Goal: Information Seeking & Learning: Find specific fact

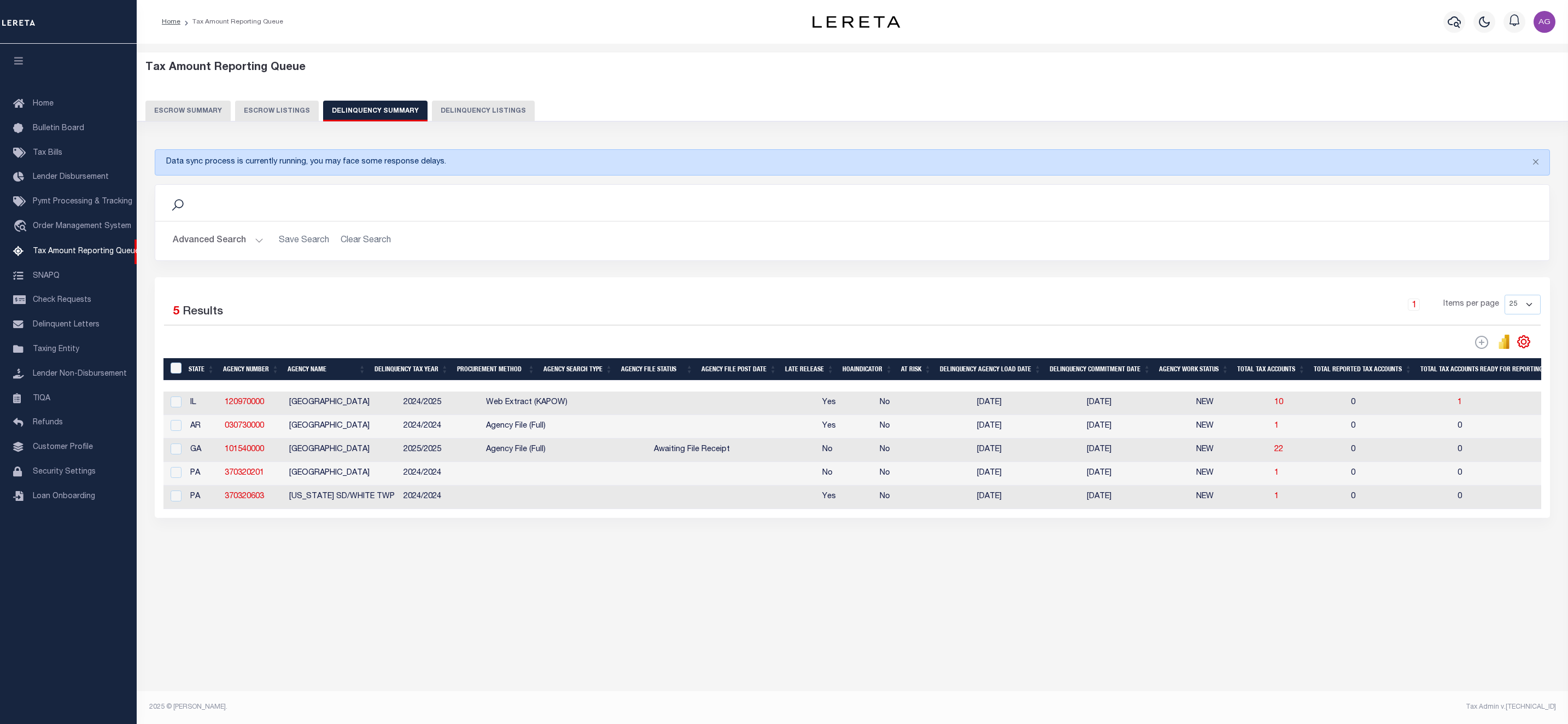
select select
select select "AnnualDelinquency"
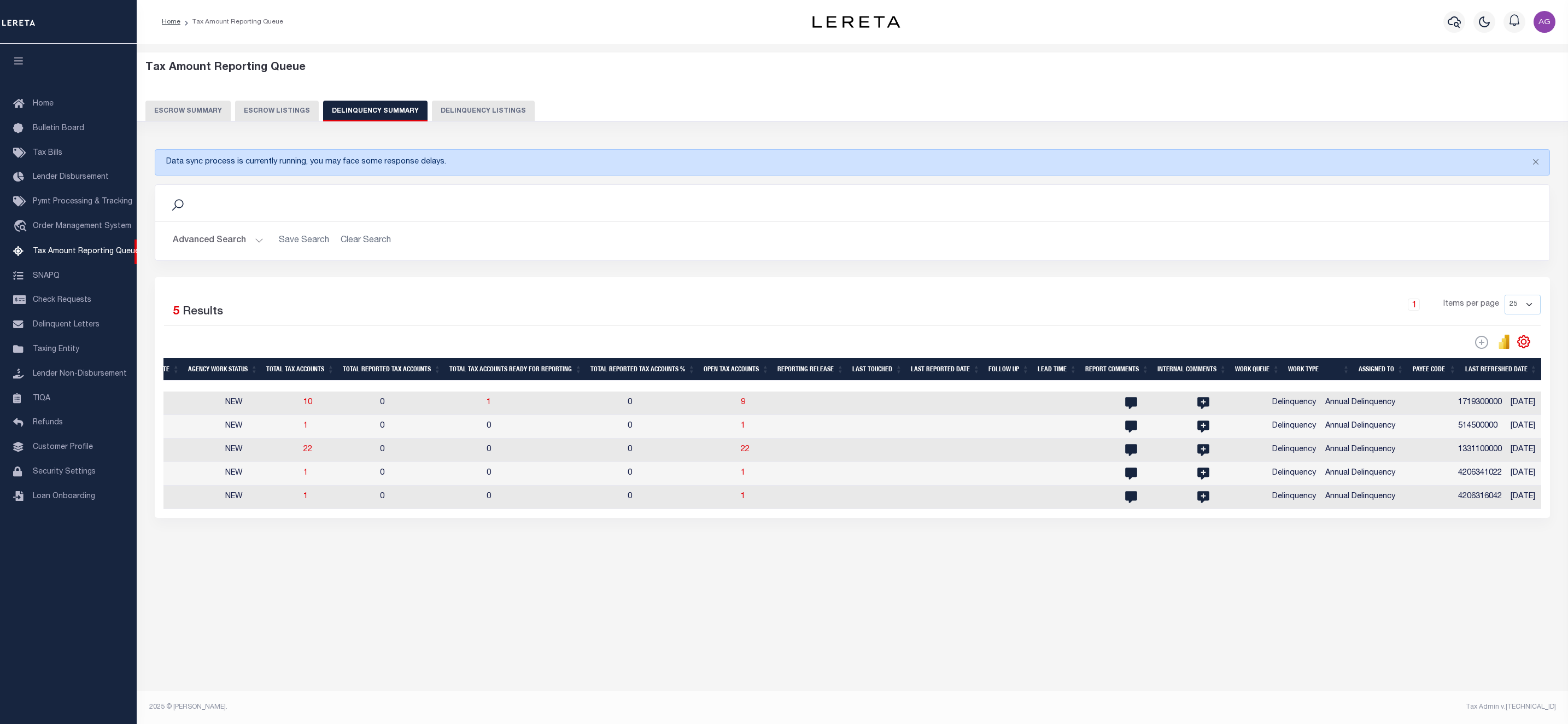
scroll to position [0, 971]
click at [202, 239] on button "Advanced Search" at bounding box center [218, 241] width 91 height 21
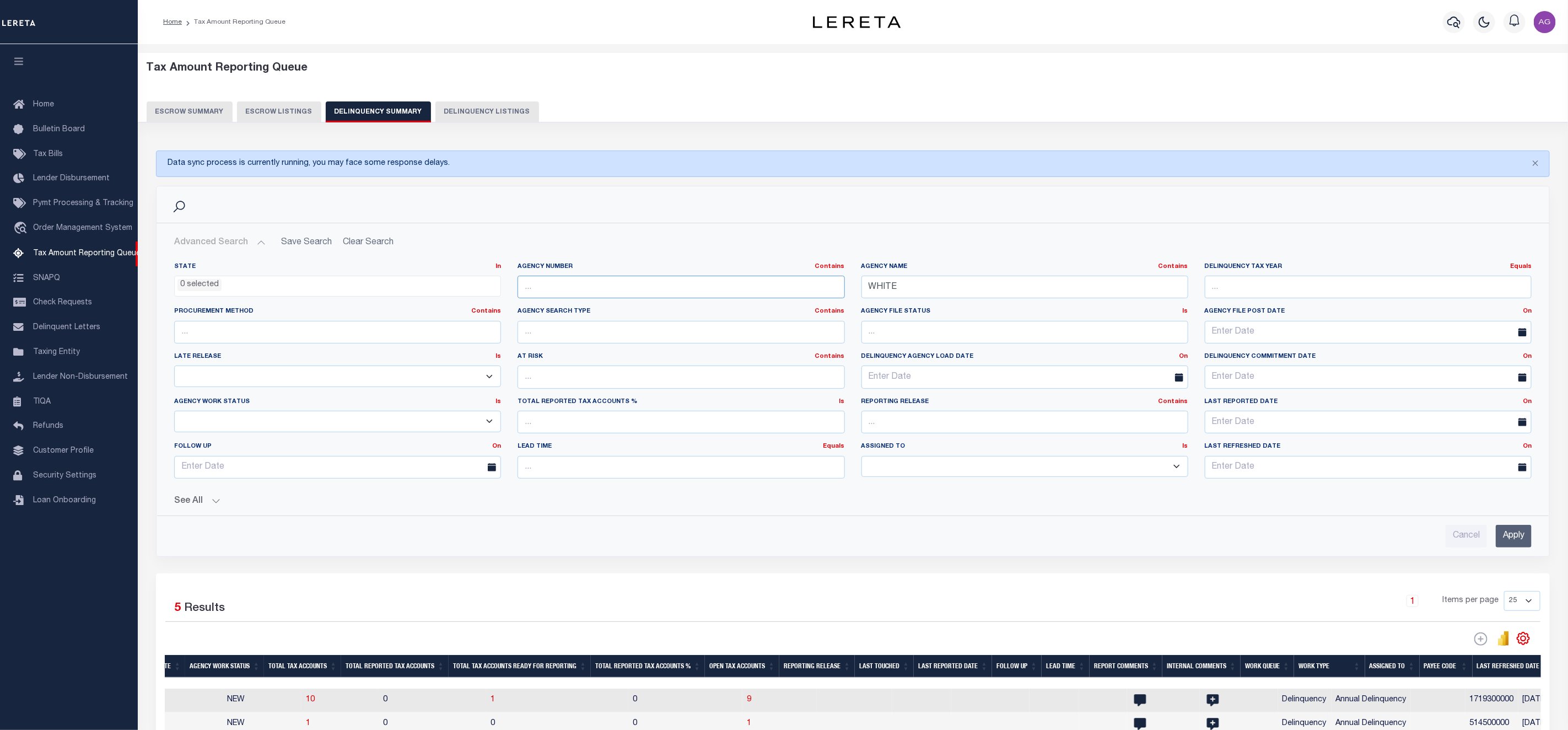
click at [654, 293] on input "text" at bounding box center [681, 287] width 327 height 23
paste input "220070000"
type input "220070000"
drag, startPoint x: 905, startPoint y: 280, endPoint x: 753, endPoint y: 274, distance: 152.1
click at [753, 274] on div "State In In AK AL AR AZ CA CO CT DC DE FL GA GU HI IA ID IL IN KS KY LA MA MD M…" at bounding box center [852, 375] width 1374 height 225
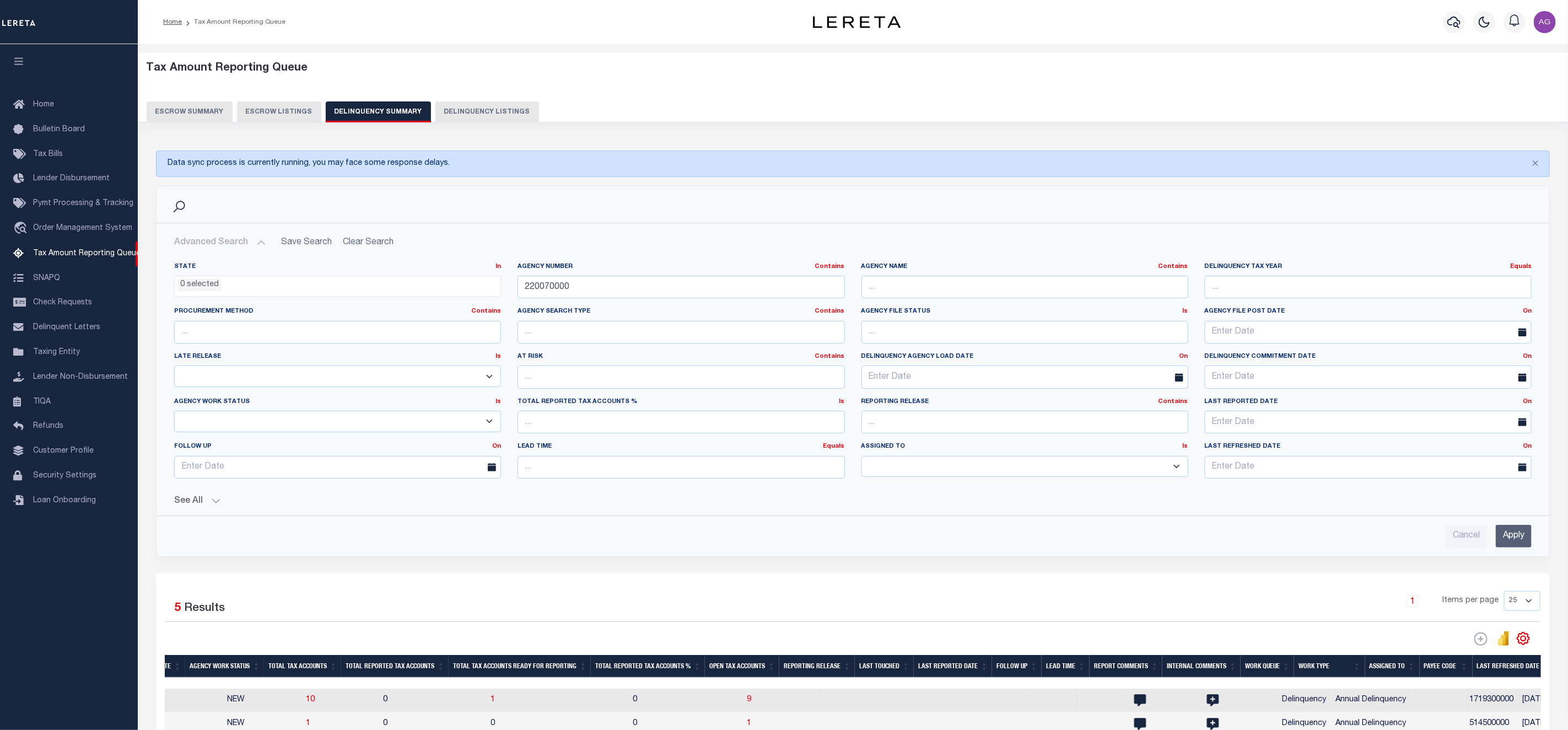
click at [214, 505] on button "See All" at bounding box center [853, 501] width 1358 height 10
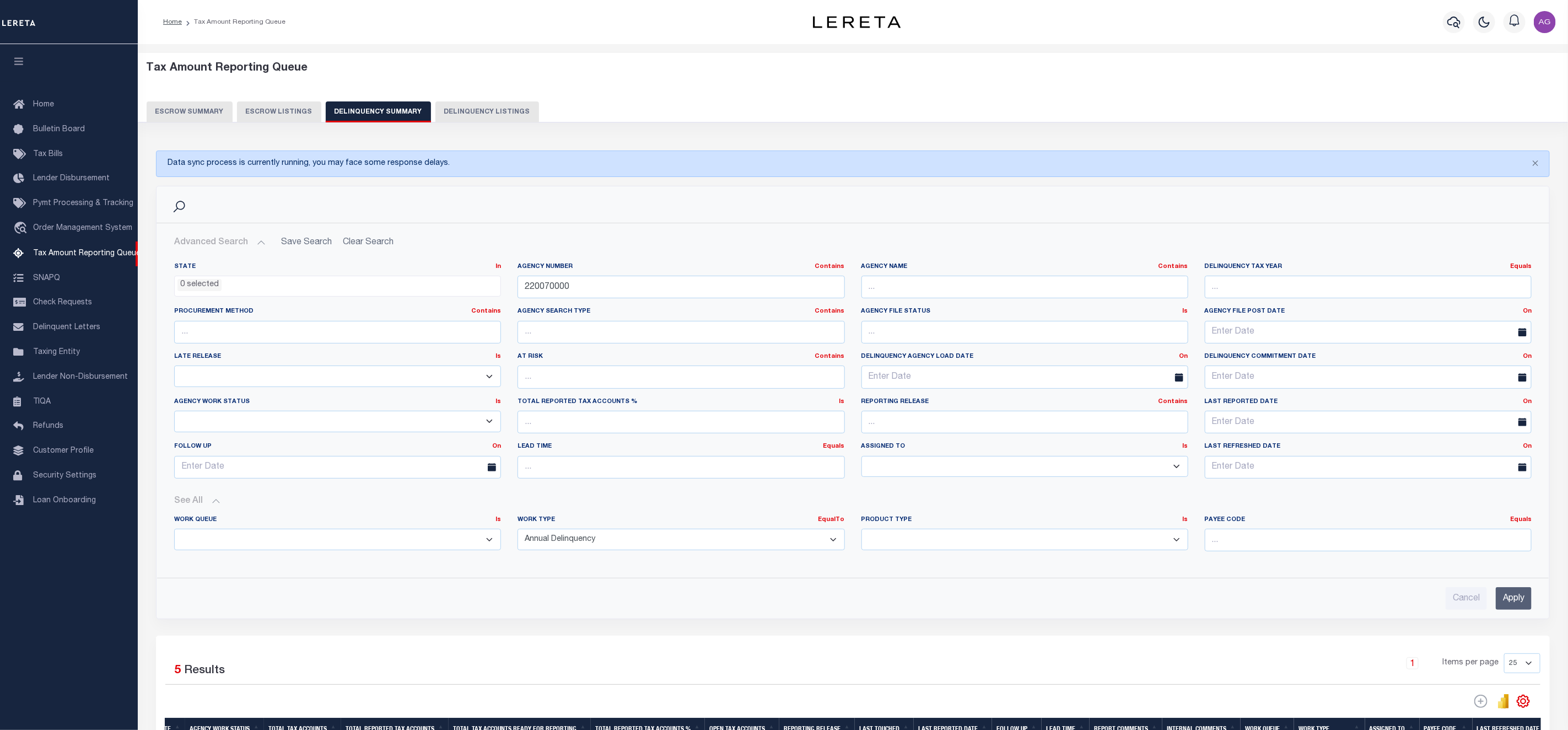
click at [1513, 601] on input "Apply" at bounding box center [1514, 599] width 36 height 23
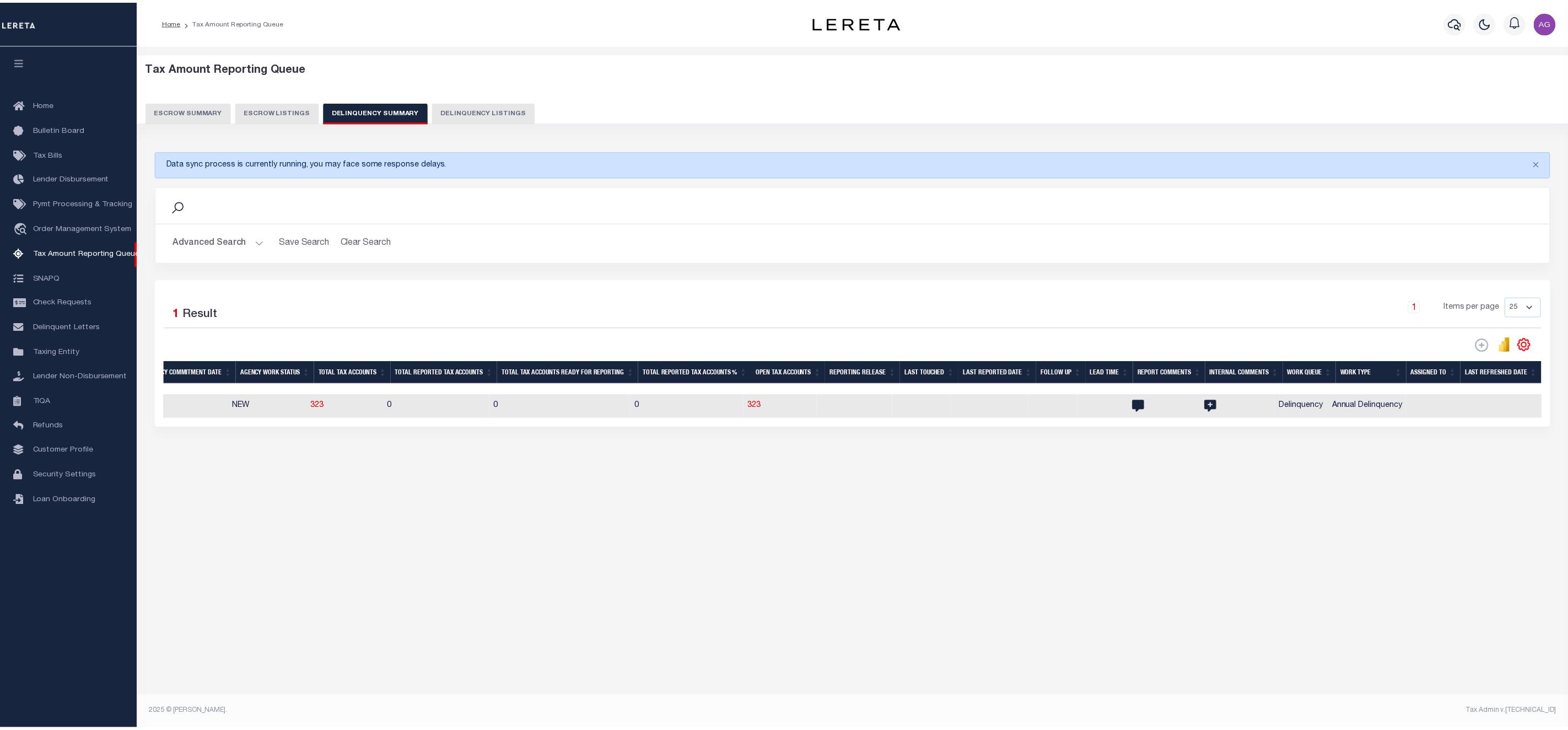
scroll to position [0, 916]
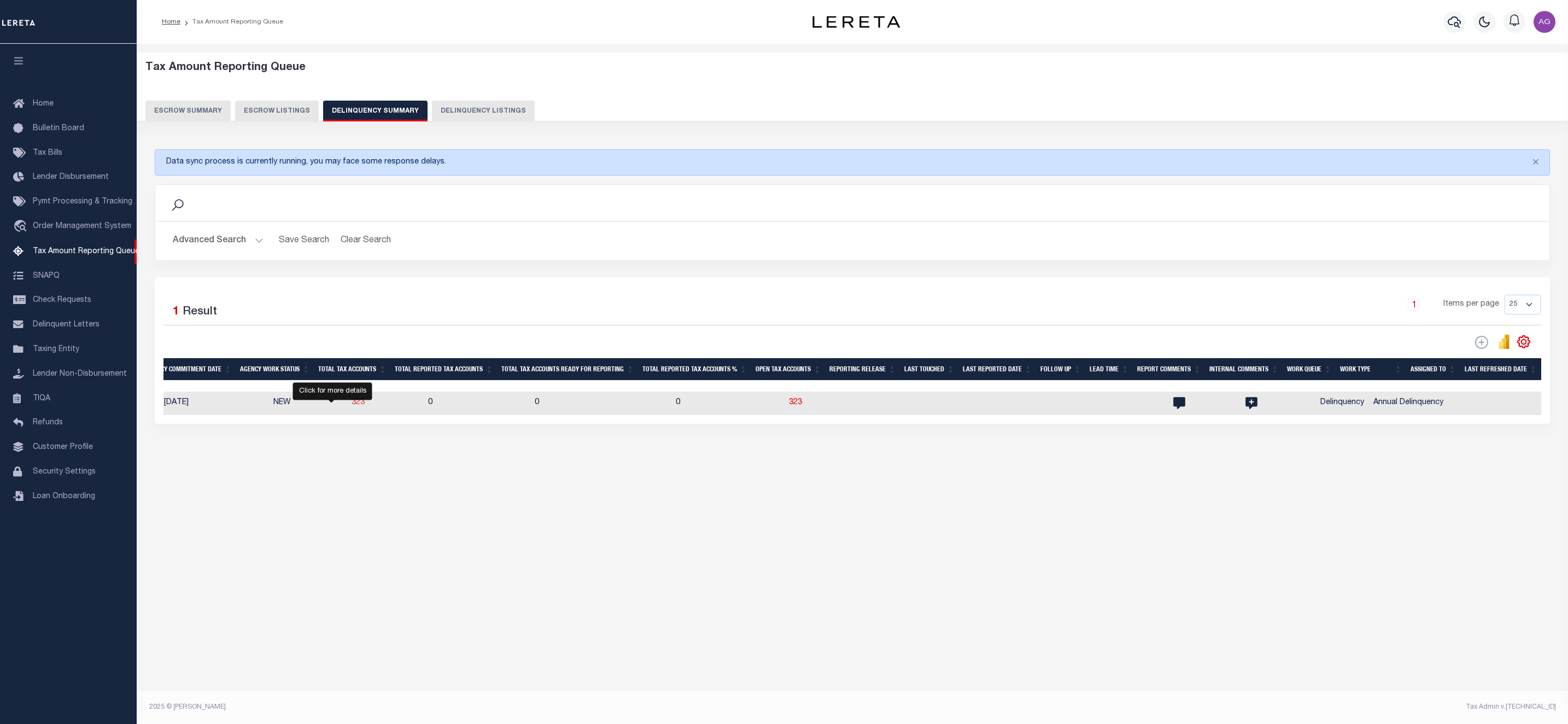
click at [352, 406] on span "323" at bounding box center [359, 402] width 13 height 8
select select "100"
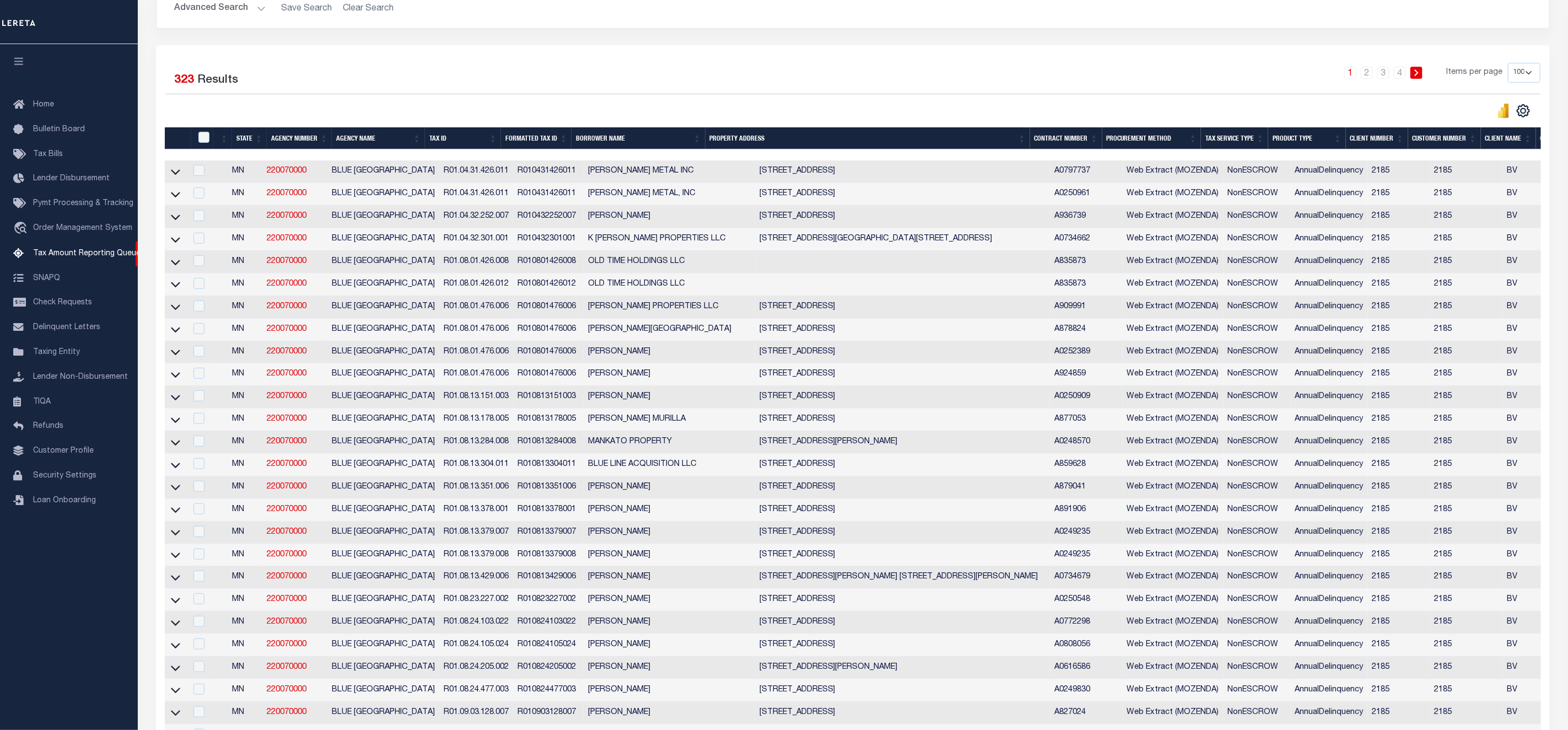
scroll to position [0, 0]
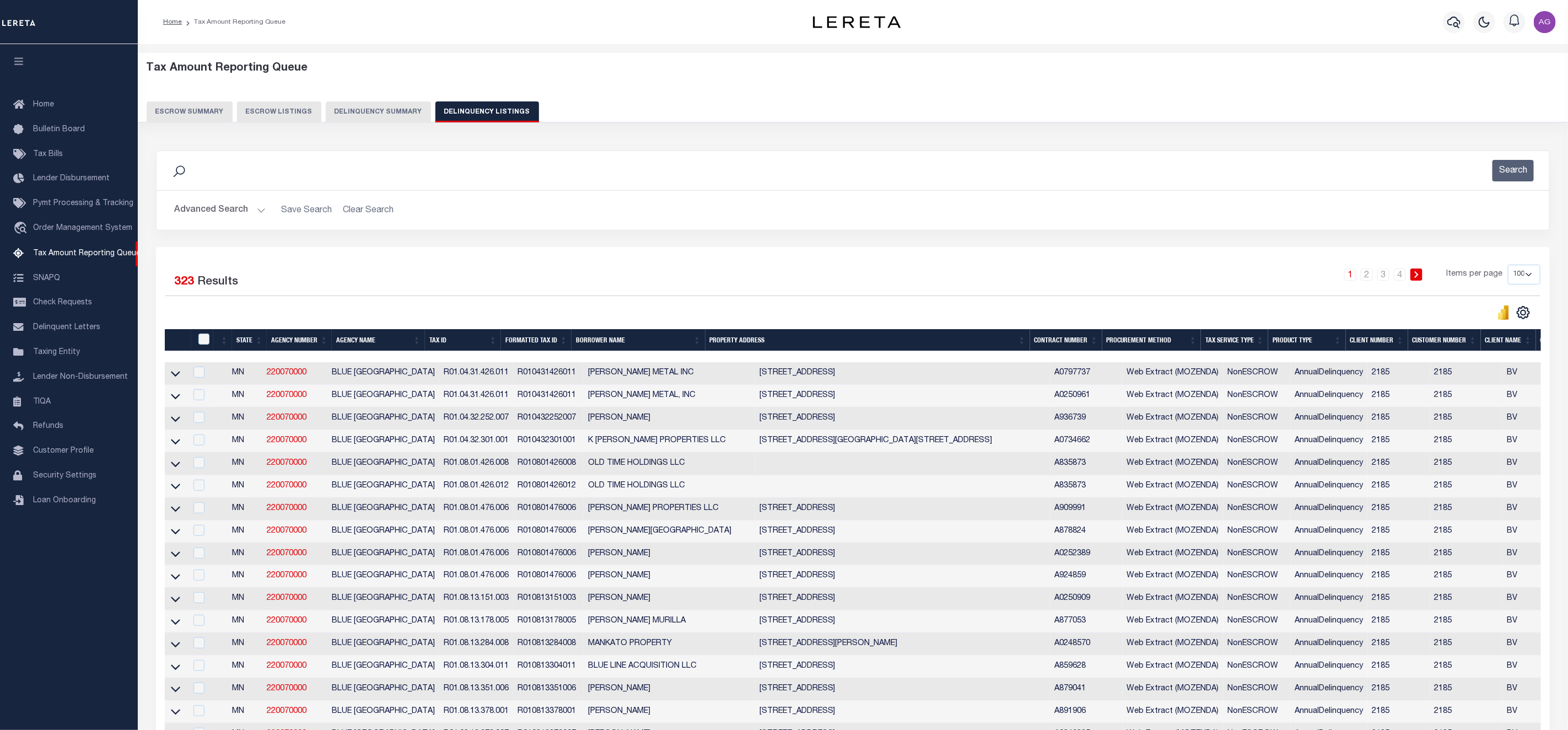
click at [1515, 280] on select "10 25 50 100 500" at bounding box center [1524, 274] width 33 height 20
select select "500"
click at [1508, 266] on select "10 25 50 100 500" at bounding box center [1524, 274] width 33 height 20
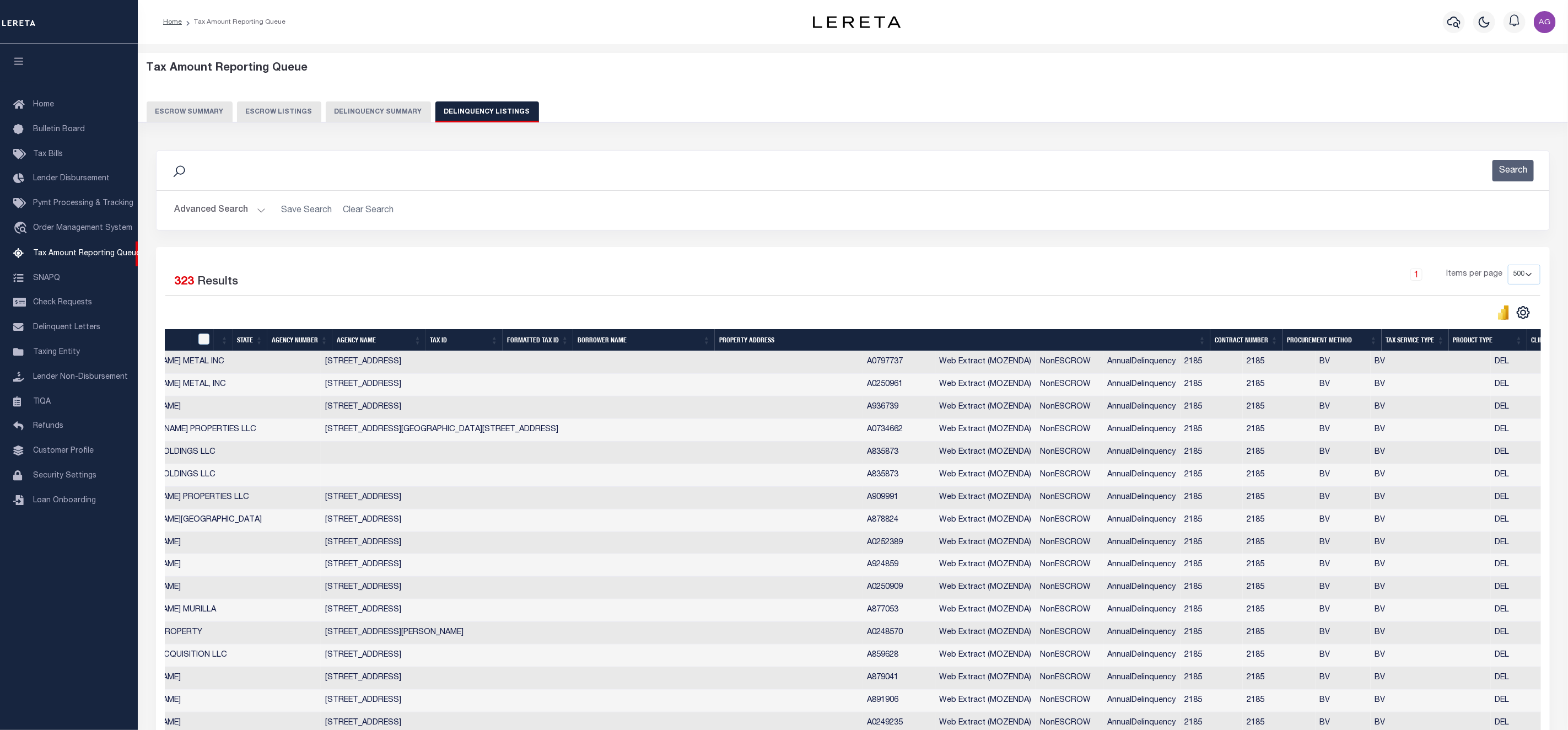
scroll to position [0, 469]
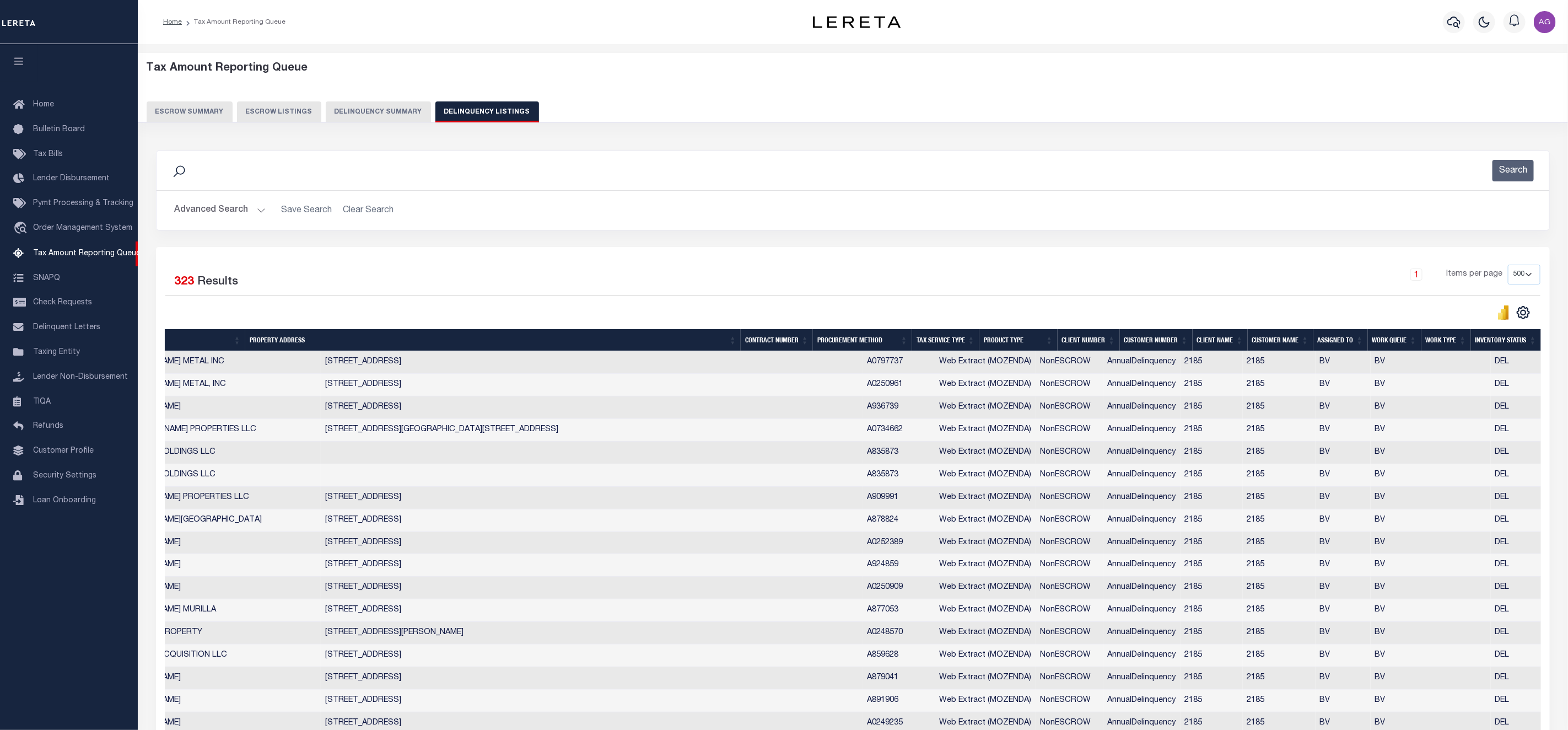
click at [380, 109] on button "Delinquency Summary" at bounding box center [379, 112] width 106 height 21
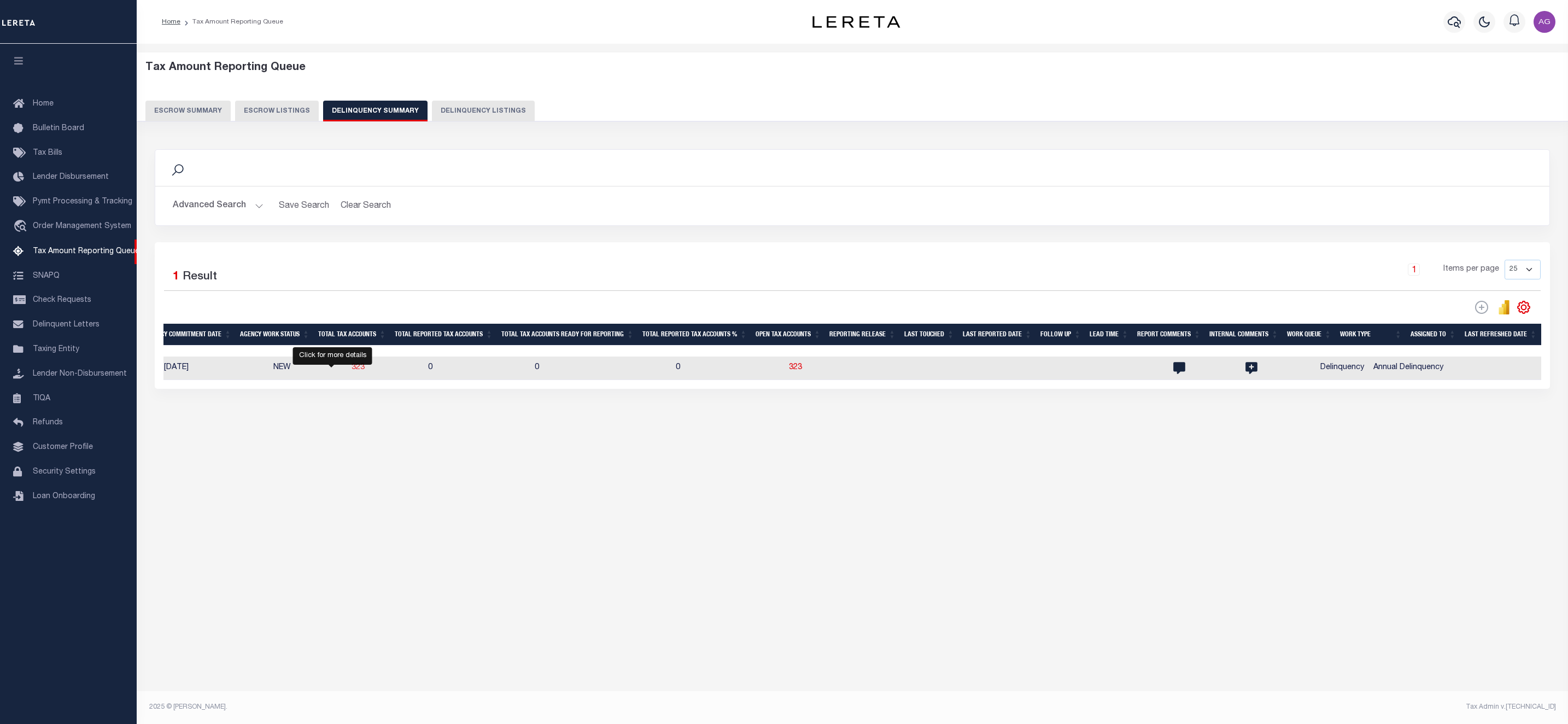
click at [352, 371] on span "323" at bounding box center [359, 367] width 13 height 8
select select "500"
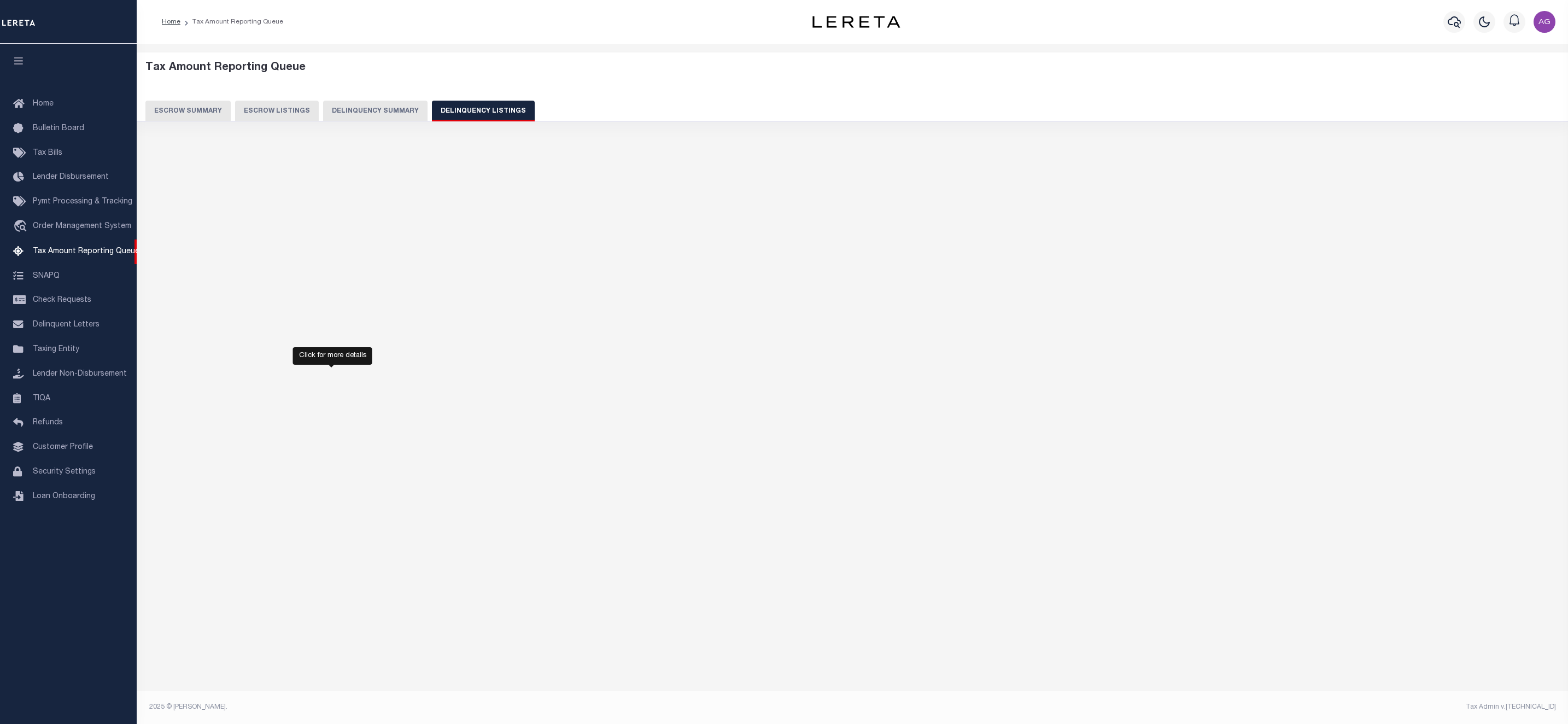
select select "500"
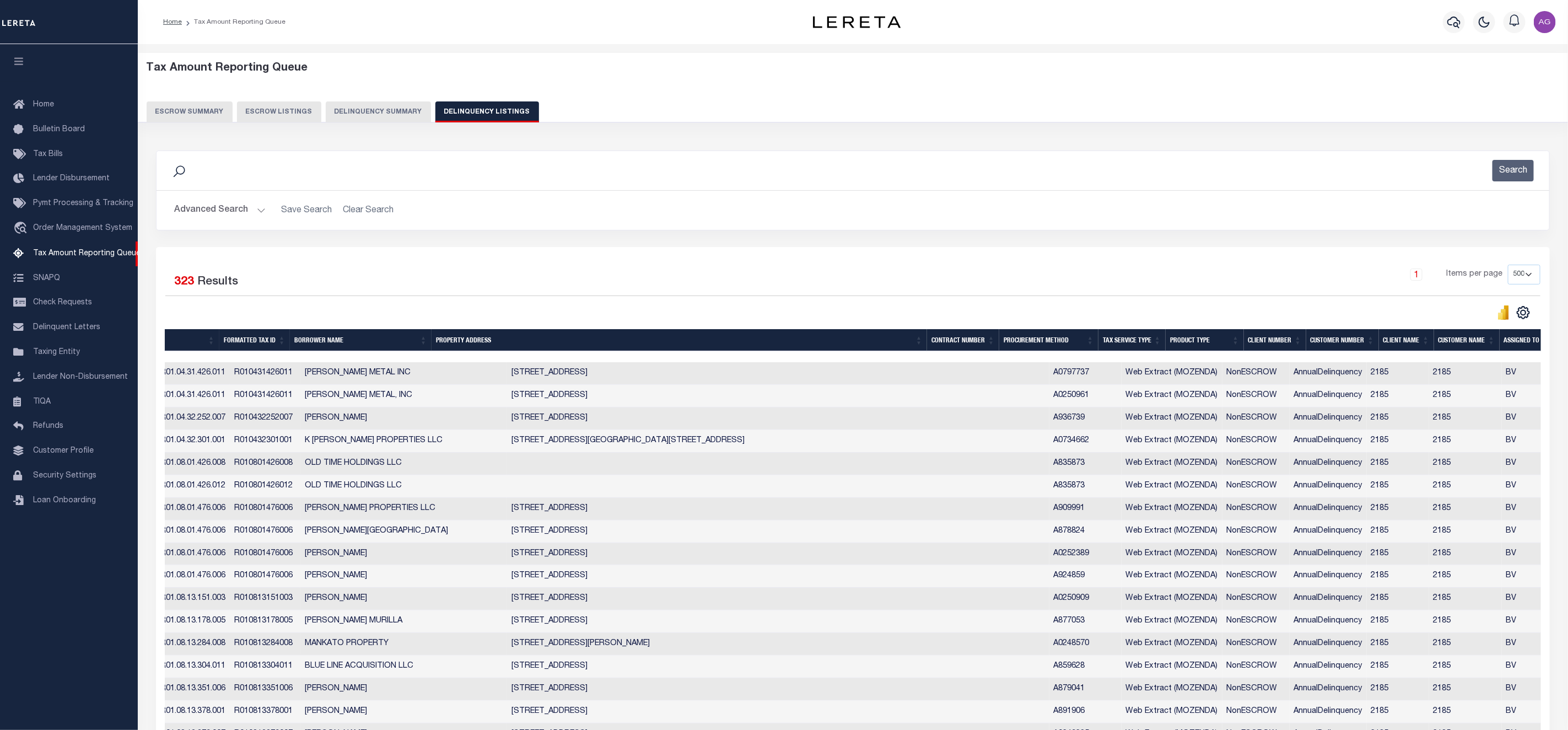
scroll to position [0, 0]
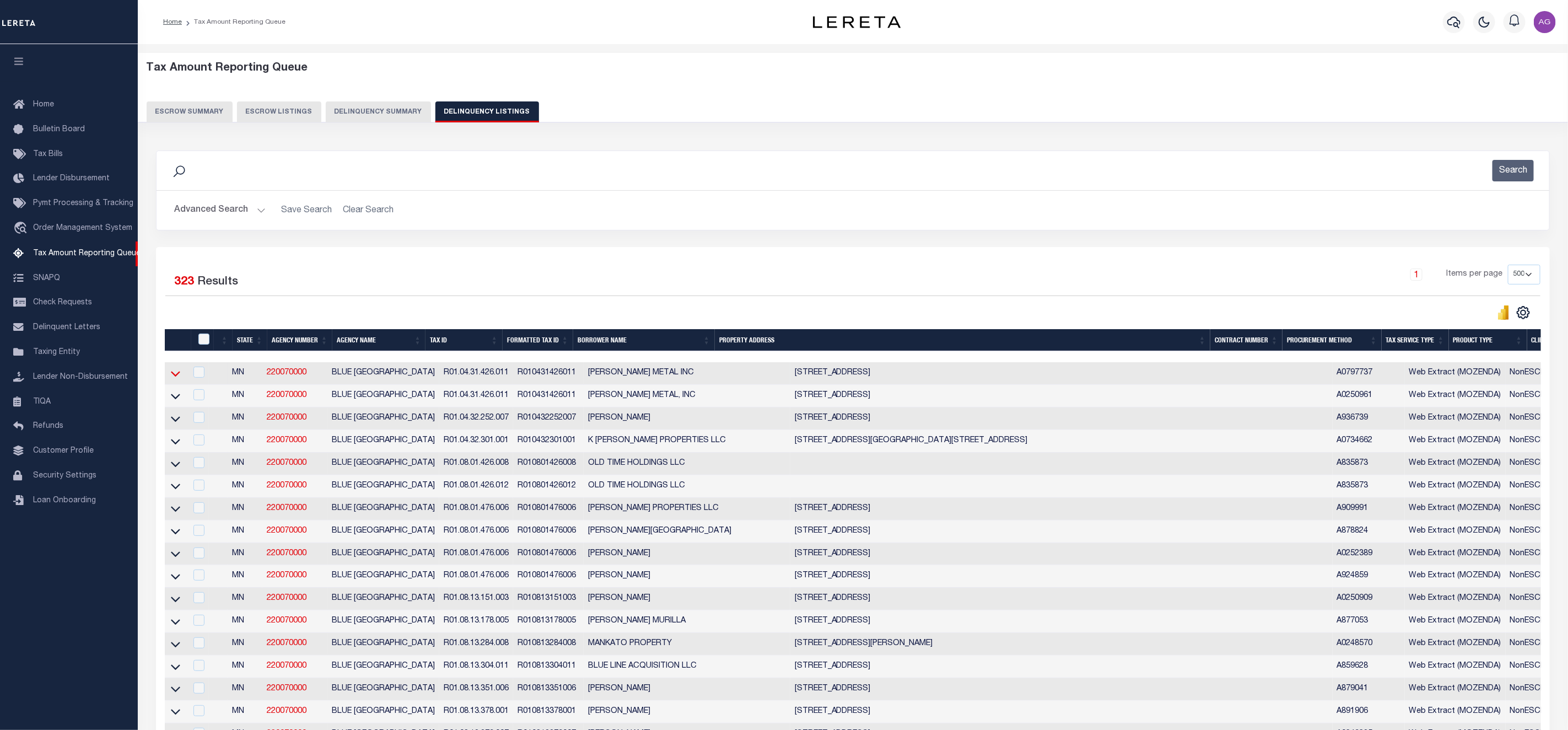
click at [177, 379] on icon at bounding box center [175, 373] width 9 height 12
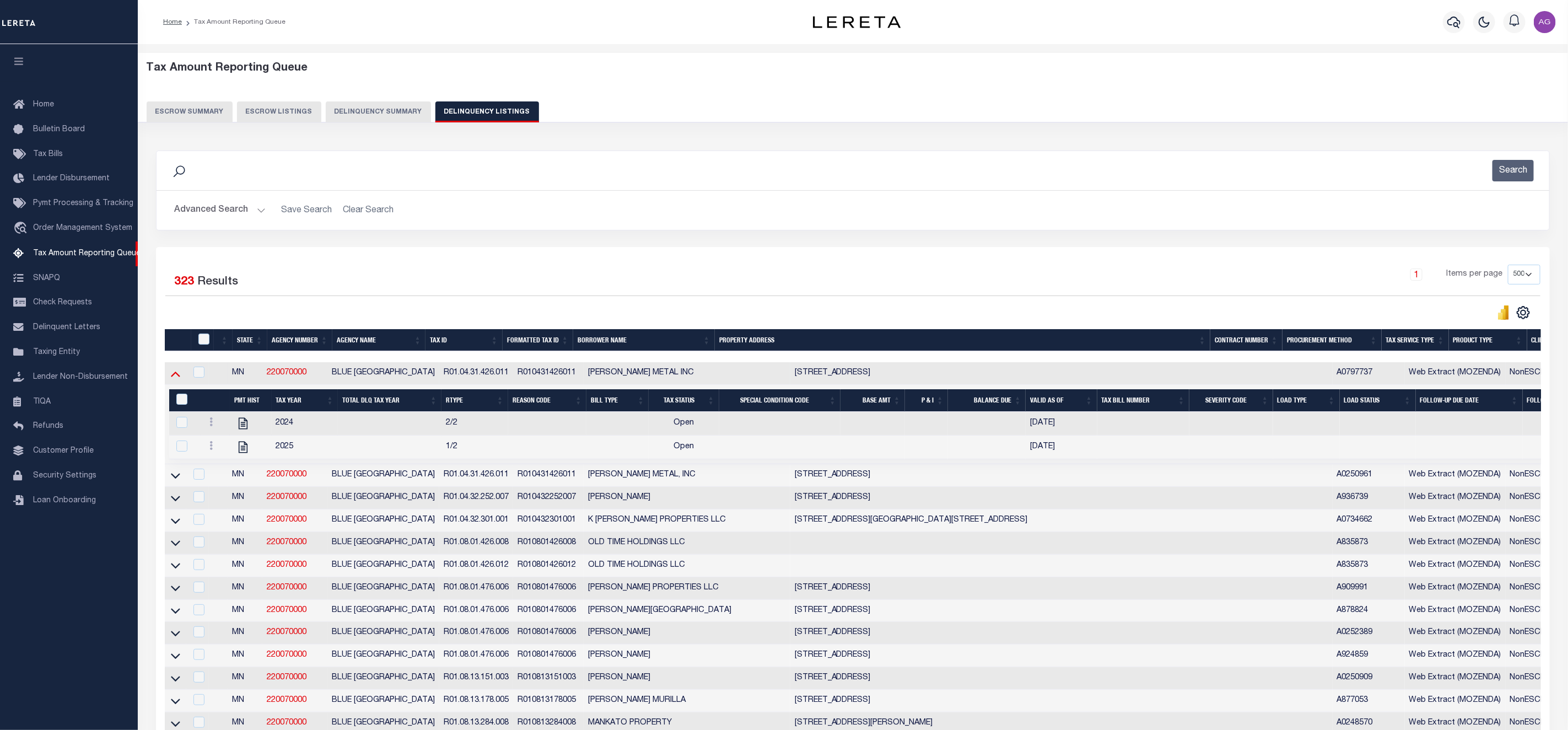
click at [176, 379] on icon at bounding box center [175, 373] width 9 height 12
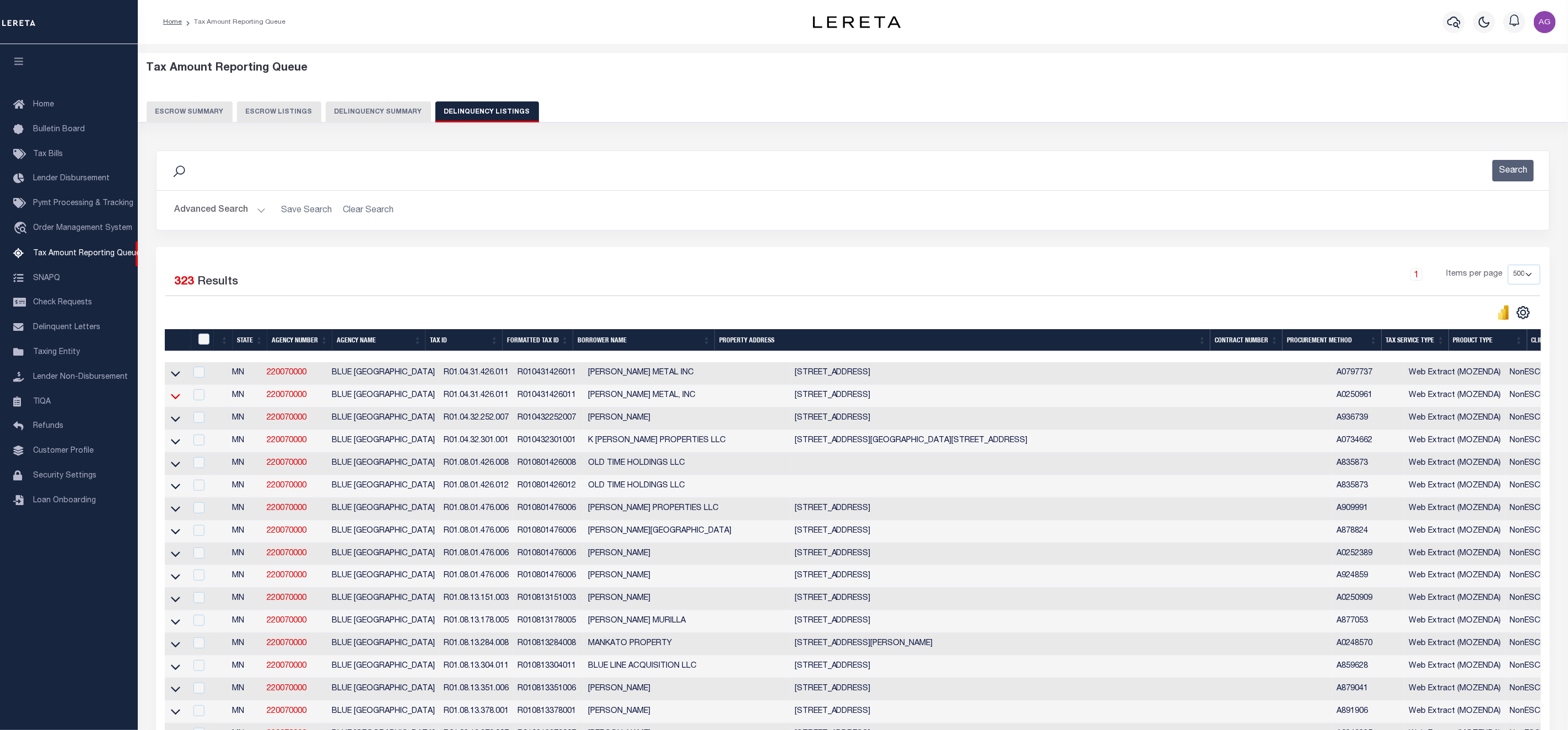
click at [174, 401] on icon at bounding box center [175, 396] width 9 height 12
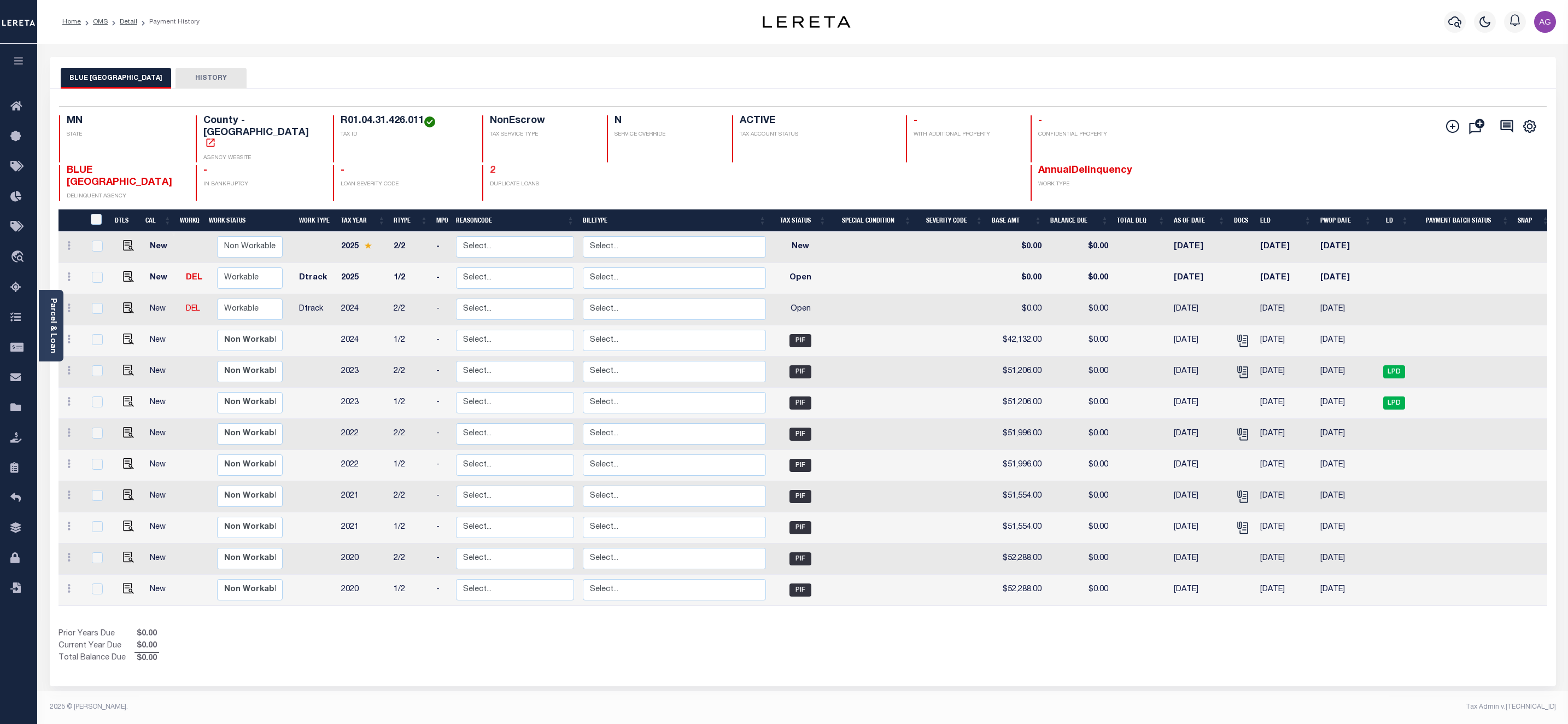
click at [490, 166] on link "2" at bounding box center [492, 170] width 5 height 10
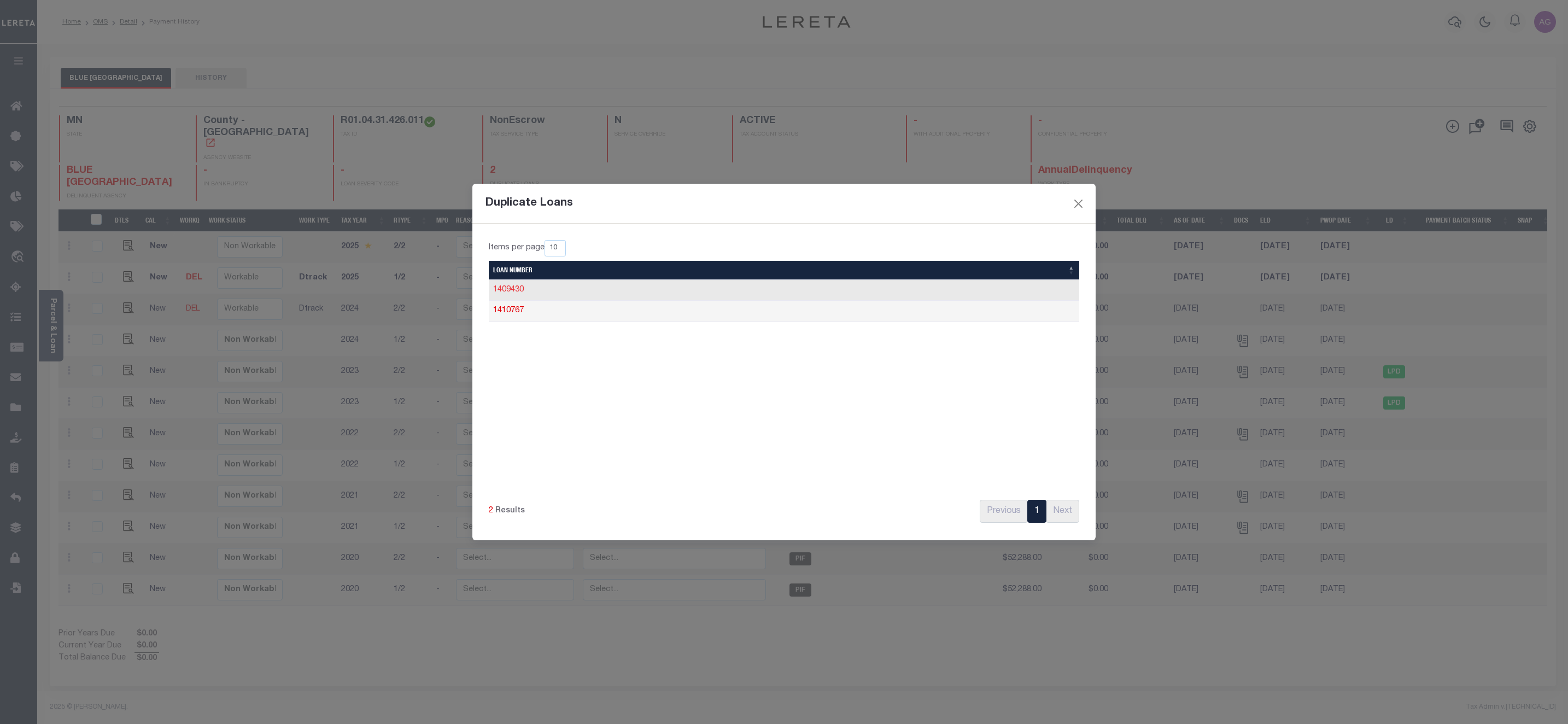
click at [514, 292] on link "1409430" at bounding box center [508, 290] width 30 height 8
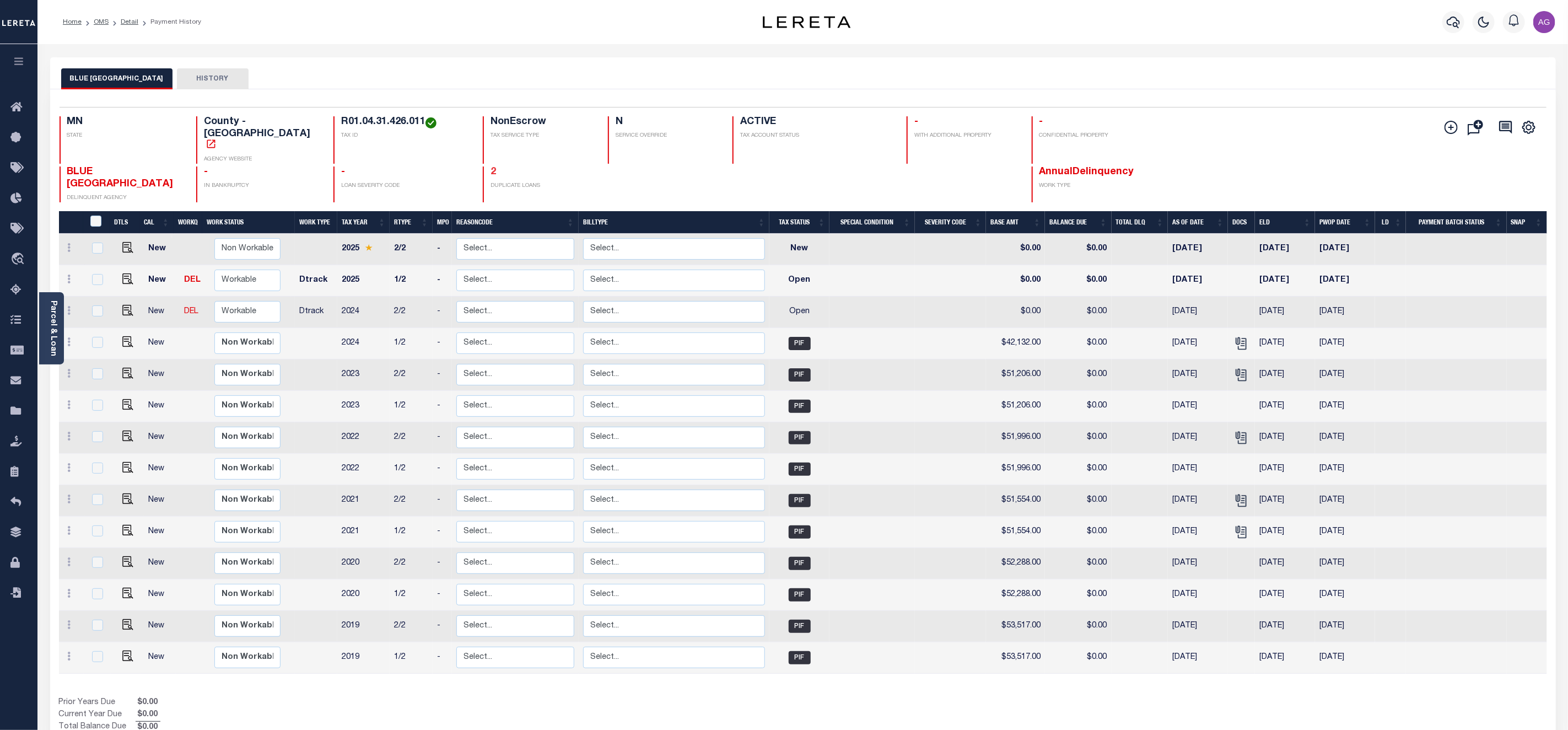
click at [490, 167] on link "2" at bounding box center [493, 172] width 6 height 10
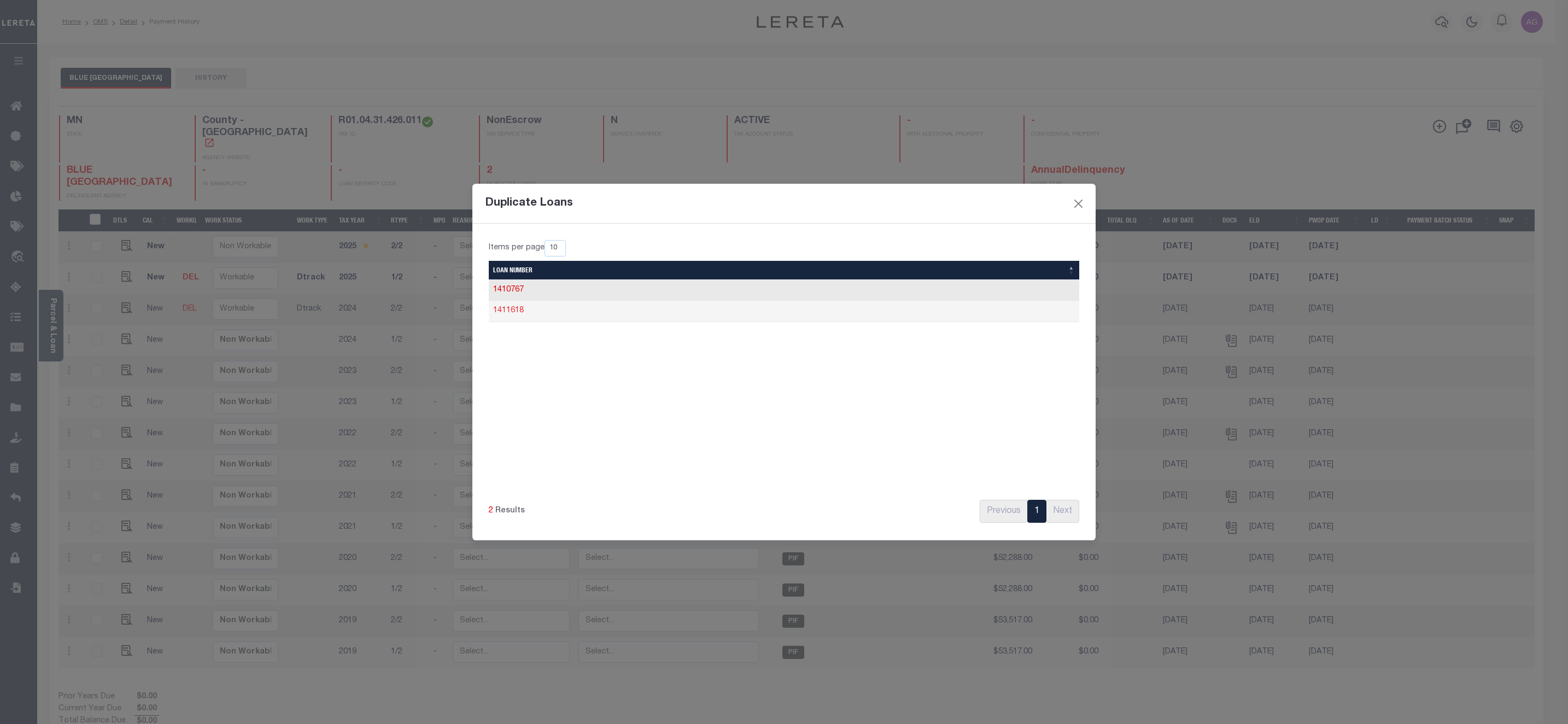
click at [507, 310] on link "1411618" at bounding box center [508, 311] width 30 height 8
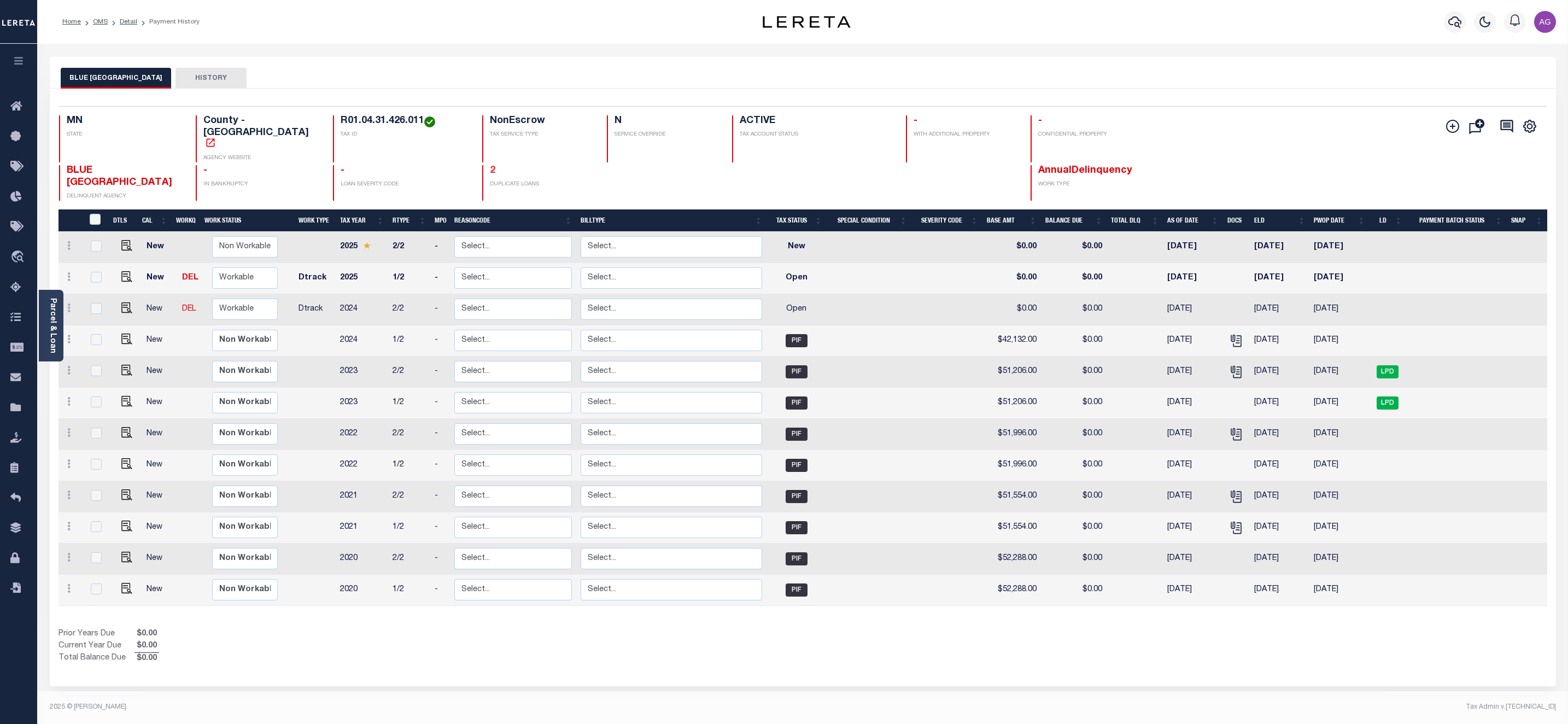
click at [490, 166] on link "2" at bounding box center [492, 170] width 5 height 10
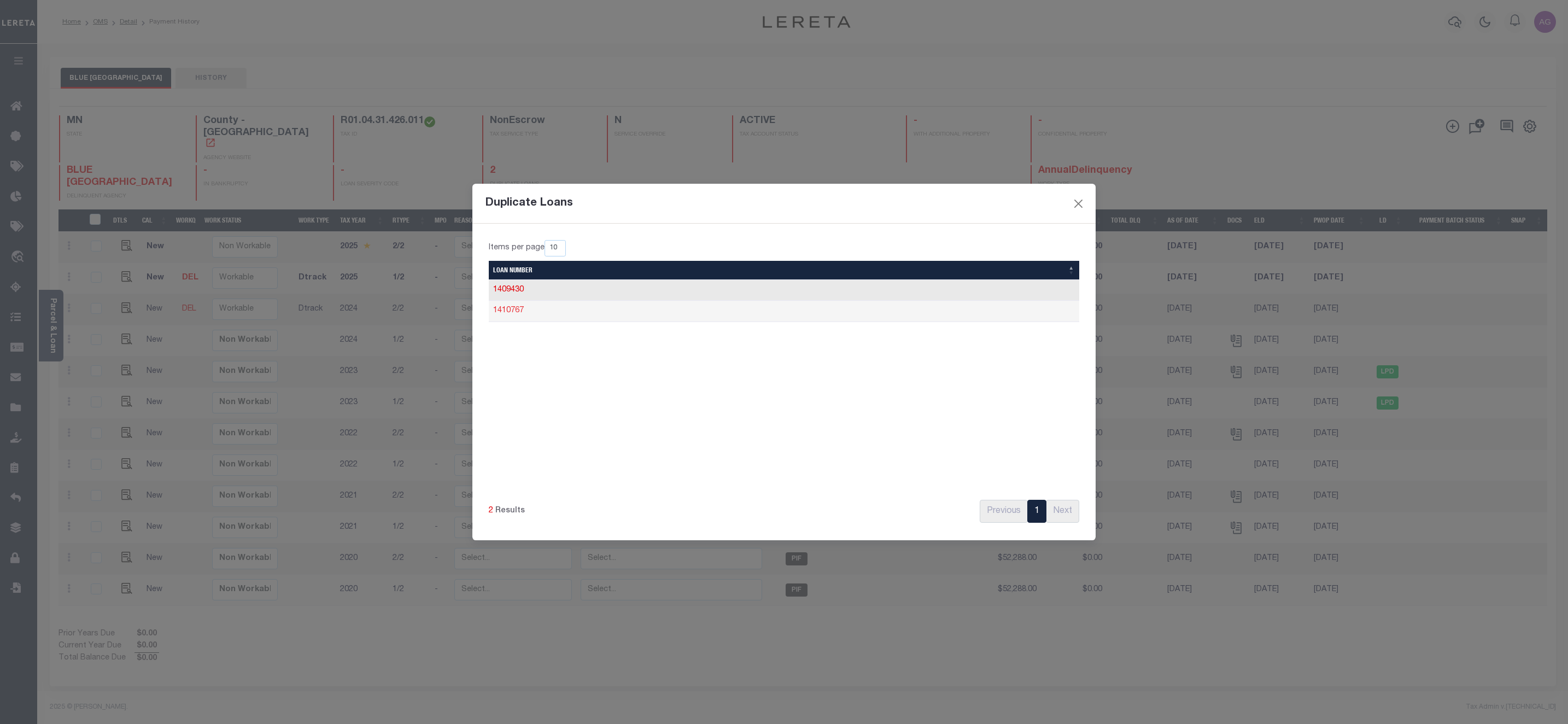
click at [517, 310] on link "1410767" at bounding box center [508, 311] width 30 height 8
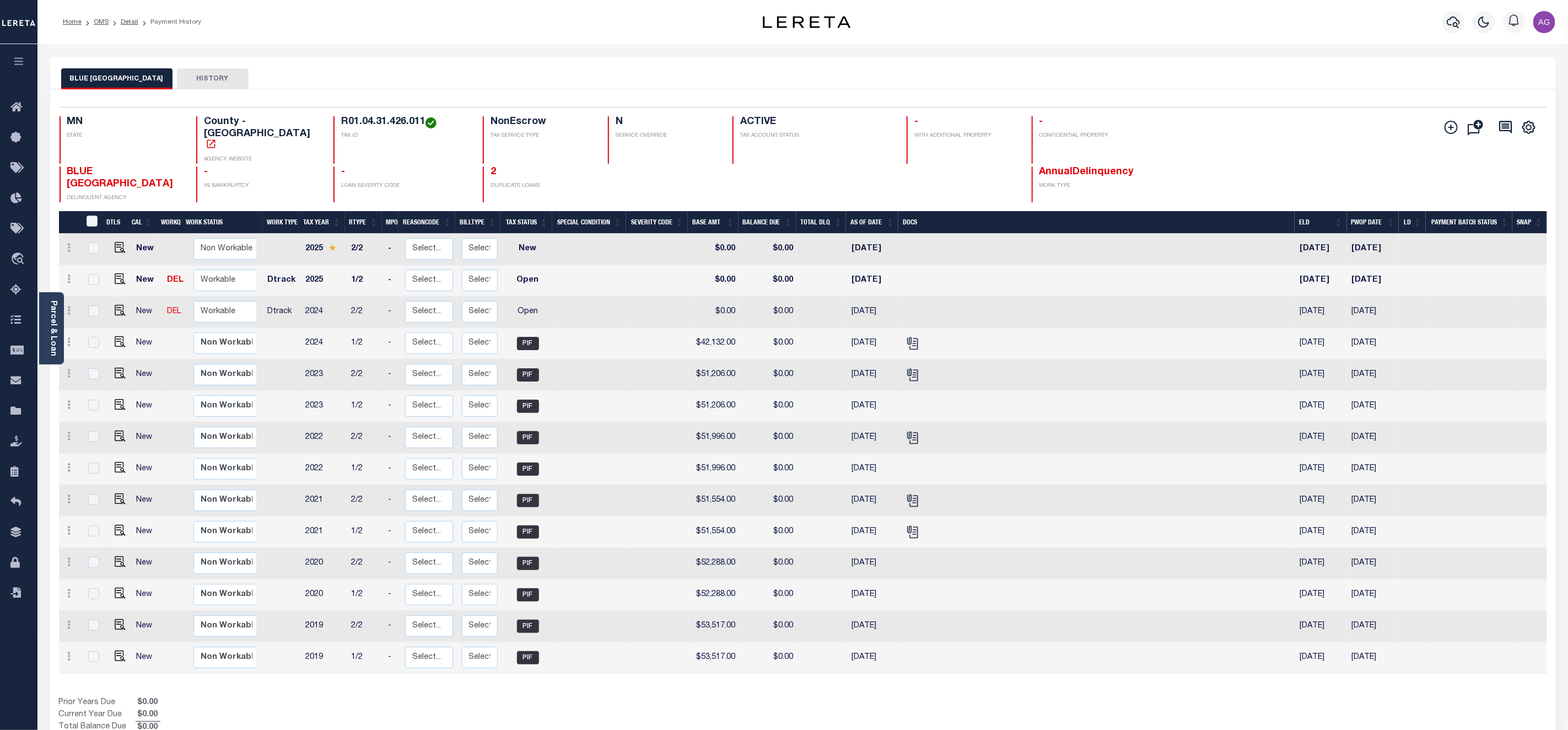
click at [490, 166] on h4 "2" at bounding box center [542, 173] width 104 height 12
click at [490, 167] on link "2" at bounding box center [493, 172] width 6 height 10
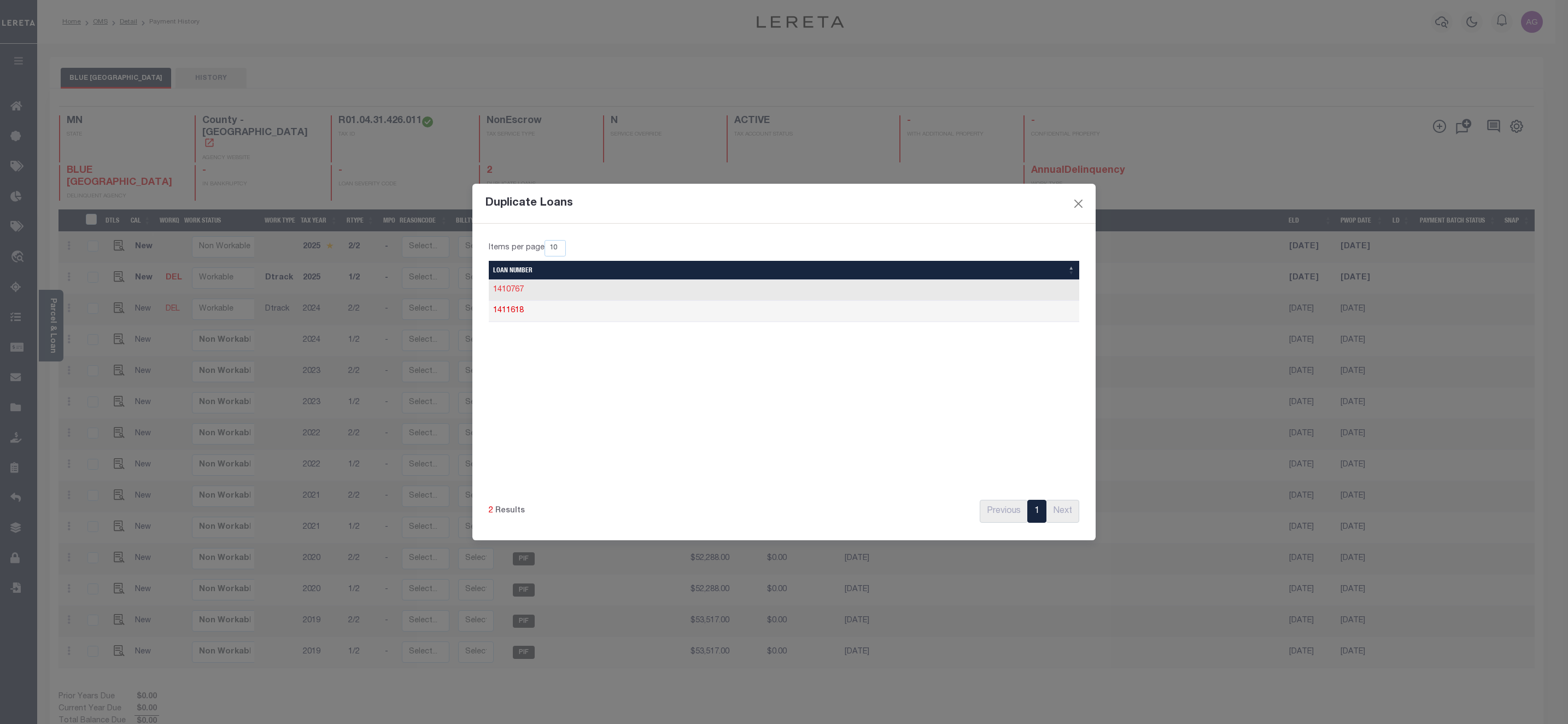
click at [516, 286] on link "1410767" at bounding box center [508, 290] width 30 height 8
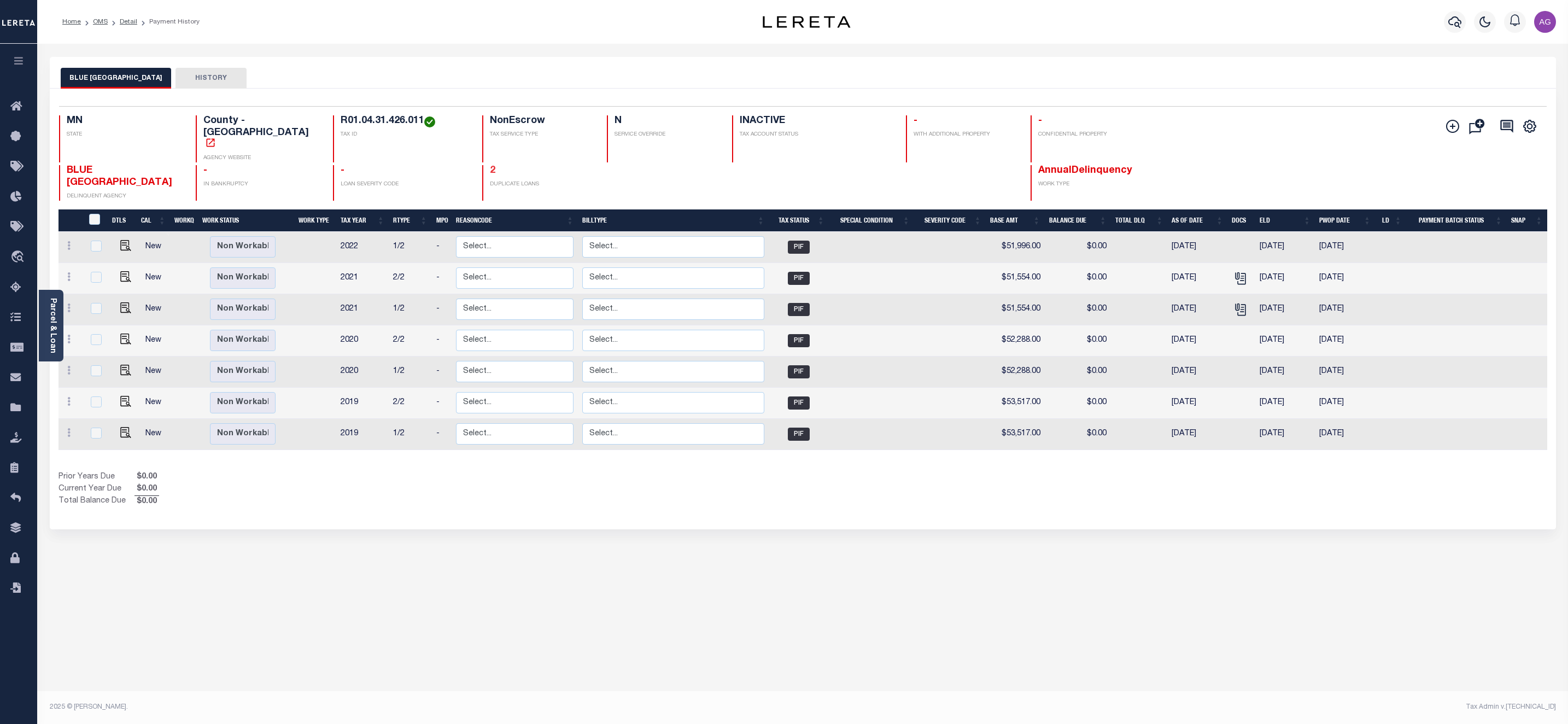
click at [490, 166] on link "2" at bounding box center [492, 170] width 5 height 10
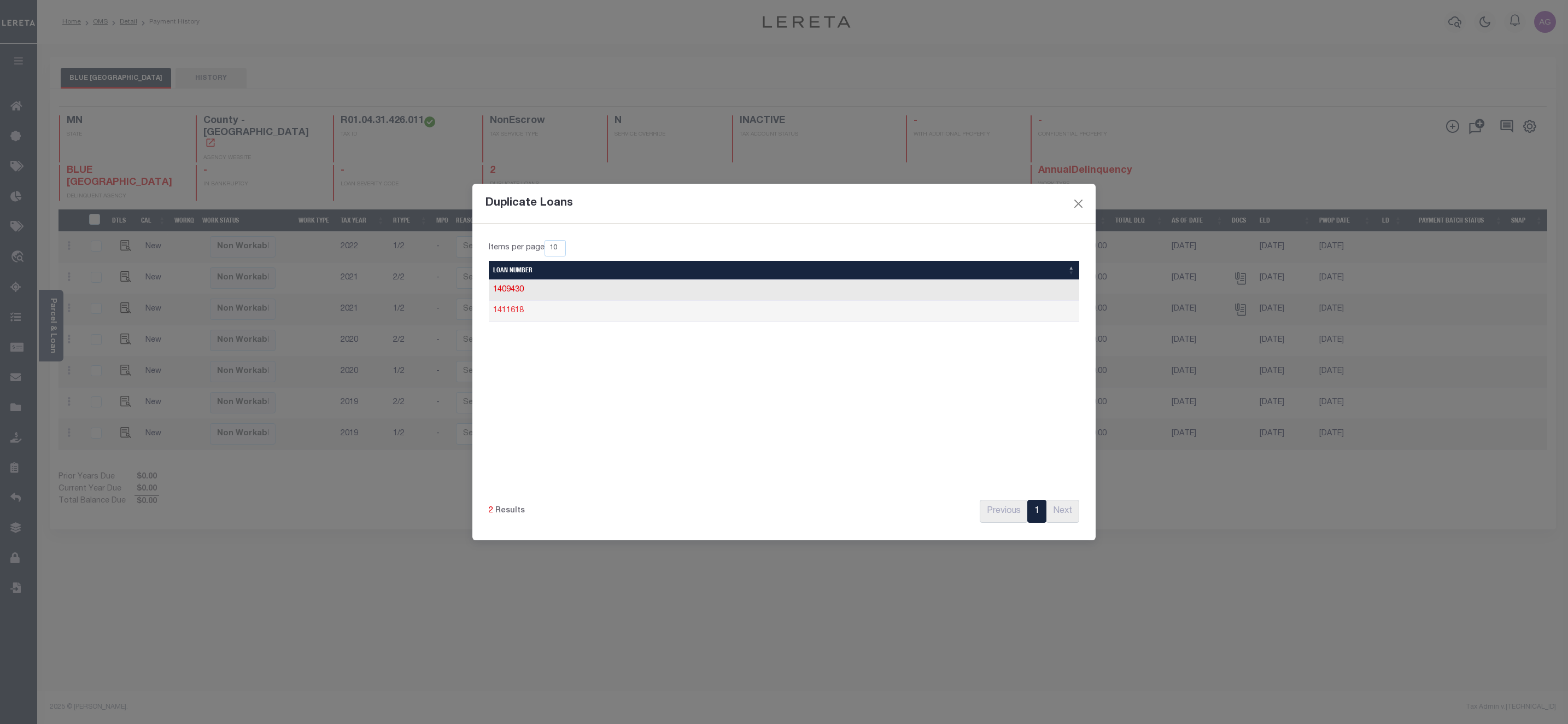
click at [512, 309] on link "1411618" at bounding box center [508, 311] width 30 height 8
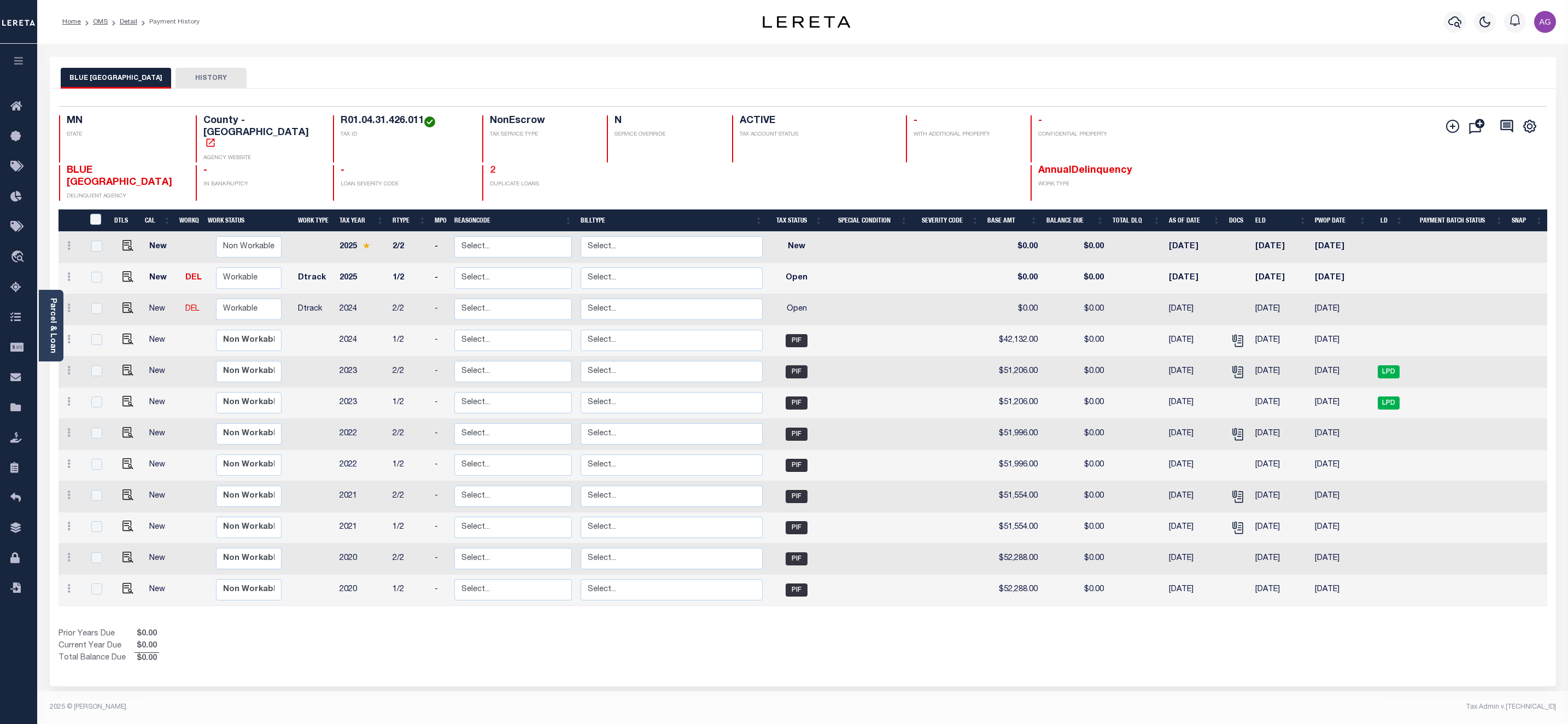
click at [490, 166] on link "2" at bounding box center [492, 170] width 5 height 10
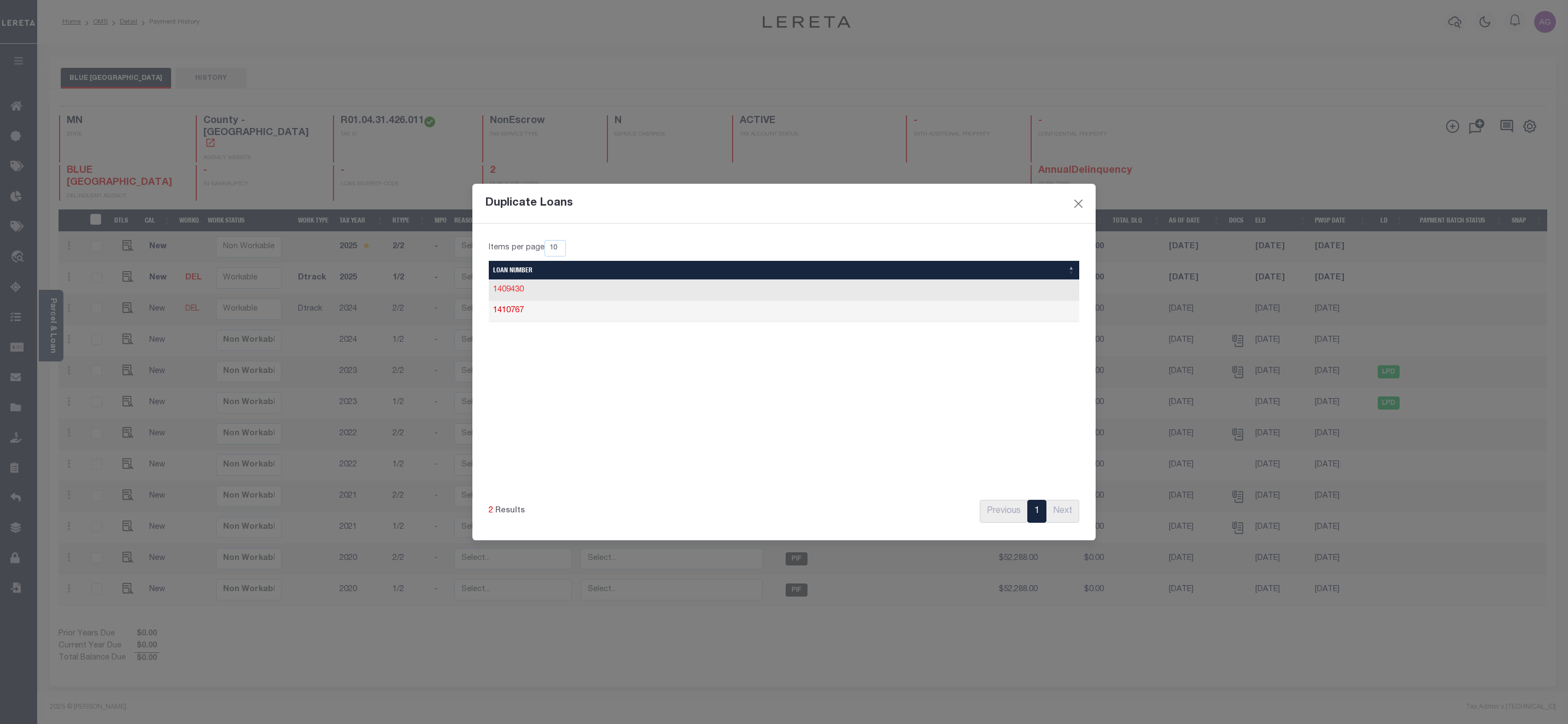
click at [513, 287] on link "1409430" at bounding box center [508, 290] width 30 height 8
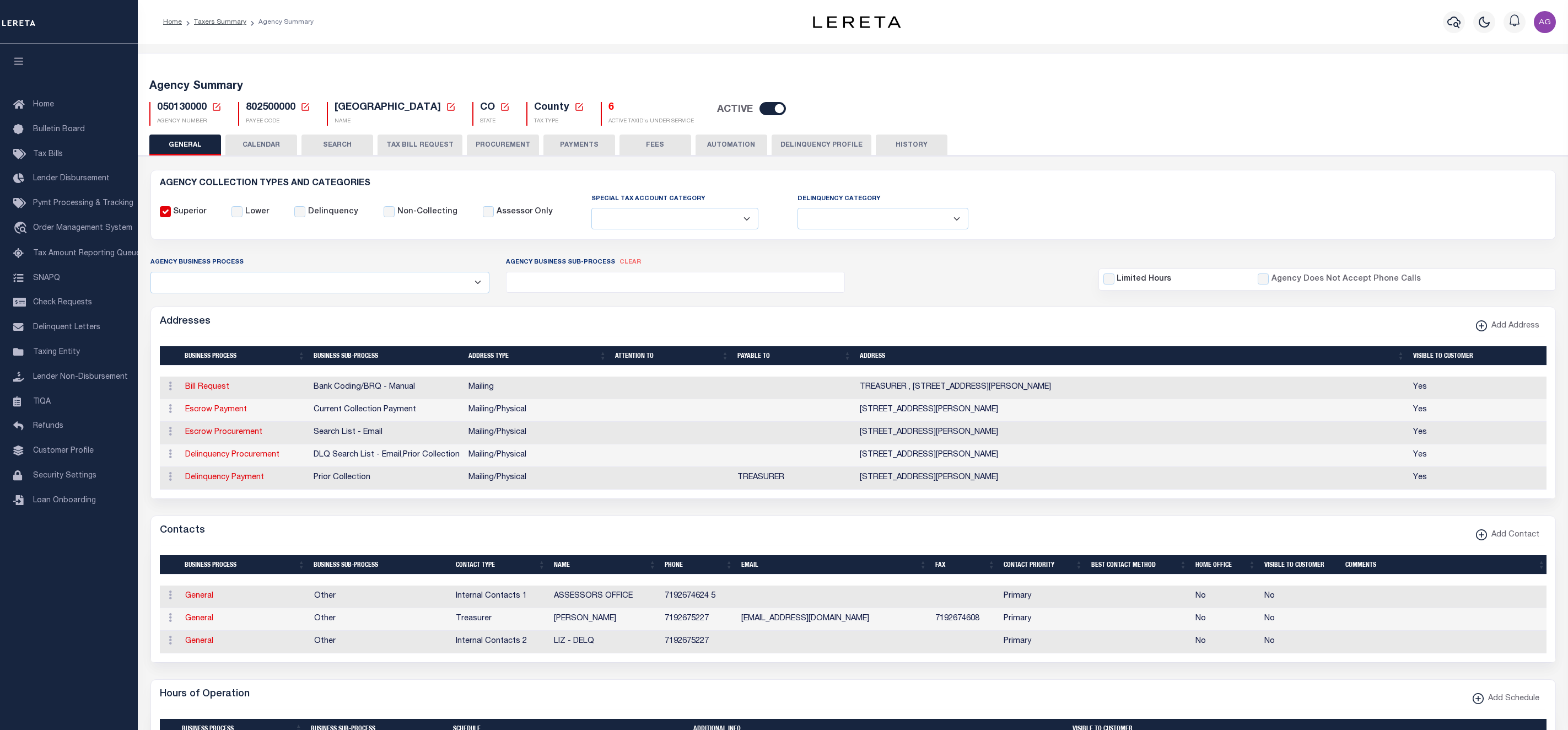
select select
drag, startPoint x: 156, startPoint y: 108, endPoint x: 204, endPoint y: 111, distance: 48.1
click at [204, 111] on h5 "050130000 Agency Number Edit Cancel Ok Cancel Ok" at bounding box center [189, 108] width 64 height 12
copy span "050130000"
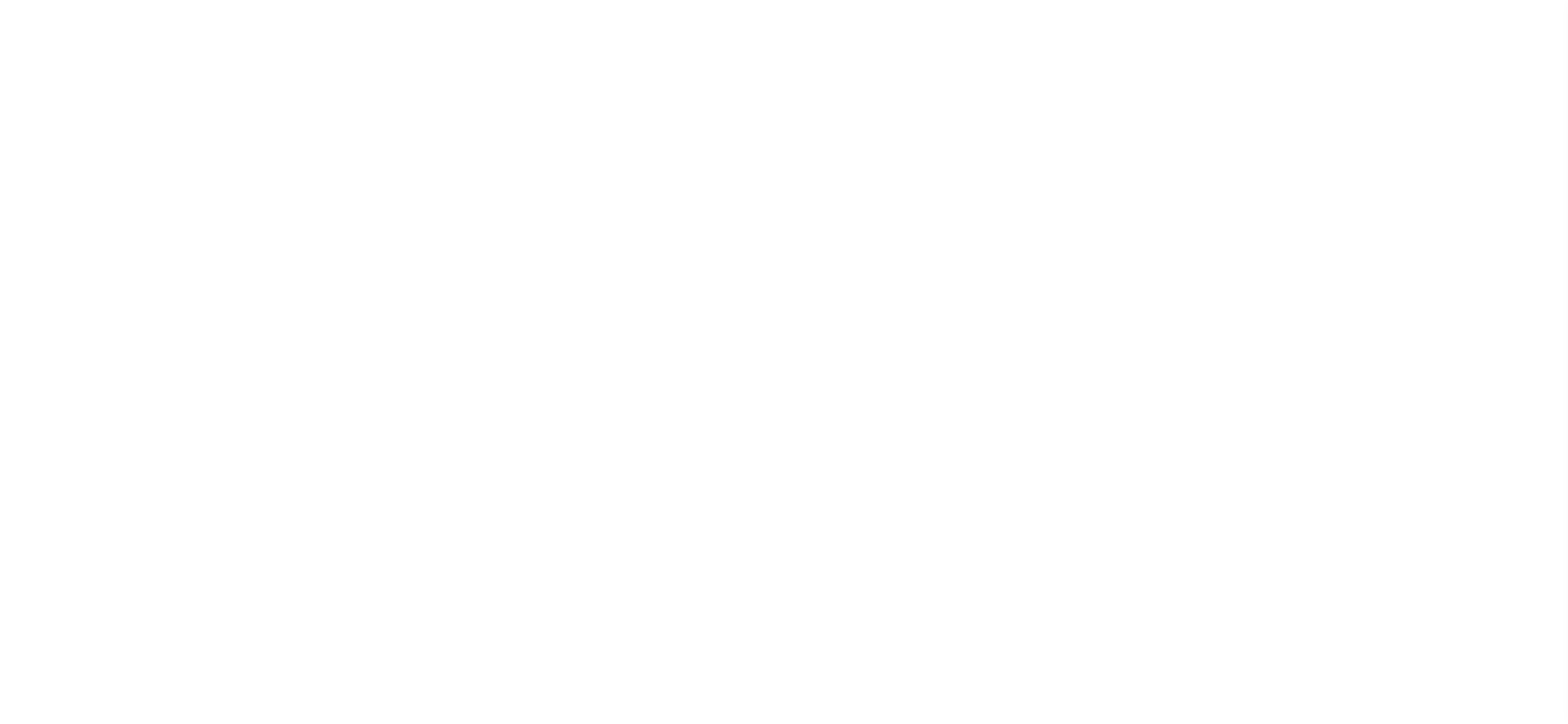
select select "200"
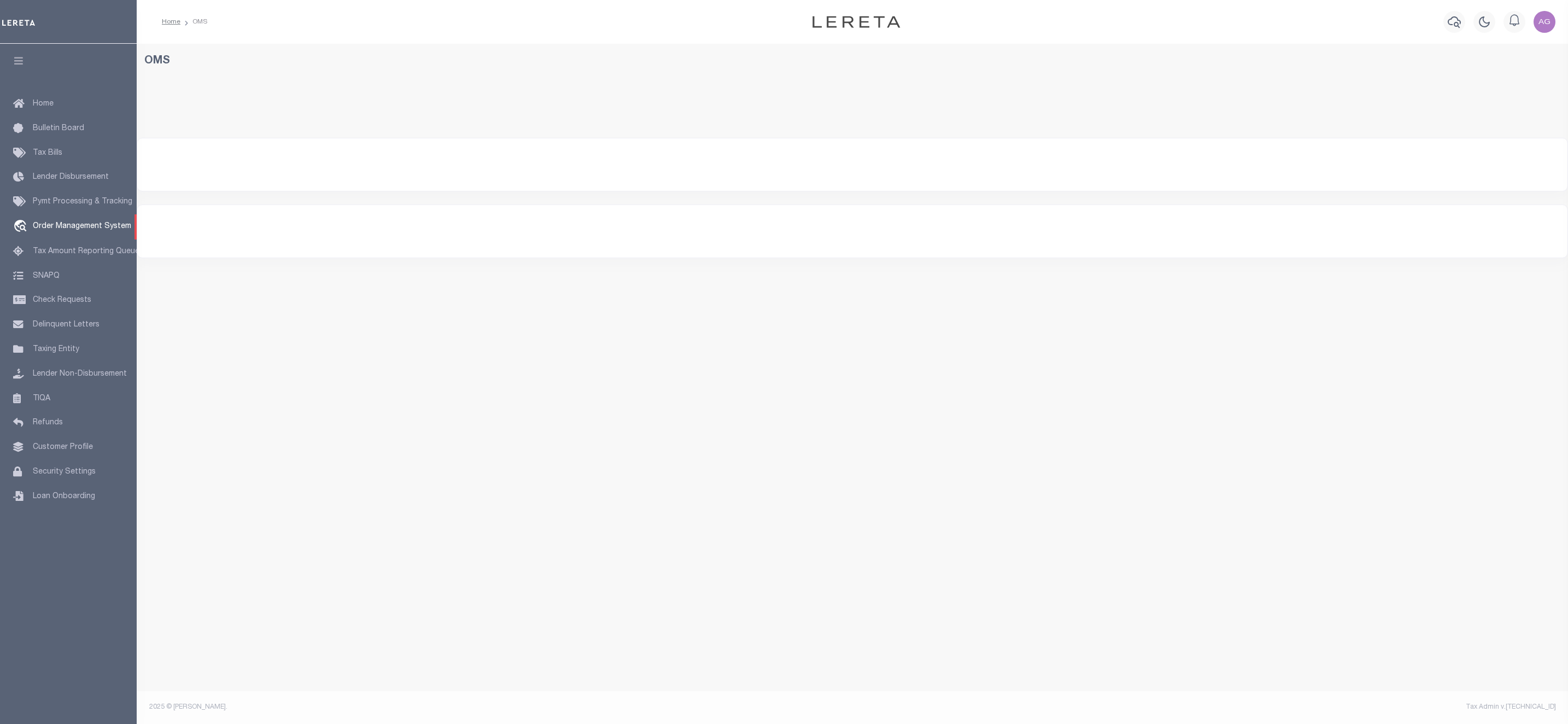
select select
select select "200"
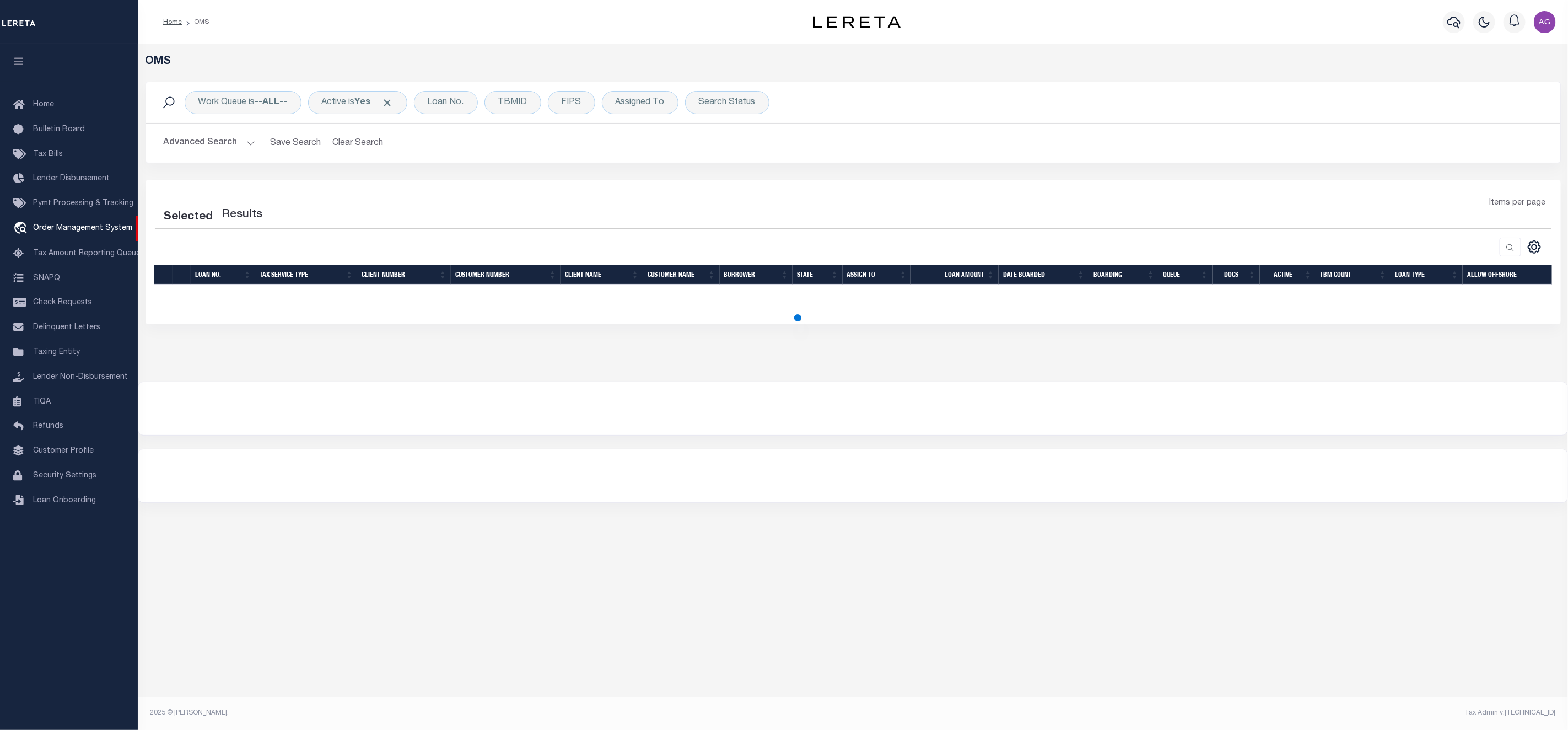
select select "200"
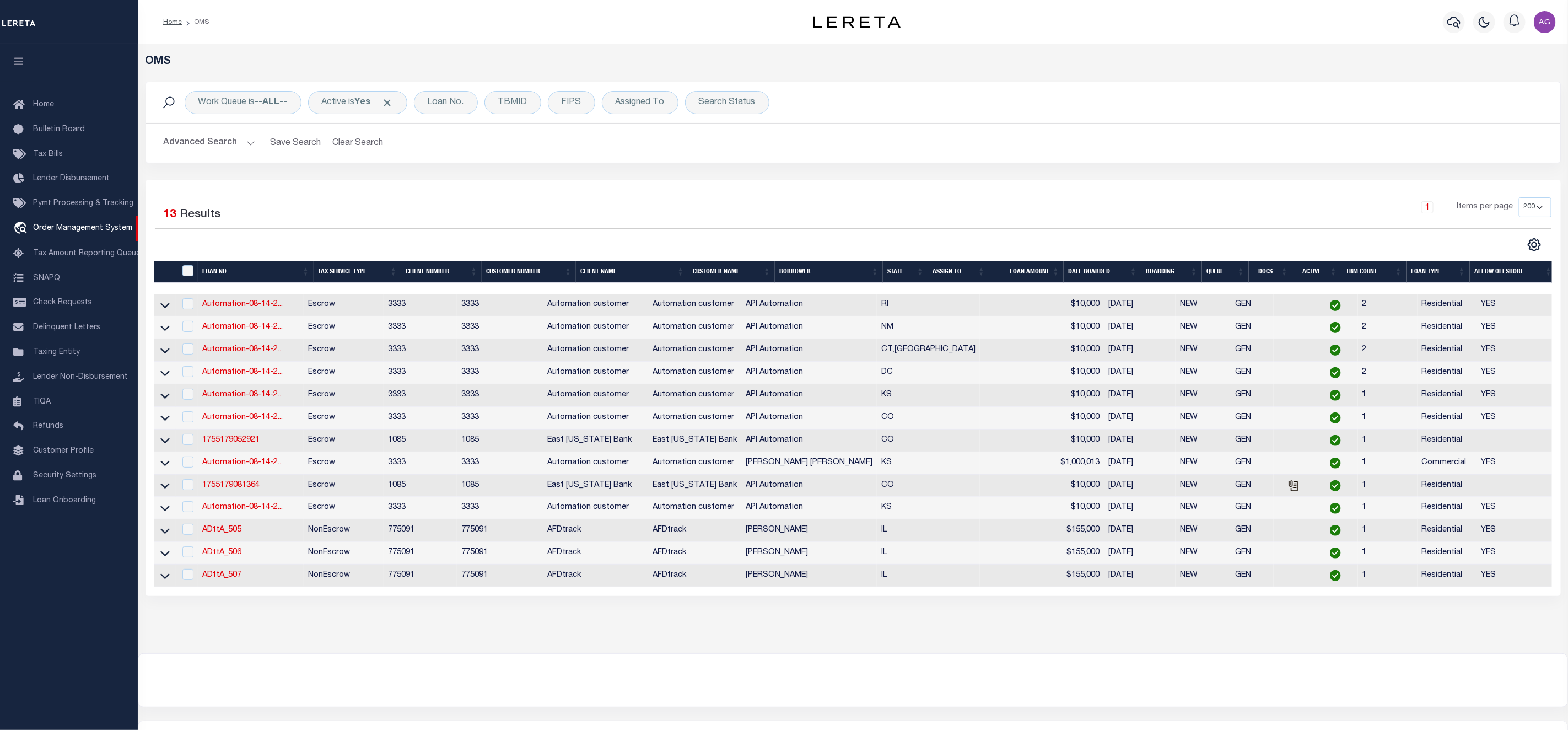
click at [233, 139] on button "Advanced Search" at bounding box center [209, 143] width 91 height 21
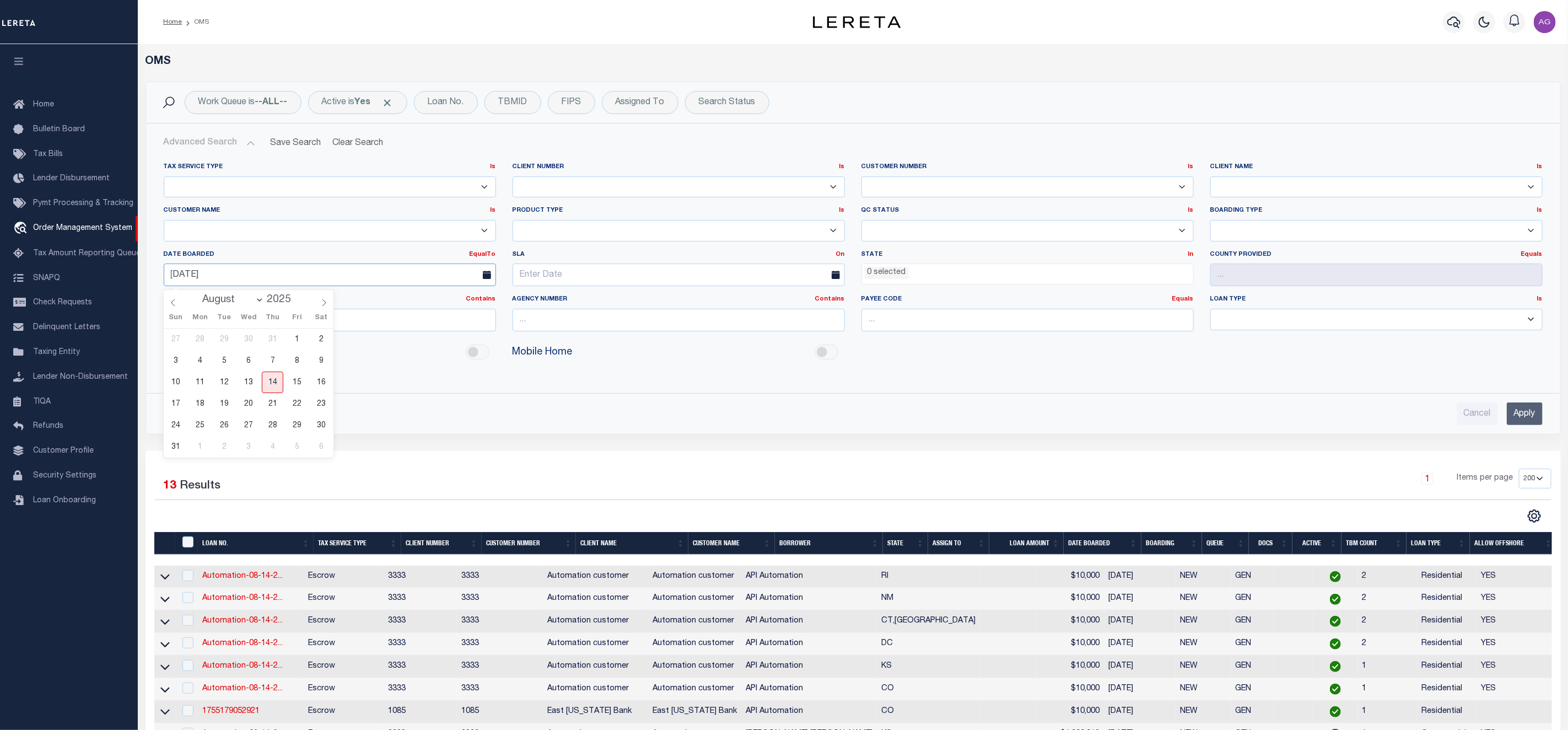
click at [238, 277] on input "[DATE]" at bounding box center [330, 274] width 333 height 23
click at [274, 381] on span "14" at bounding box center [272, 382] width 21 height 21
click at [365, 141] on button "Clear Search" at bounding box center [358, 143] width 60 height 21
select select
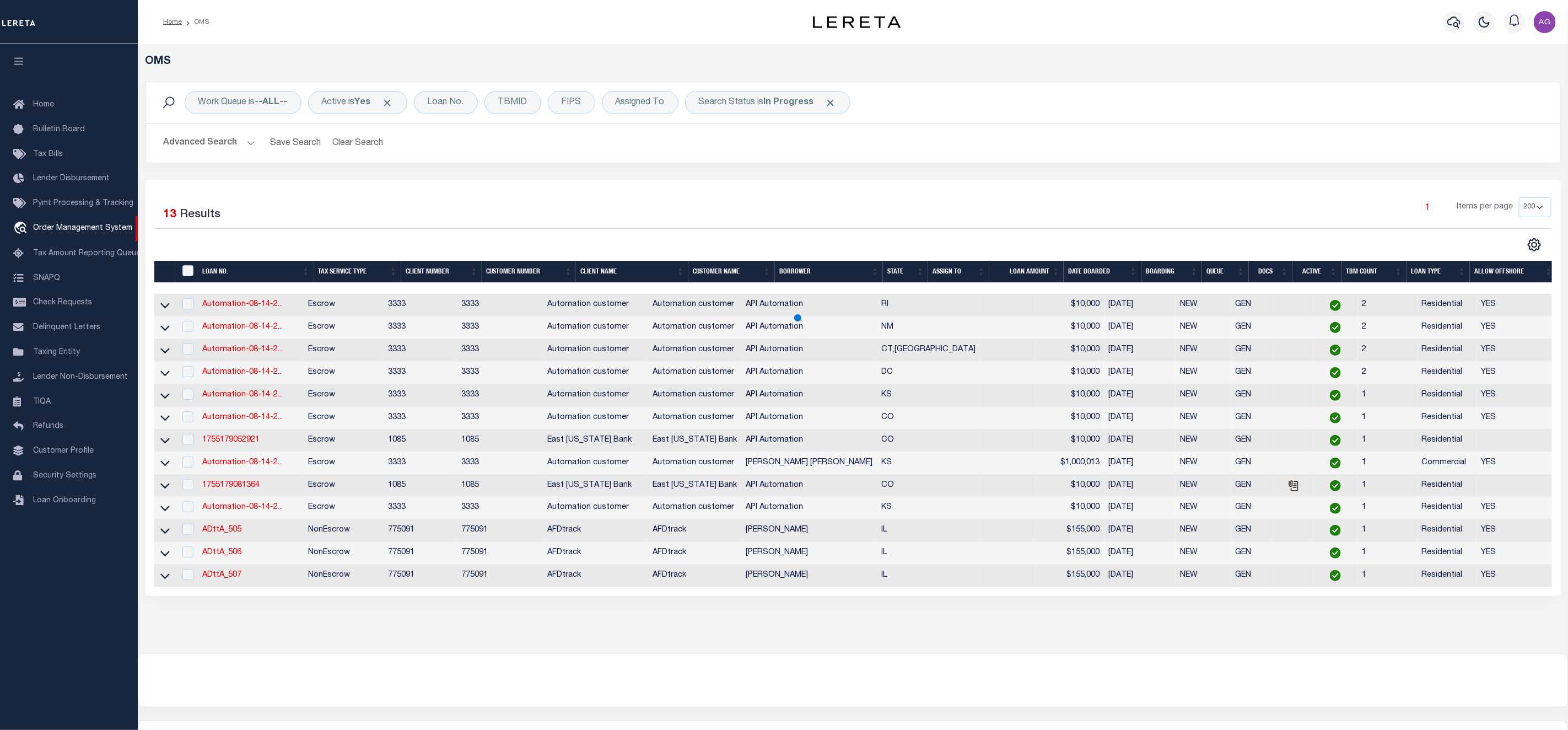
click at [217, 141] on button "Advanced Search" at bounding box center [209, 143] width 91 height 21
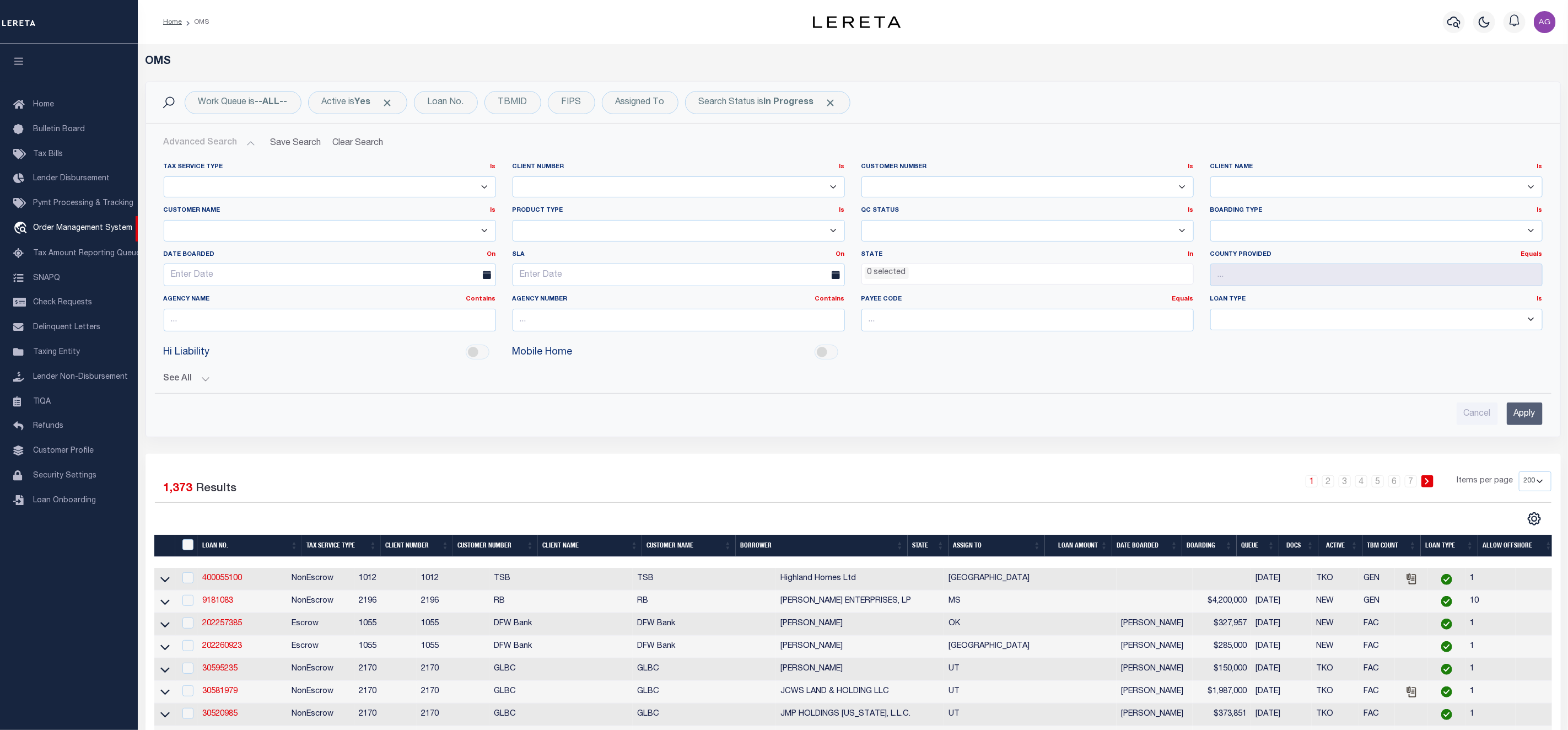
click at [1292, 194] on select "AB ABL Accumatch - Refunds AF AFCU AFDLQBank AFDtrack ALB ALERUS FINANCIAL ALL …" at bounding box center [1377, 187] width 333 height 21
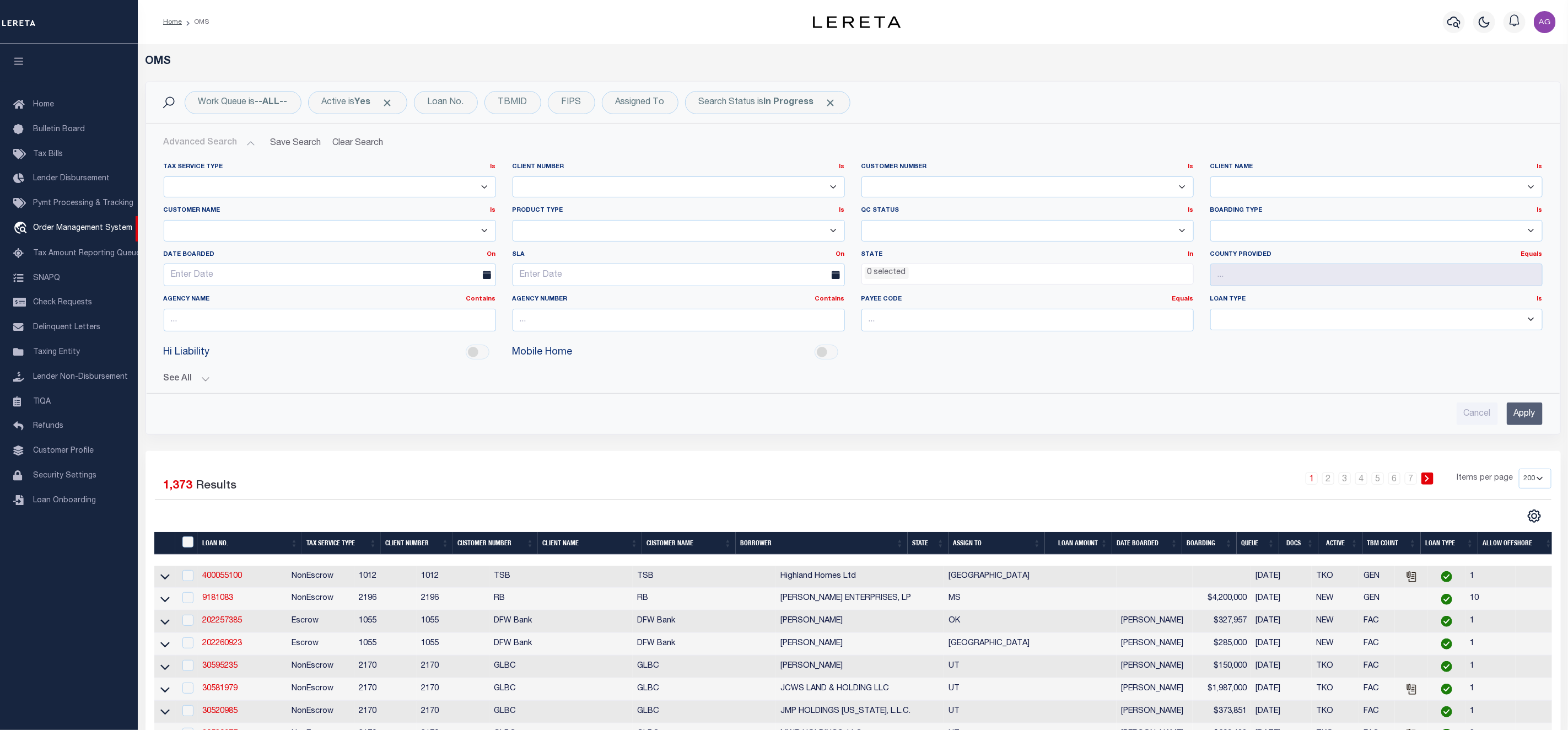
select select "AFDtrack"
click at [1210, 177] on select "AB ABL Accumatch - Refunds AF AFCU AFDLQBank AFDtrack ALB ALERUS FINANCIAL ALL …" at bounding box center [1377, 187] width 333 height 21
click at [836, 101] on span "Click to Remove" at bounding box center [831, 103] width 12 height 12
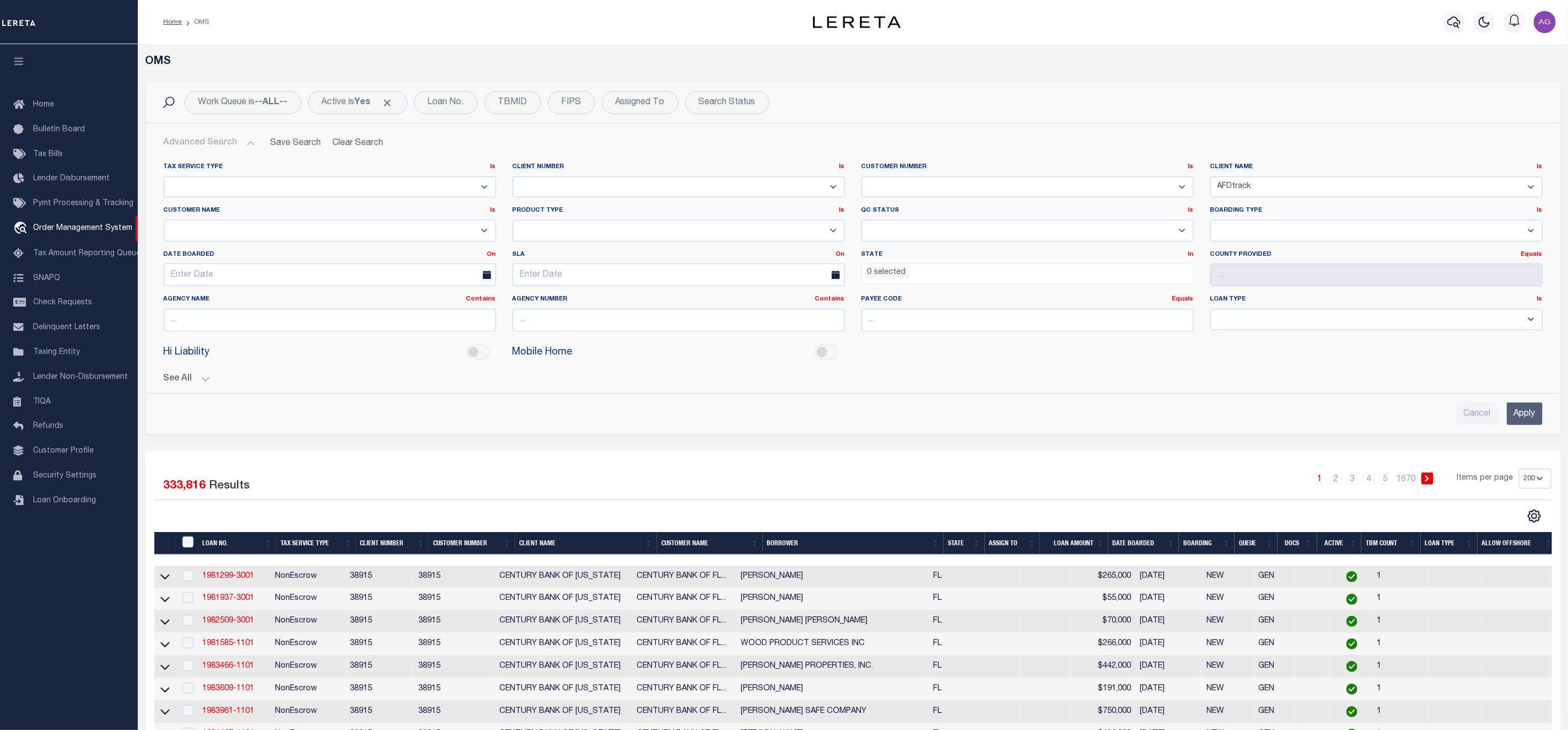
click at [1534, 422] on input "Apply" at bounding box center [1525, 414] width 36 height 23
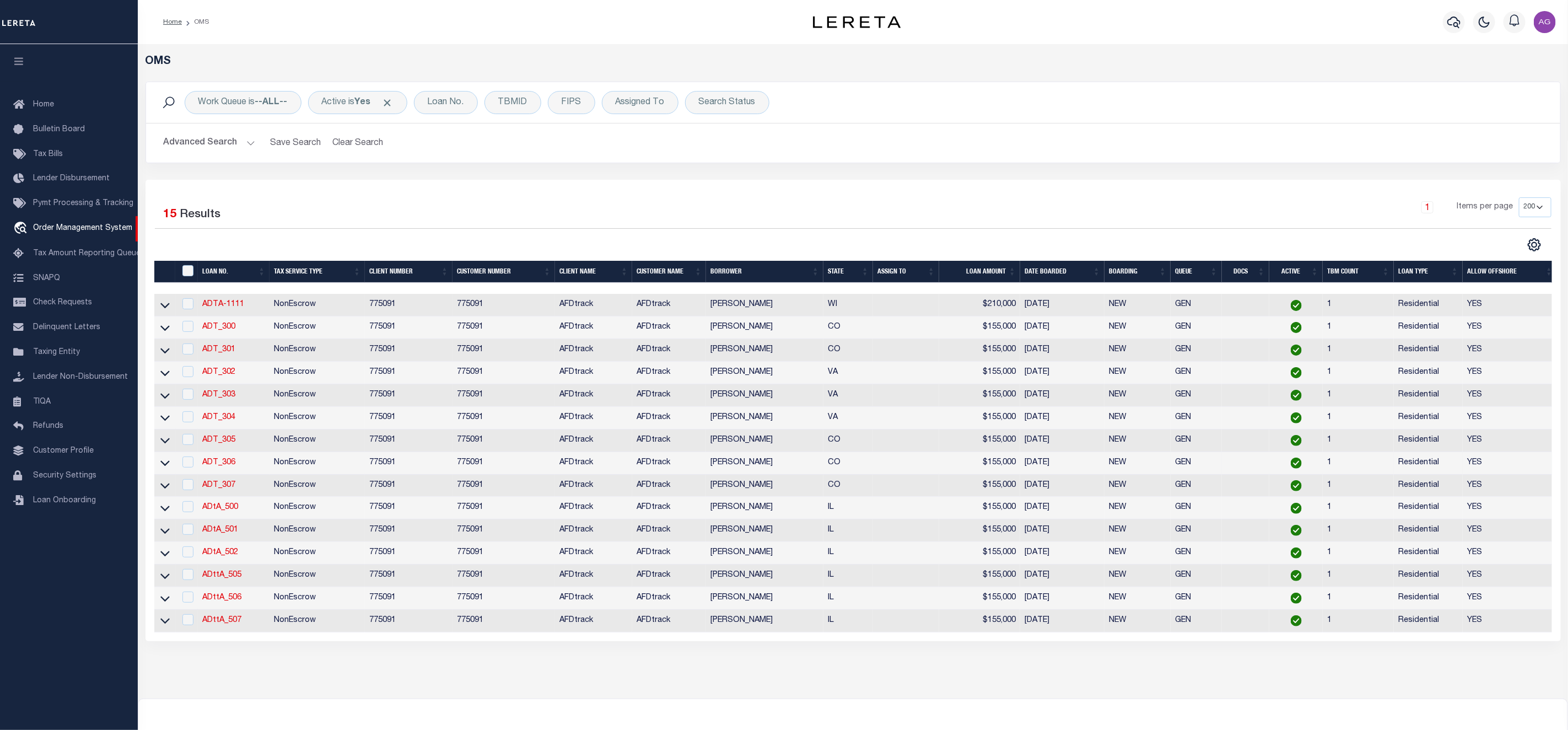
click at [171, 472] on td at bounding box center [164, 464] width 21 height 23
checkbox input "true"
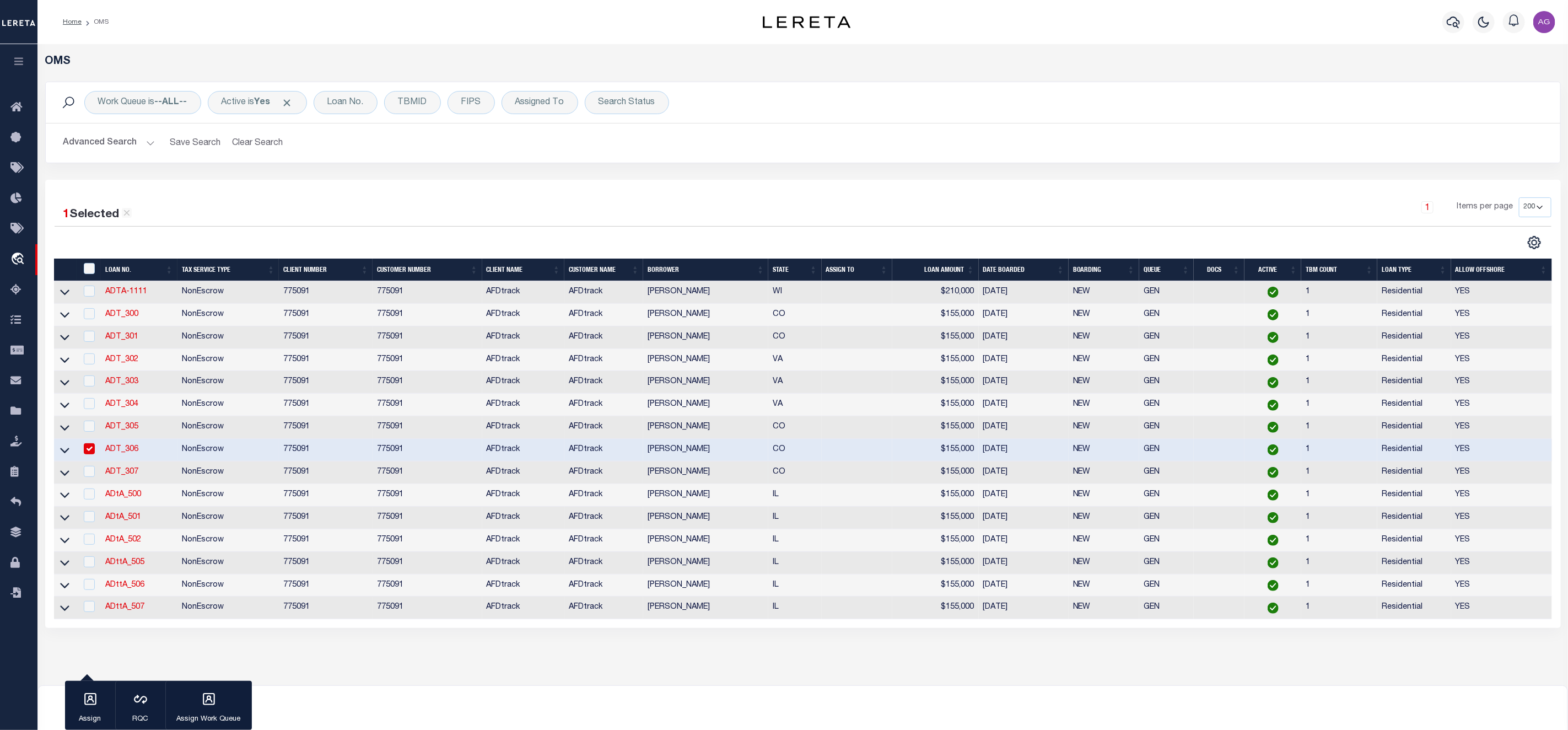
click at [164, 465] on td "ADT_307" at bounding box center [139, 473] width 77 height 23
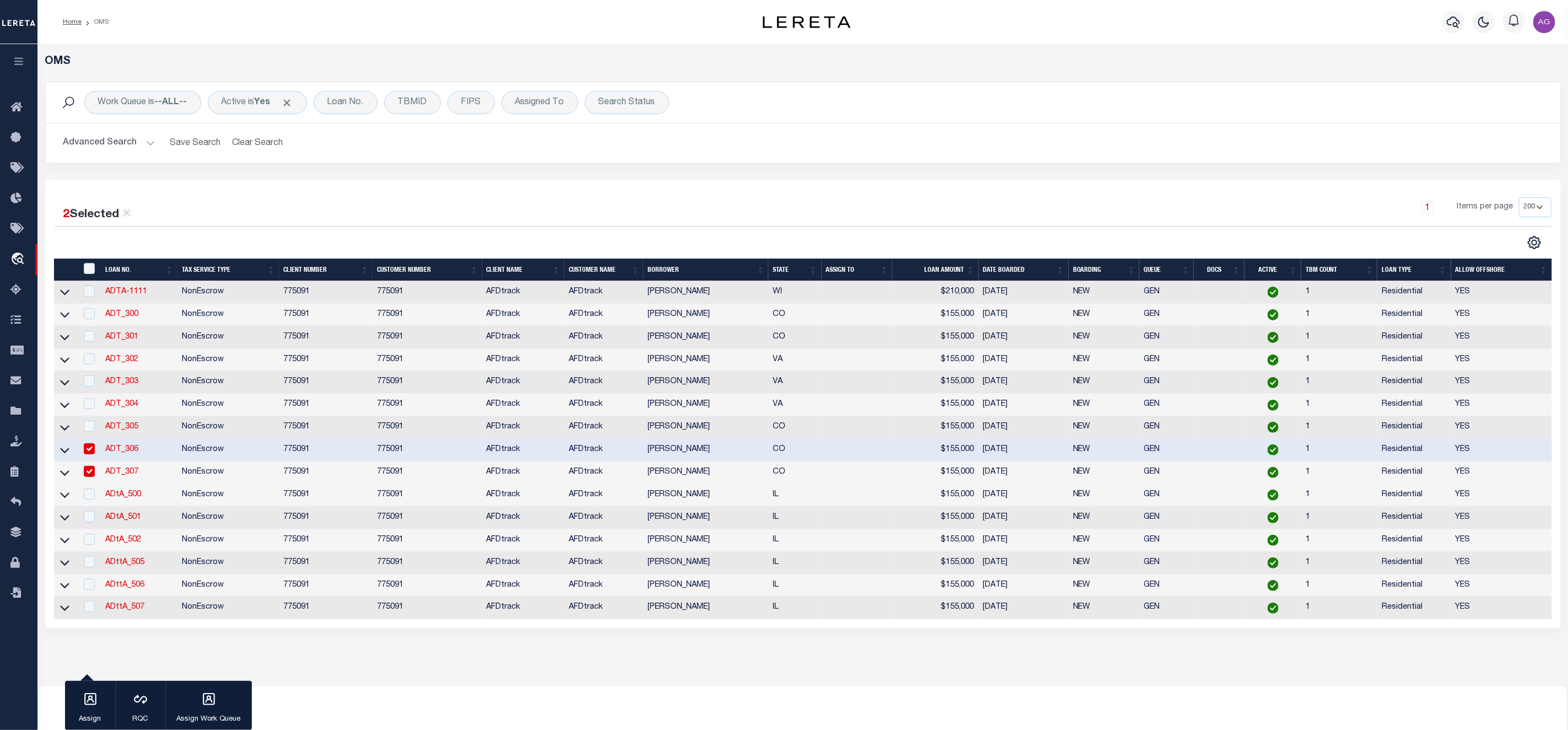
click at [86, 474] on input "checkbox" at bounding box center [90, 472] width 11 height 11
checkbox input "false"
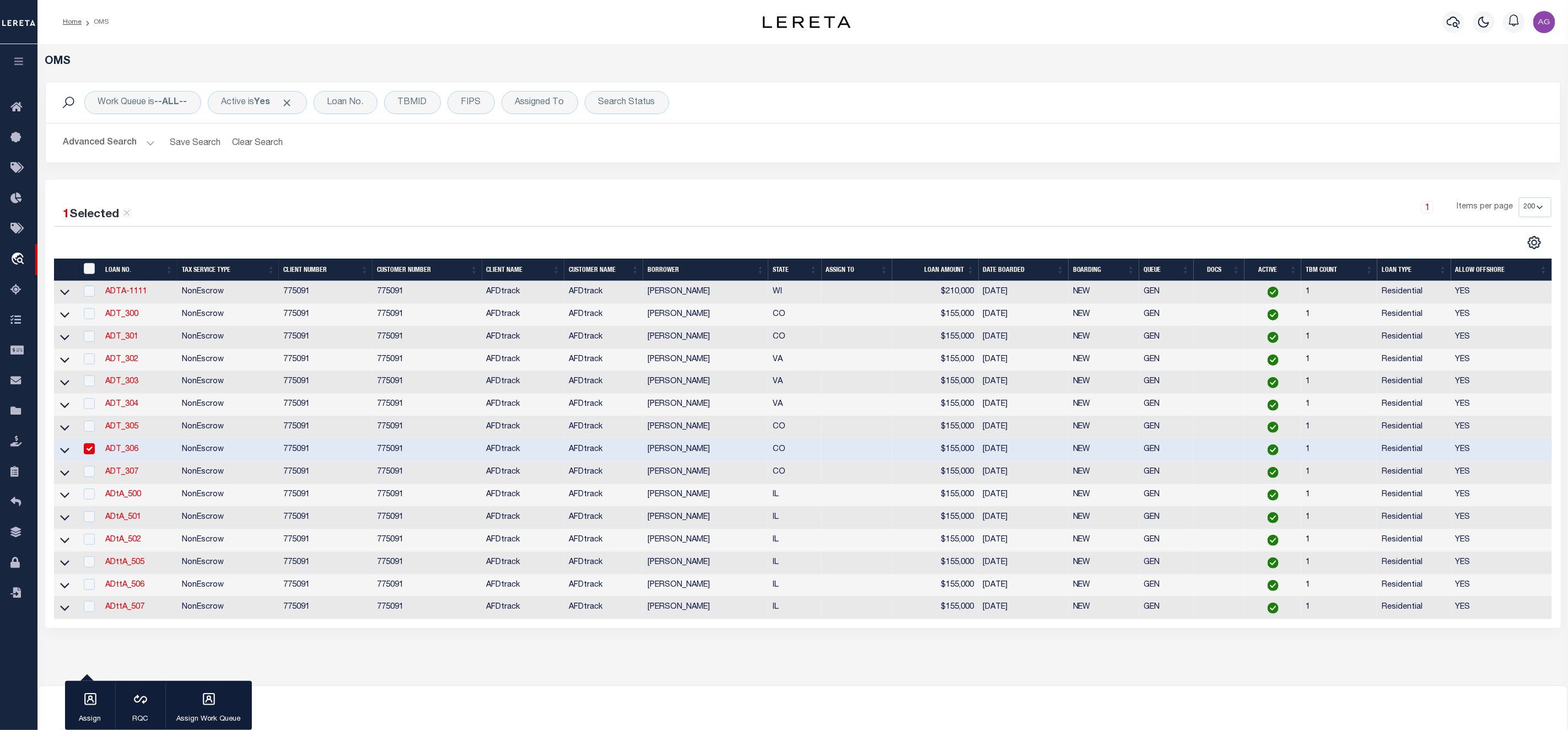
click at [88, 453] on input "checkbox" at bounding box center [90, 449] width 11 height 11
checkbox input "false"
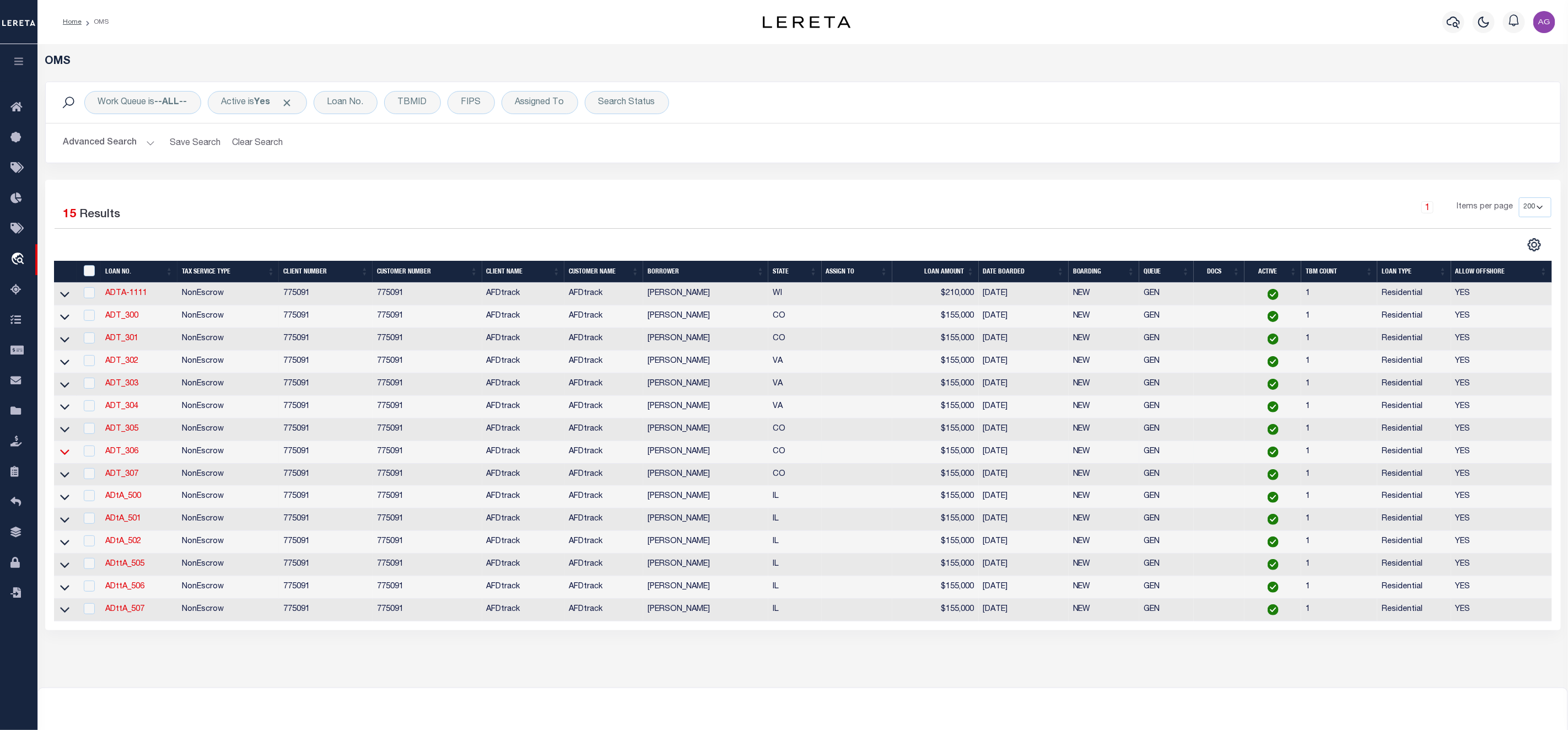
click at [63, 456] on icon at bounding box center [64, 452] width 9 height 12
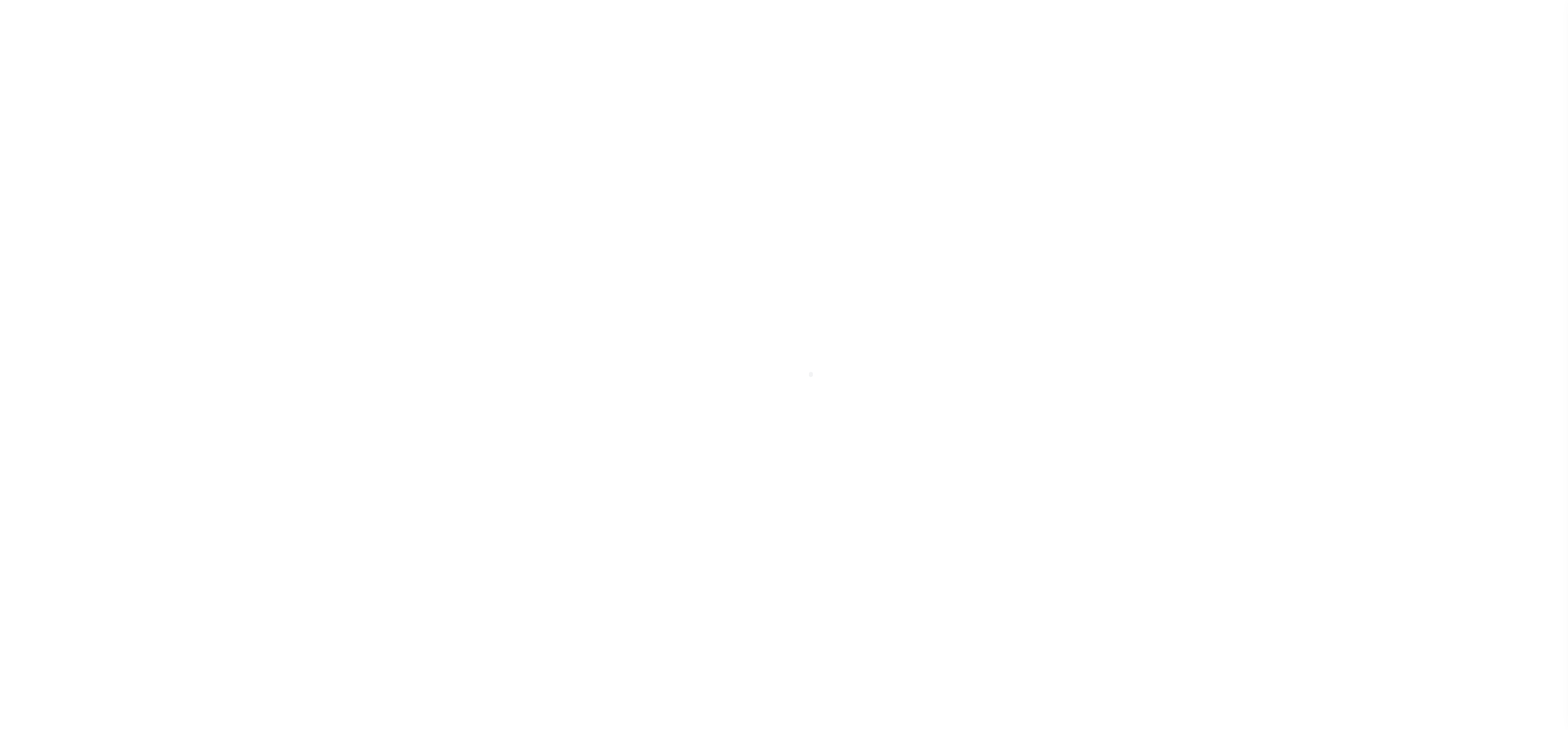
select select "10"
select select "NonEscrow"
select select "2"
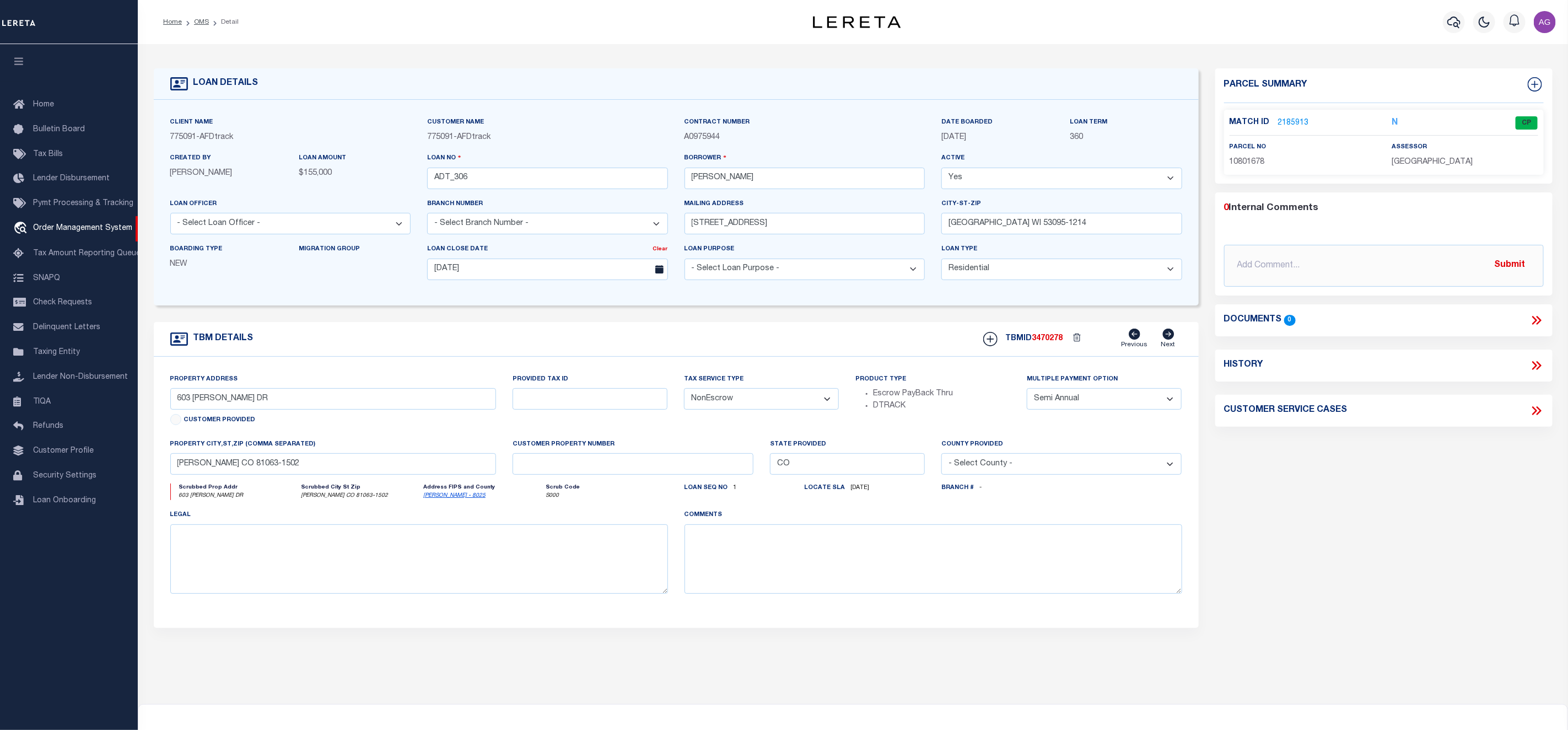
click at [1298, 120] on link "2185913" at bounding box center [1294, 123] width 31 height 12
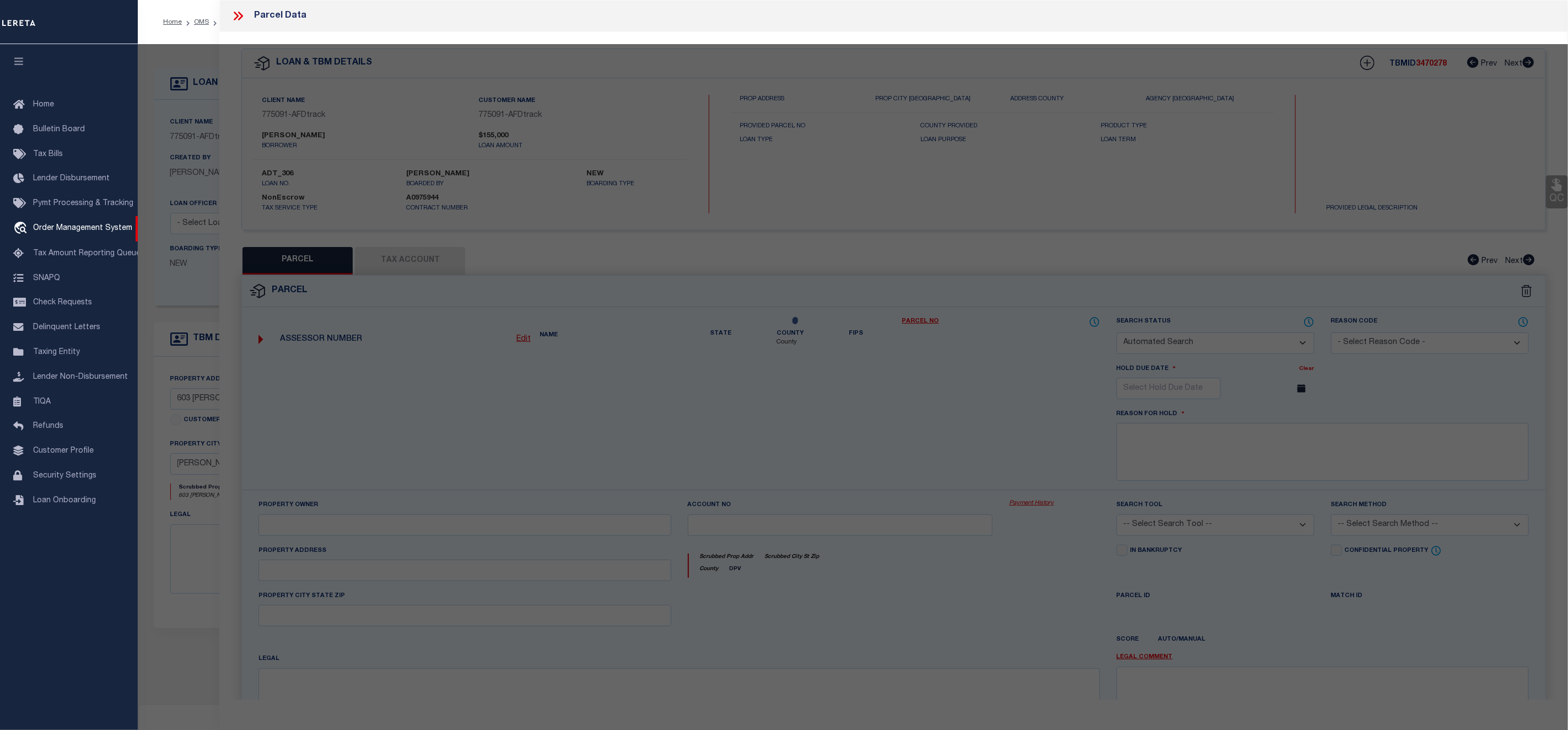
checkbox input "false"
select select "CP"
type input "SNOW,JOSHUA JOHN"
select select "ATL"
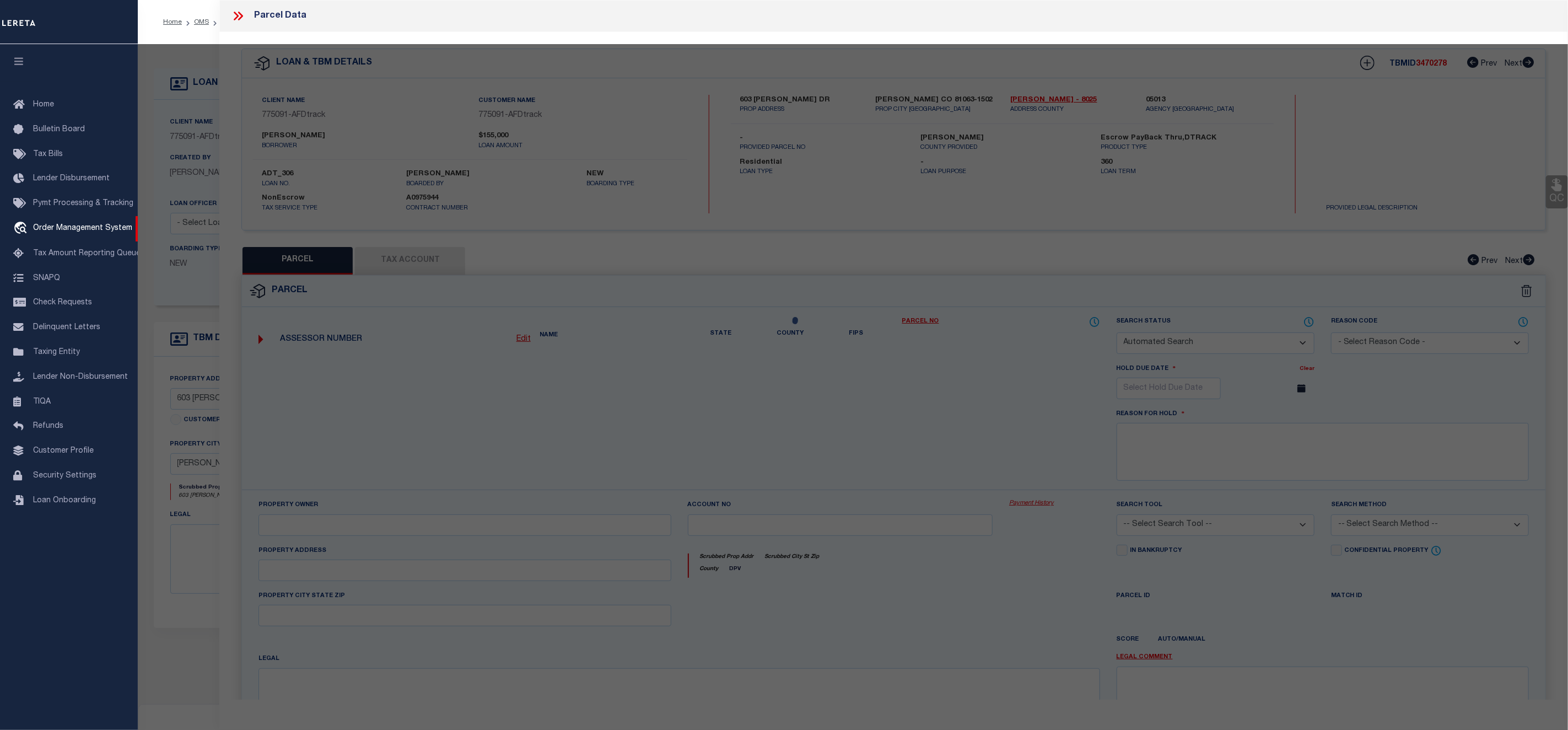
select select "ADD"
type input "603 DOWNEY DR"
checkbox input "false"
type input "ORDWAY, CO 81063"
type textarea "SUBDIVISION REEVES & DOWNEY SUBDIVISION LOT 2,3 BLOCK 1 SECTION: 14 TOWNSHIP: 2…"
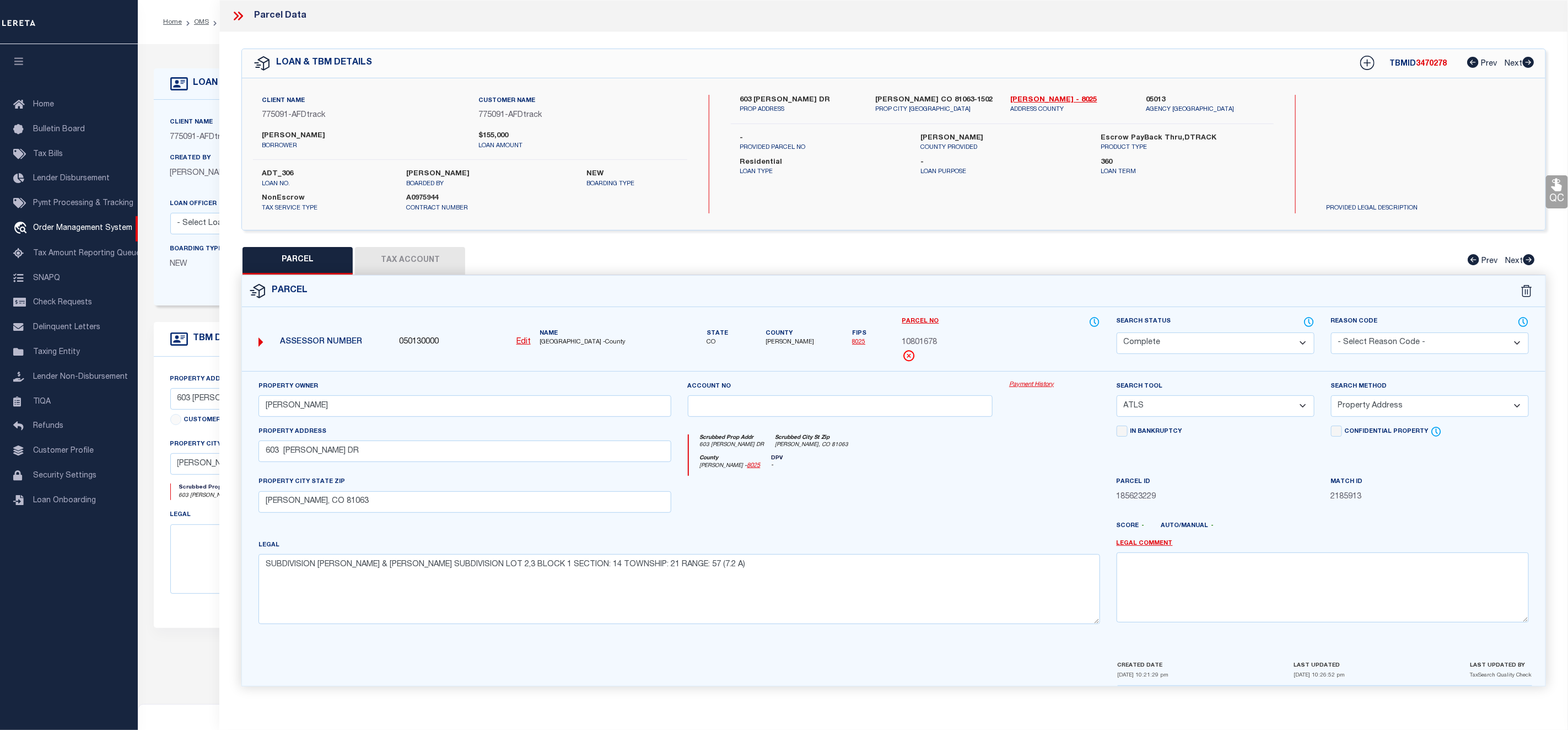
click at [396, 275] on div "Parcel Edit" at bounding box center [894, 481] width 1305 height 411
click at [399, 268] on button "Tax Account" at bounding box center [410, 260] width 110 height 28
select select "100"
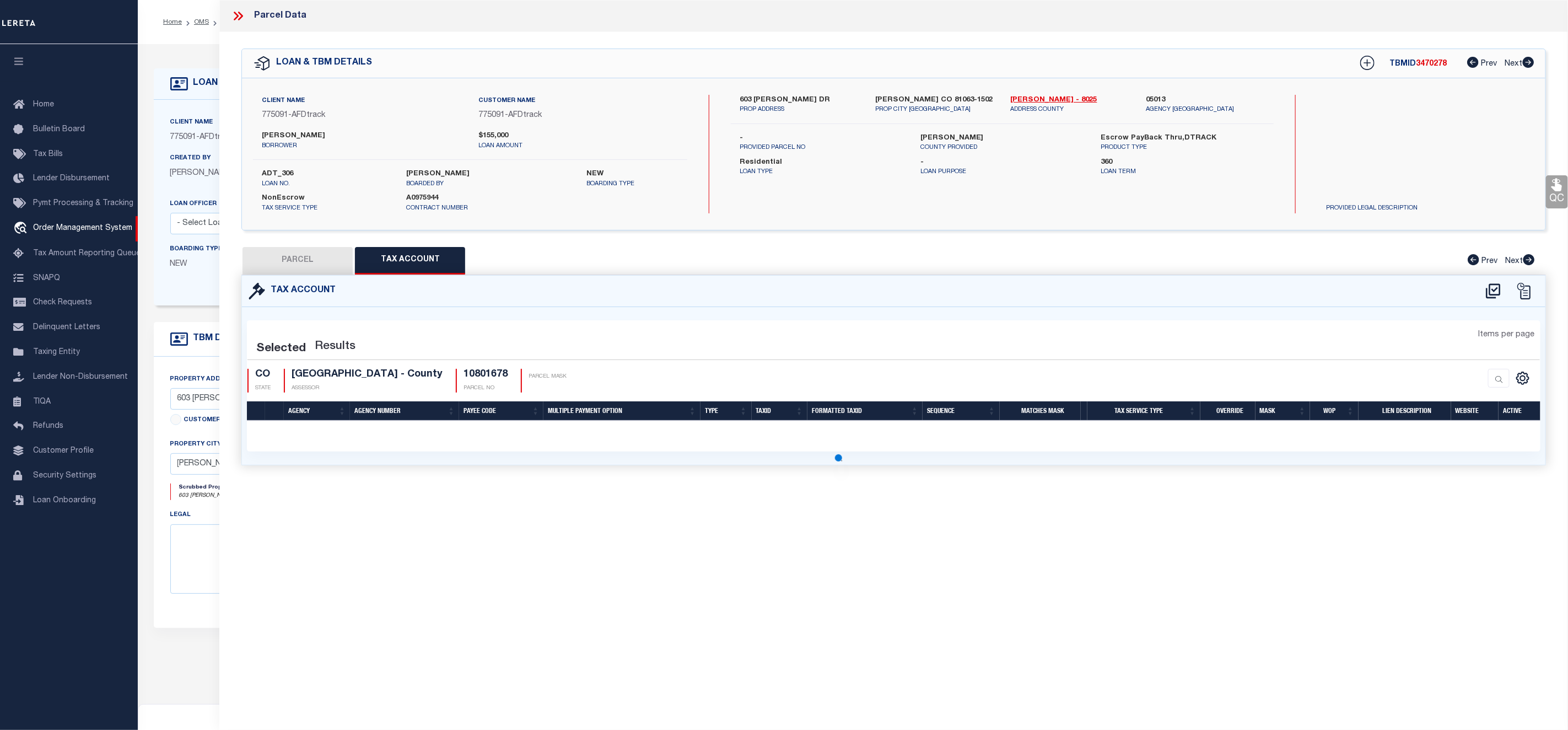
select select "100"
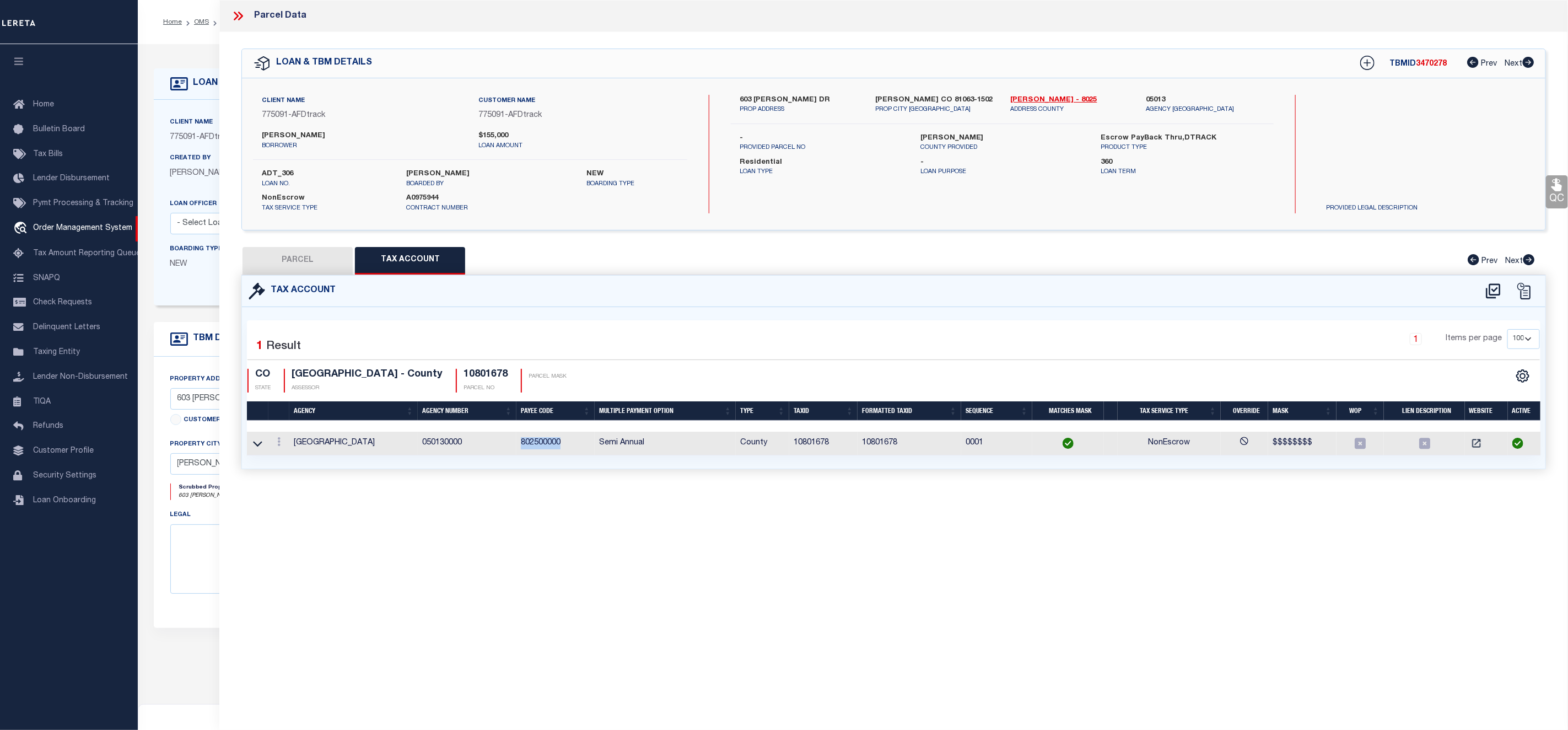
drag, startPoint x: 522, startPoint y: 452, endPoint x: 577, endPoint y: 456, distance: 55.1
click at [577, 456] on td "802500000" at bounding box center [556, 443] width 79 height 24
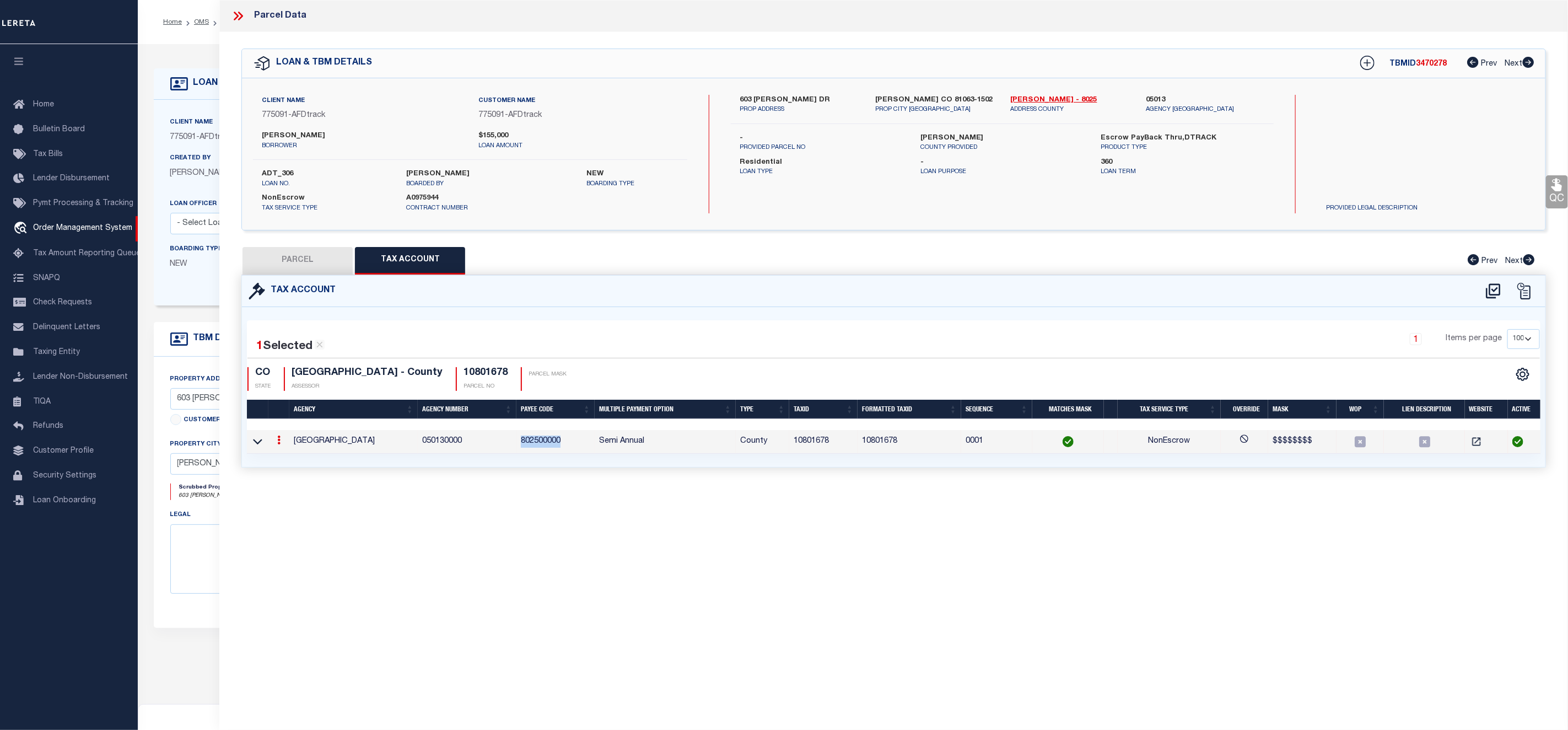
copy td "802500000"
click at [285, 14] on div "Parcel Data" at bounding box center [268, 15] width 75 height 14
click at [238, 21] on icon at bounding box center [238, 15] width 14 height 14
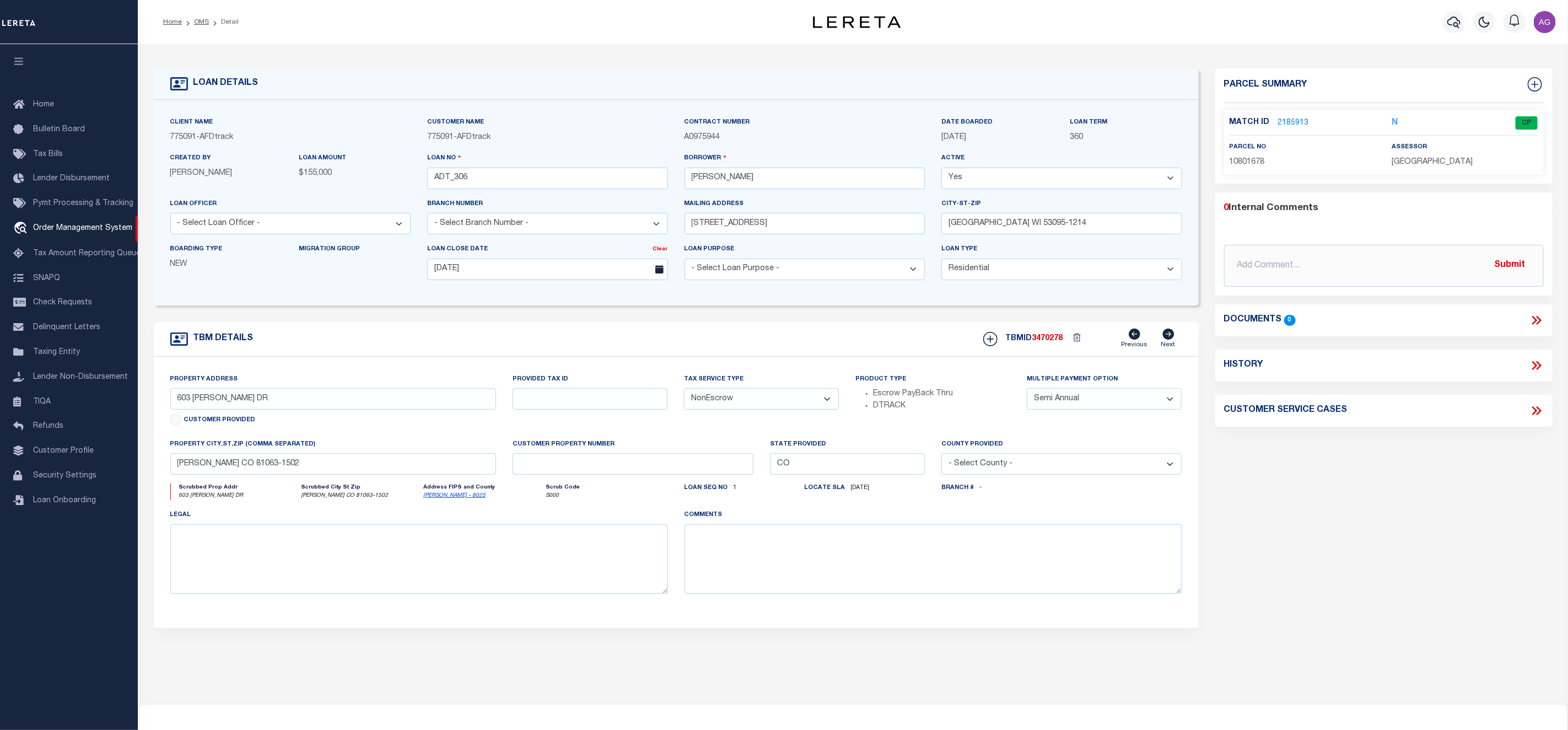
click at [1290, 122] on link "2185913" at bounding box center [1294, 123] width 31 height 12
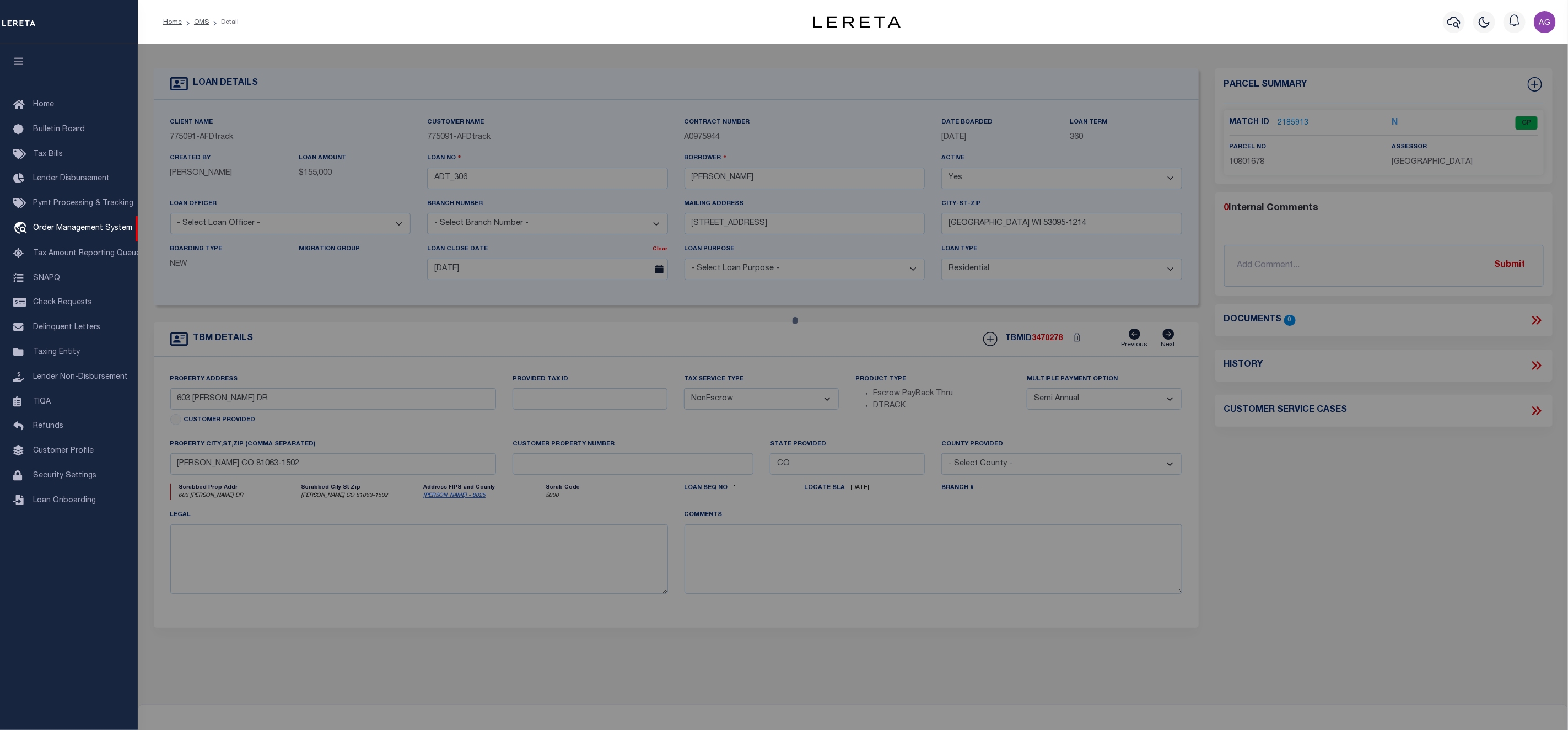
select select "AS"
select select
checkbox input "false"
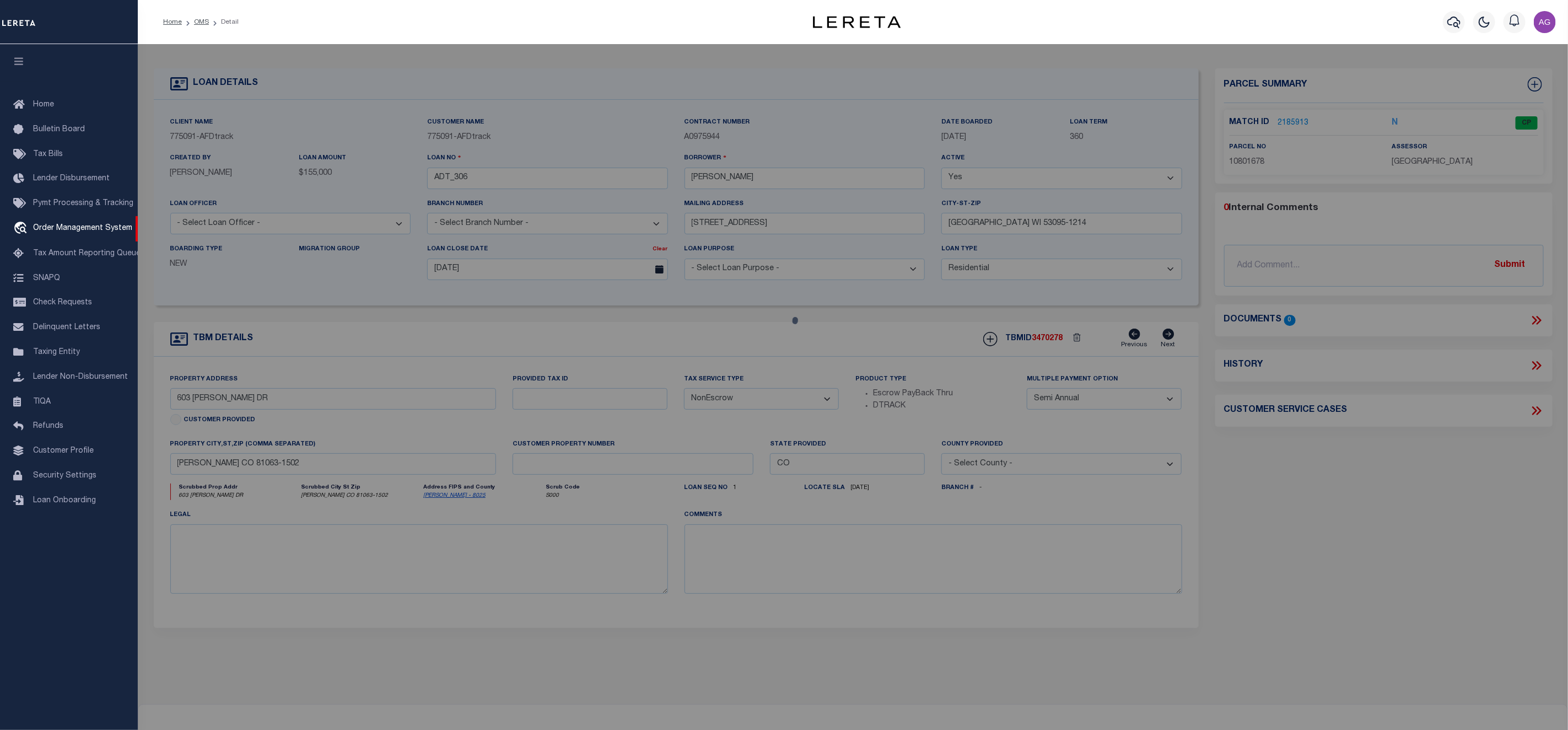
select select "CP"
type input "SNOW,JOSHUA JOHN"
select select "ATL"
select select "ADD"
type input "603 DOWNEY DR"
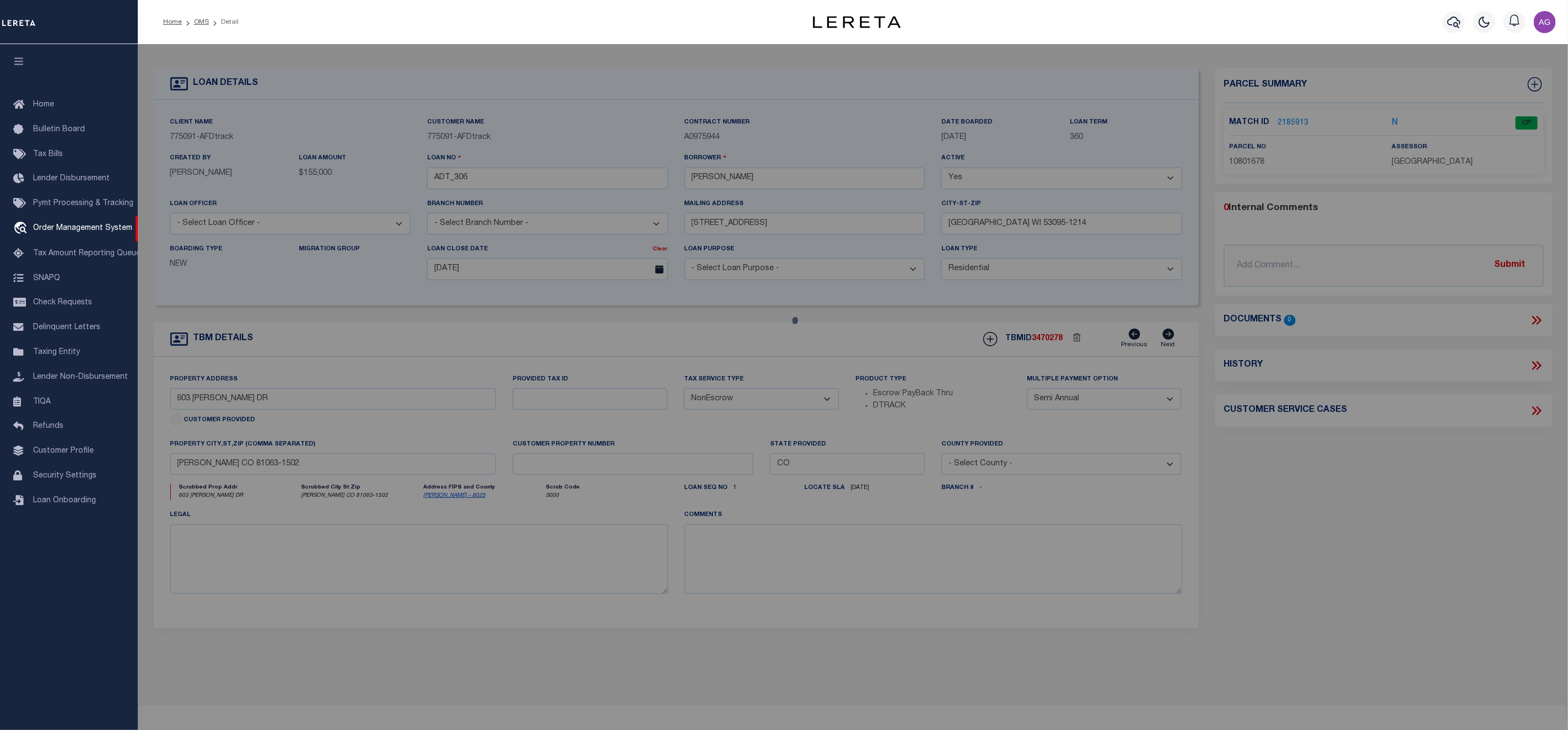
checkbox input "false"
type input "ORDWAY, CO 81063"
type textarea "SUBDIVISION REEVES & DOWNEY SUBDIVISION LOT 2,3 BLOCK 1 SECTION: 14 TOWNSHIP: 2…"
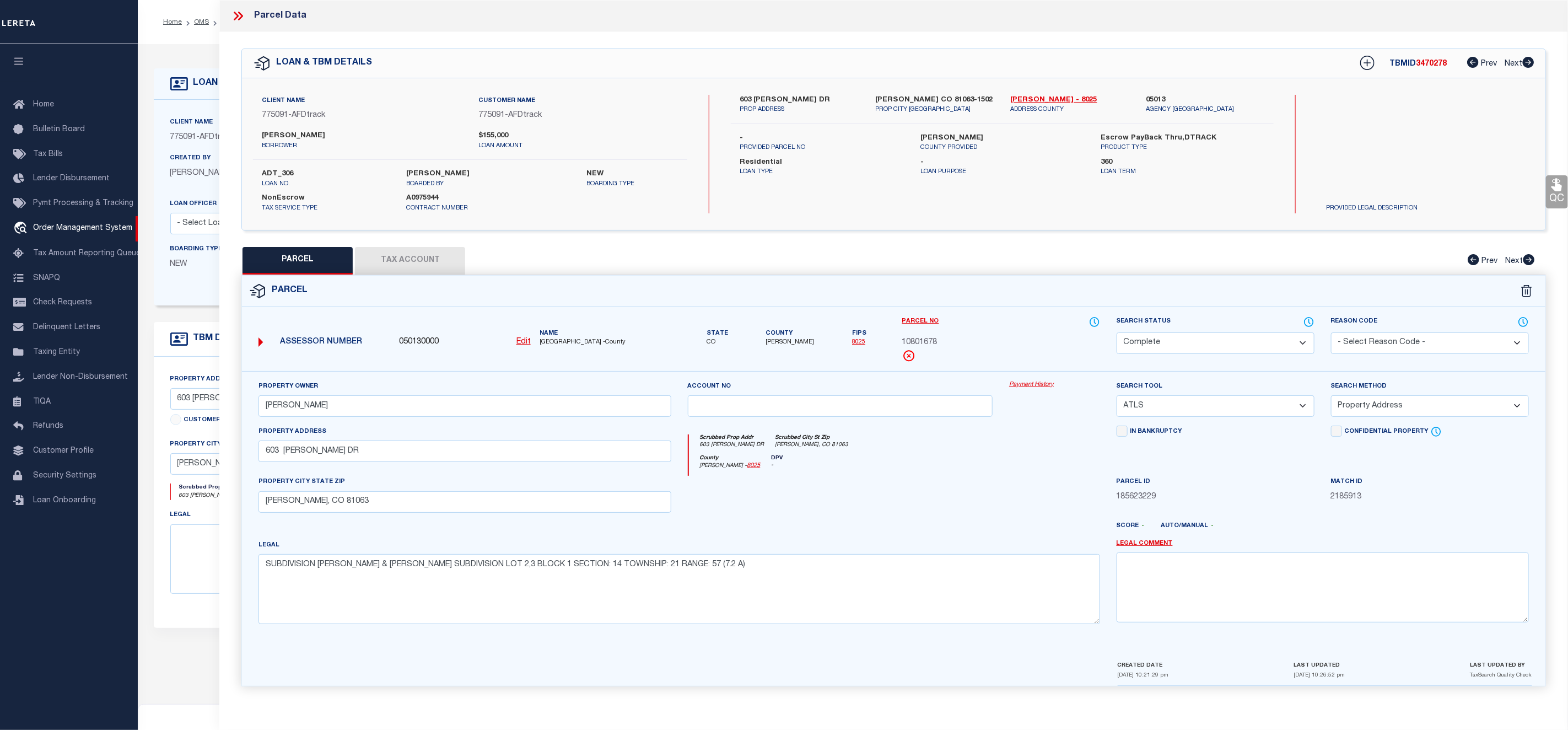
click at [1027, 384] on link "Payment History" at bounding box center [1055, 385] width 91 height 9
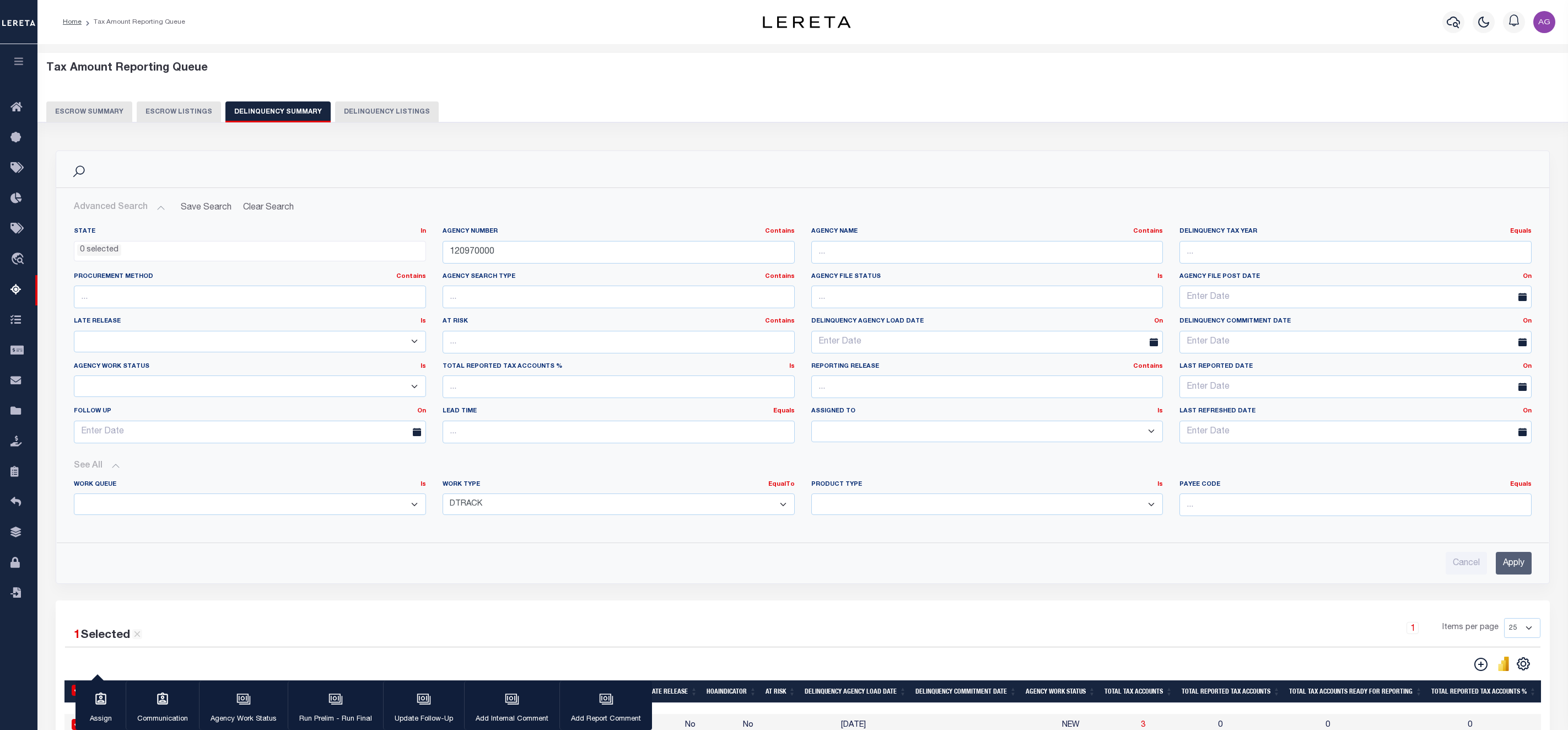
select select
select select "DTRACK"
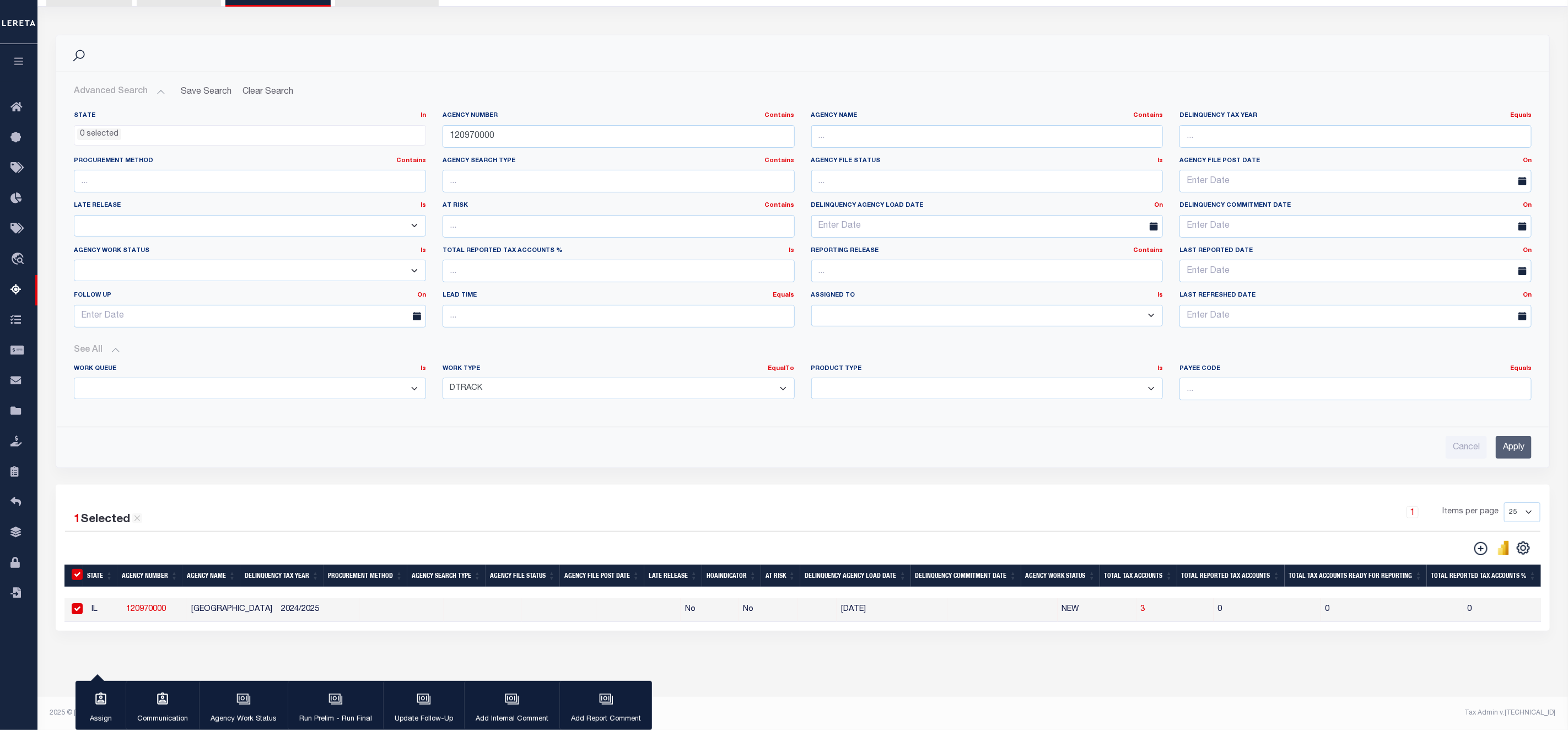
scroll to position [0, 821]
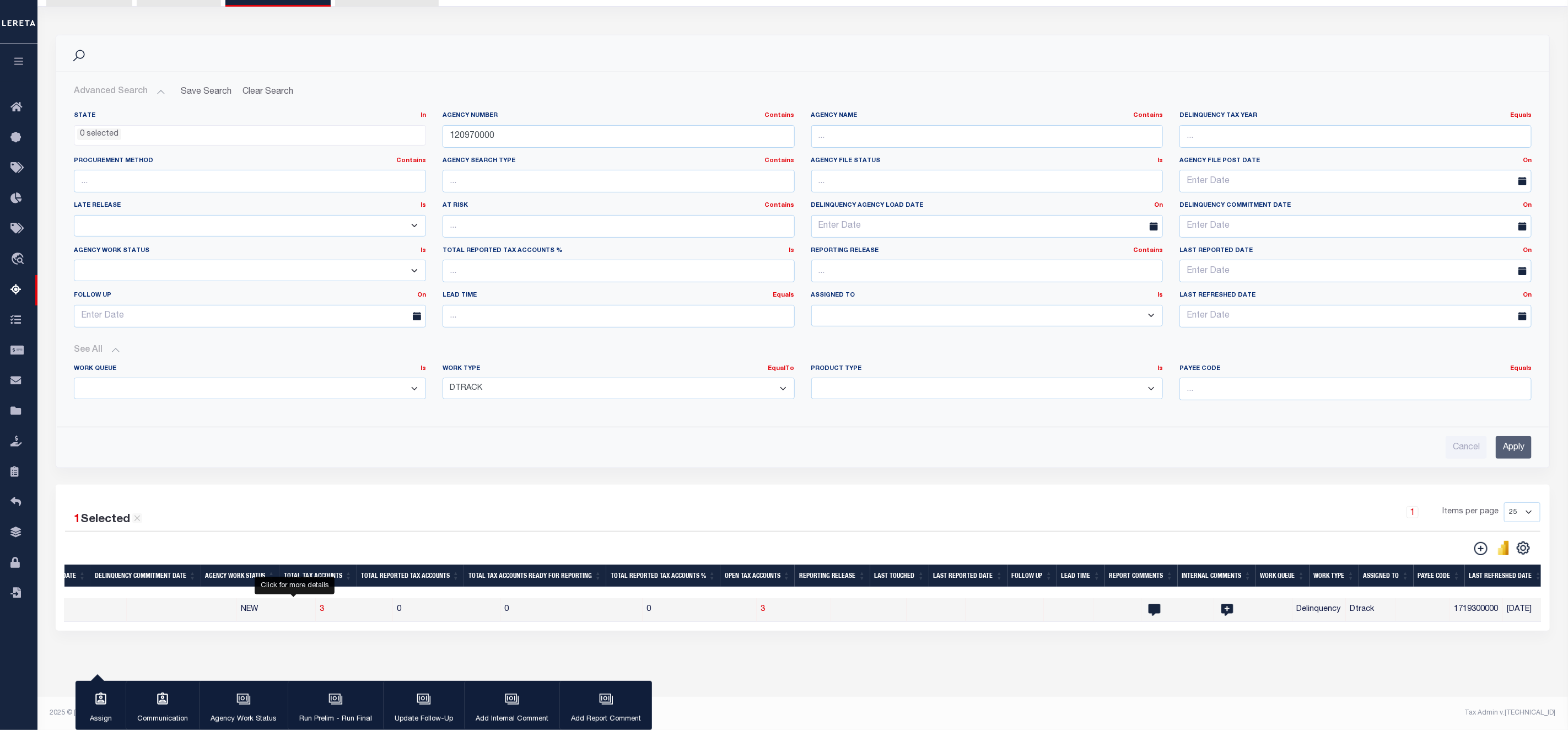
click at [320, 605] on span "3" at bounding box center [322, 609] width 4 height 8
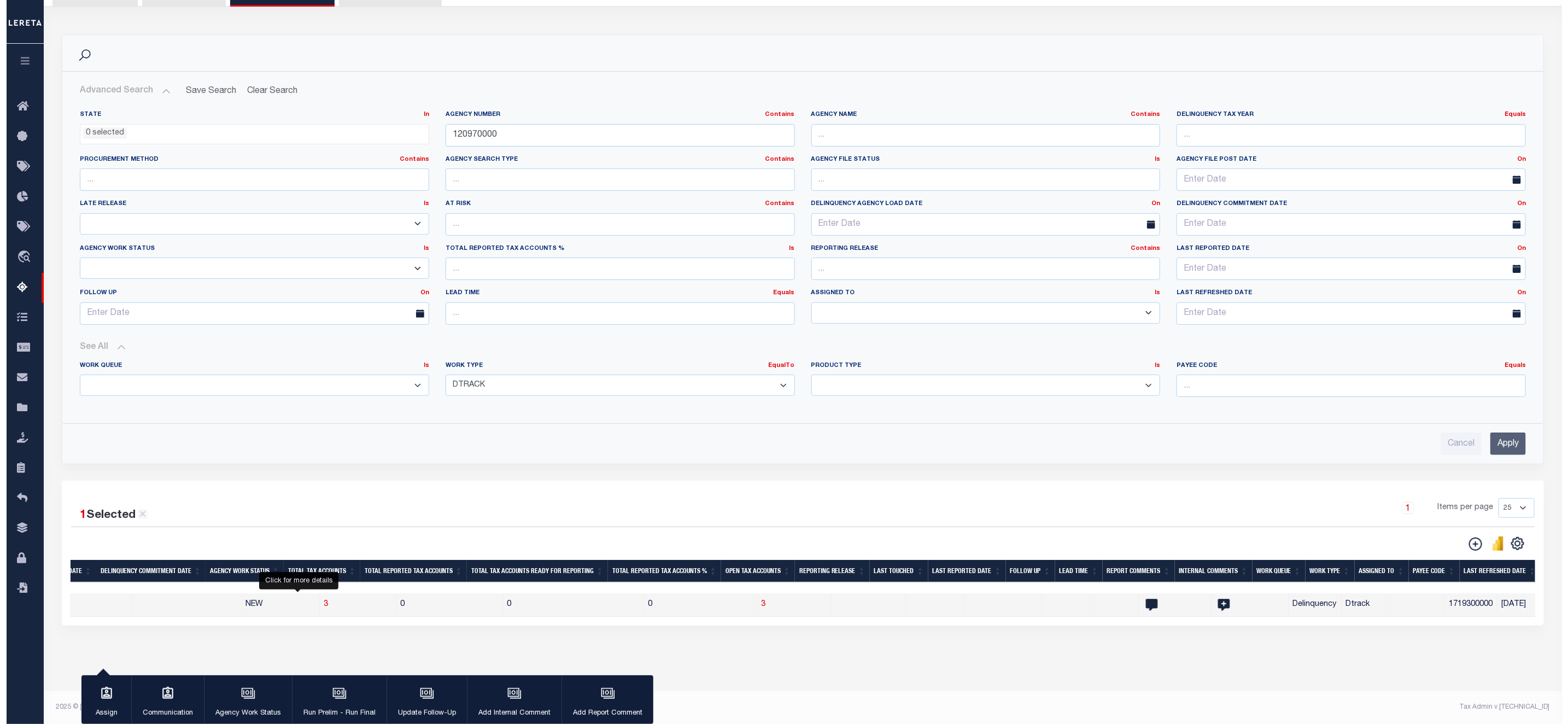
scroll to position [0, 0]
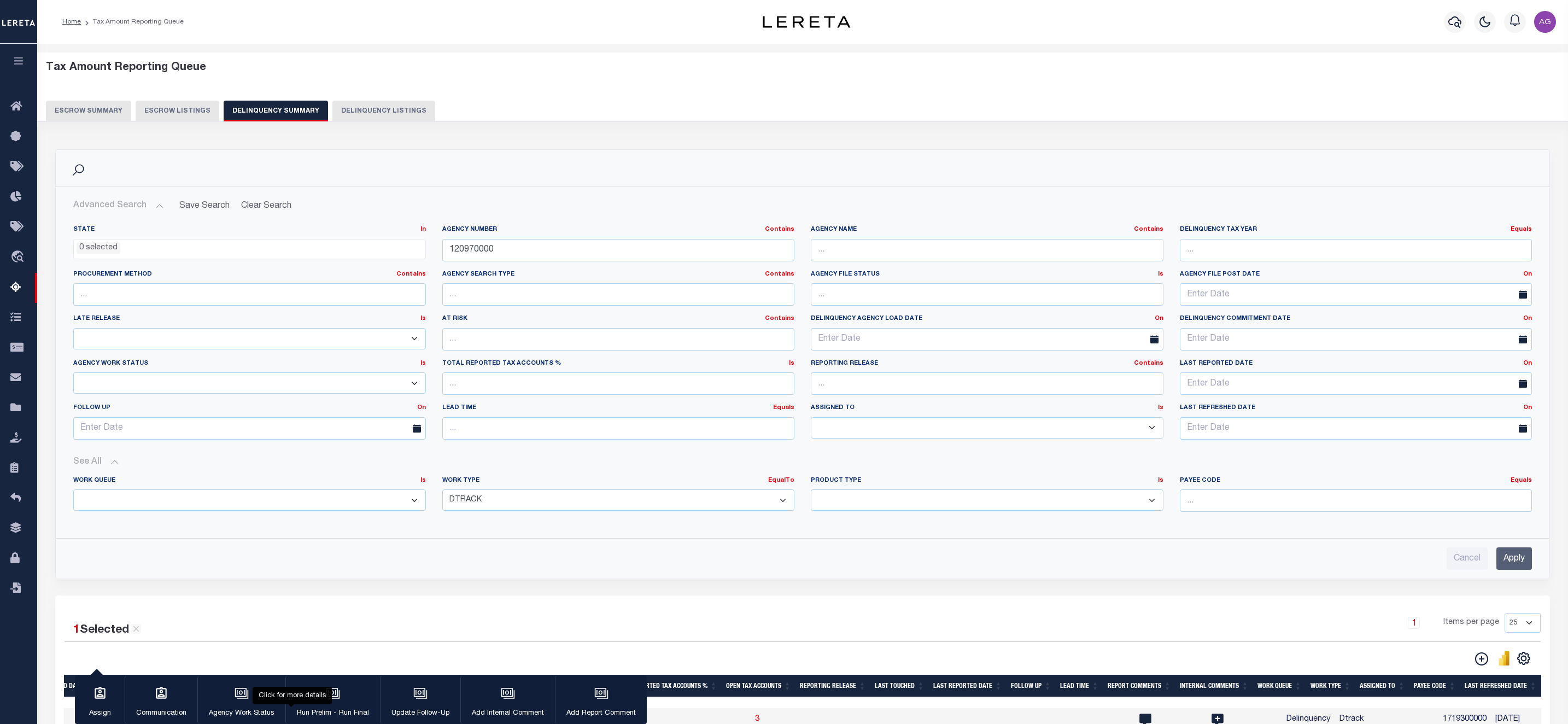
select select "500"
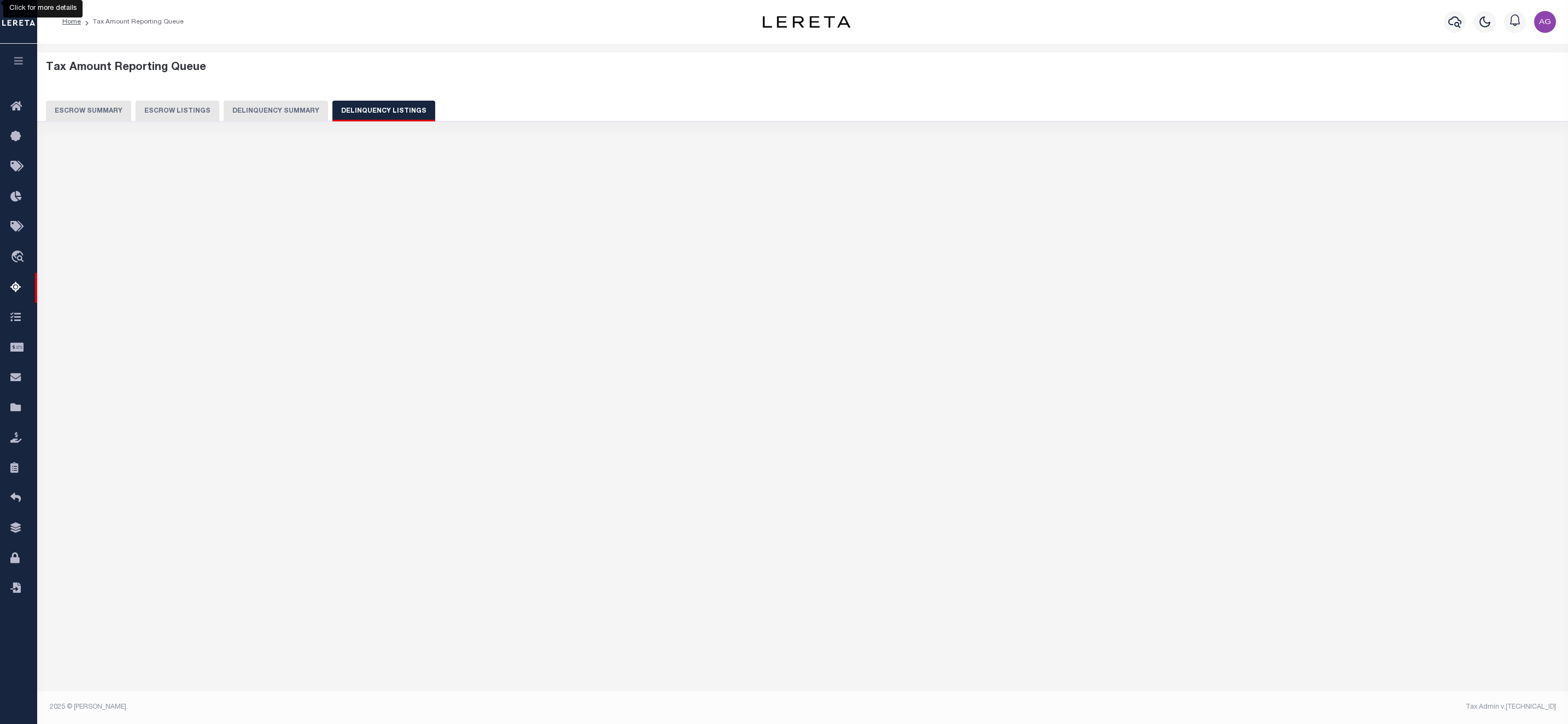
select select "500"
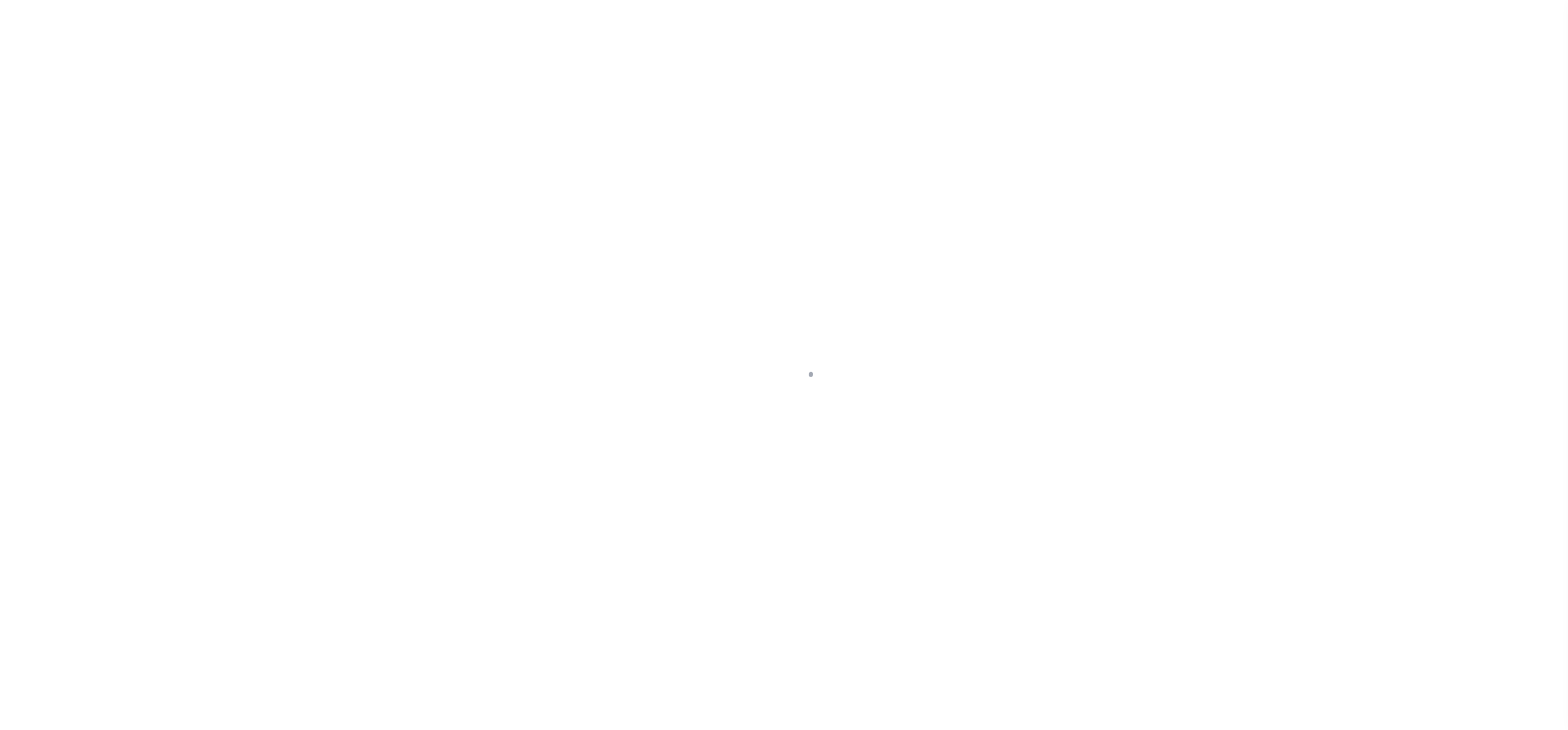
select select
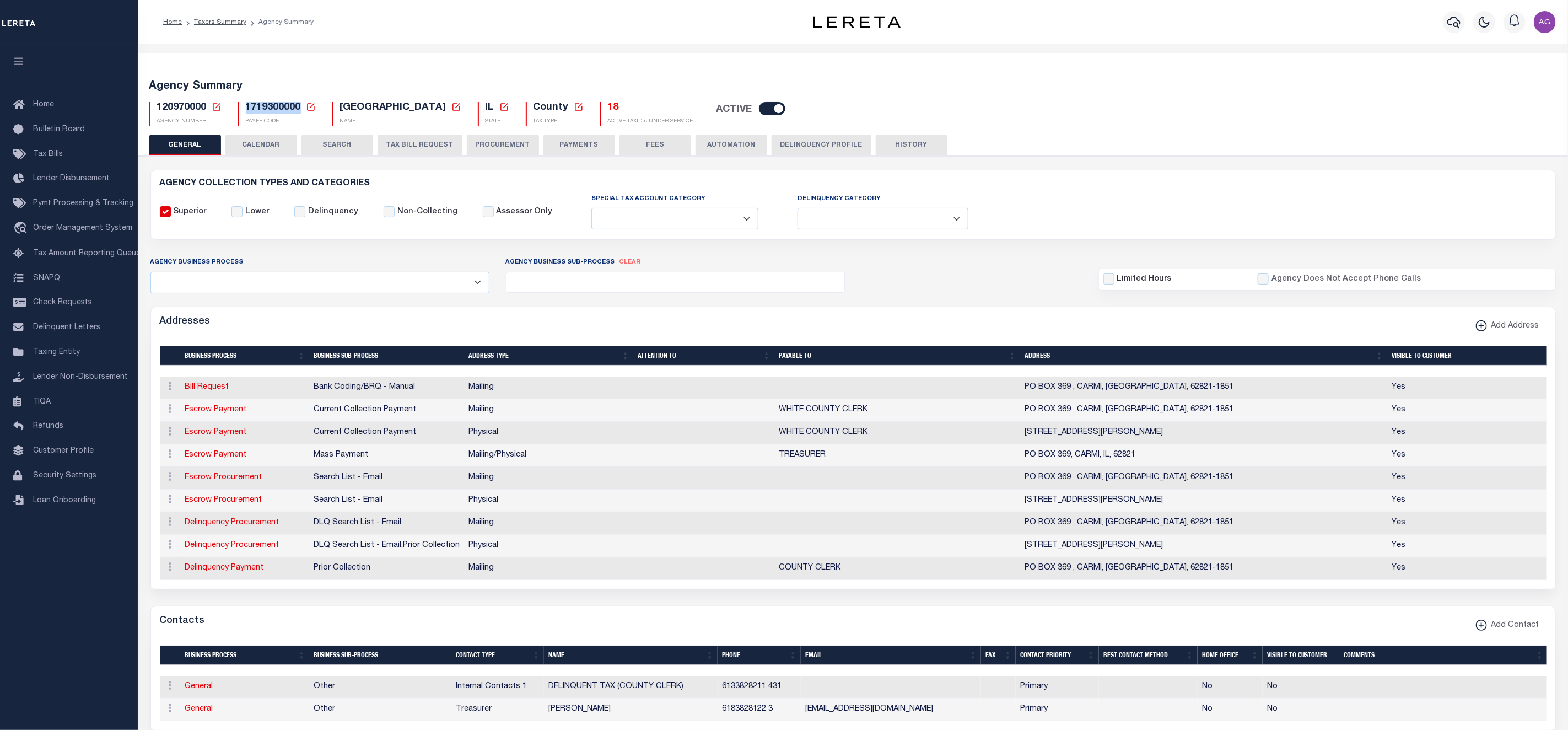
drag, startPoint x: 241, startPoint y: 109, endPoint x: 300, endPoint y: 111, distance: 59.0
click at [300, 111] on div "1719300000 Payee Code Cancel Ok PAYEE CODE" at bounding box center [277, 114] width 78 height 24
copy span "1719300000"
